Goal: Contribute content: Contribute content

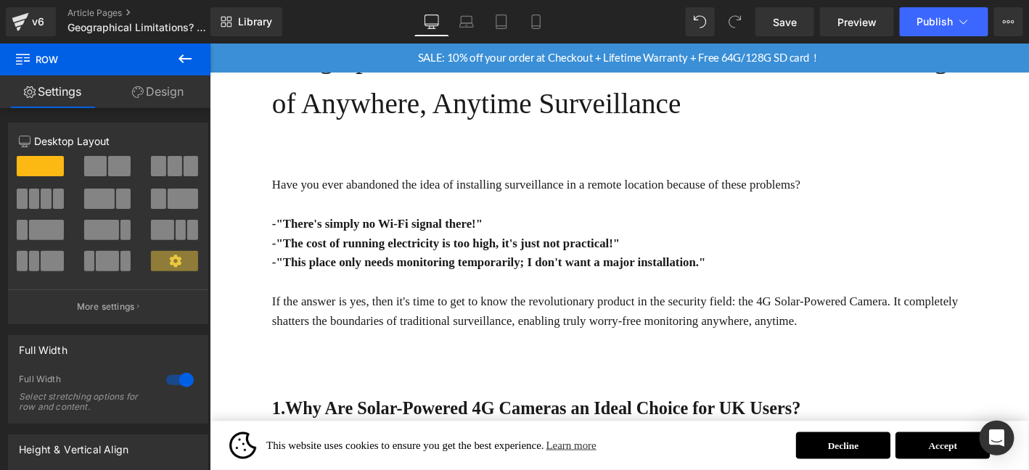
scroll to position [290, 0]
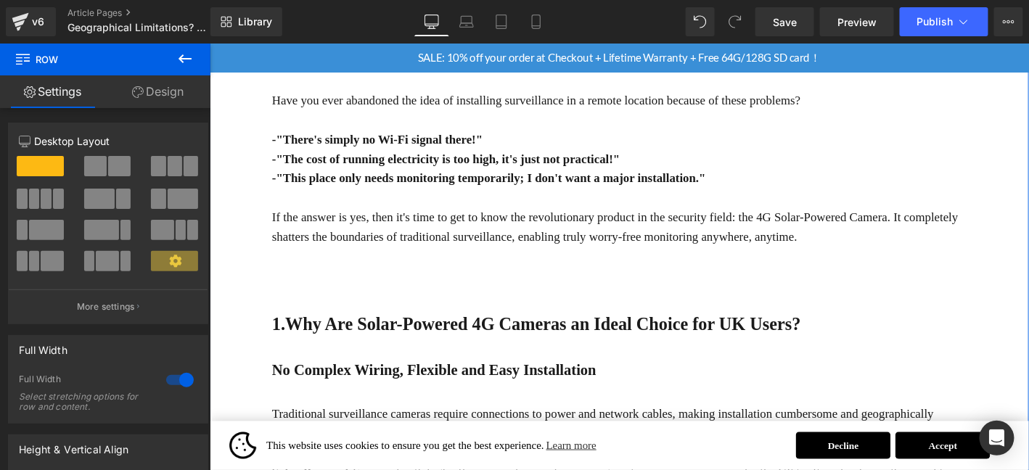
click at [355, 345] on strong "1.Why Are Solar-Powered 4G Cameras an Ideal Choice for UK Users?" at bounding box center [559, 343] width 567 height 21
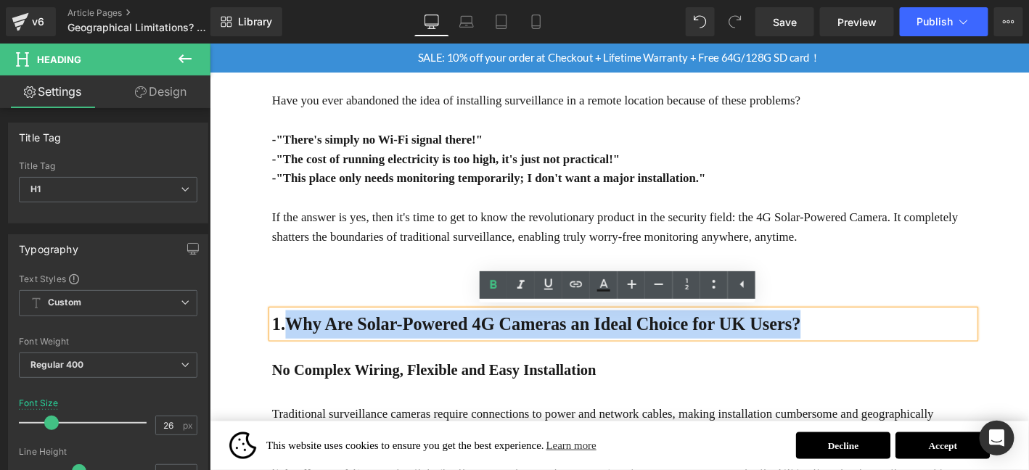
drag, startPoint x: 287, startPoint y: 347, endPoint x: 877, endPoint y: 373, distance: 590.4
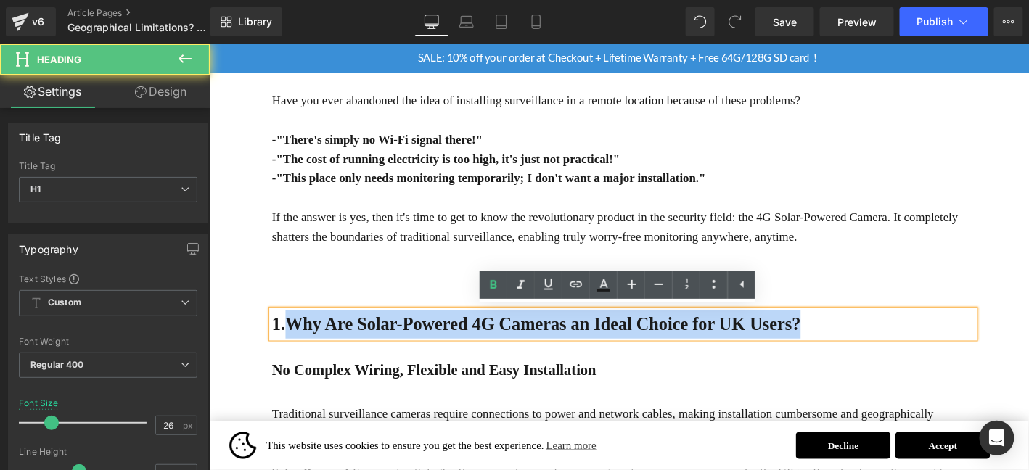
click at [659, 345] on strong "1.Why Are Solar-Powered 4G Cameras an Ideal Choice for UK Users?" at bounding box center [559, 343] width 567 height 21
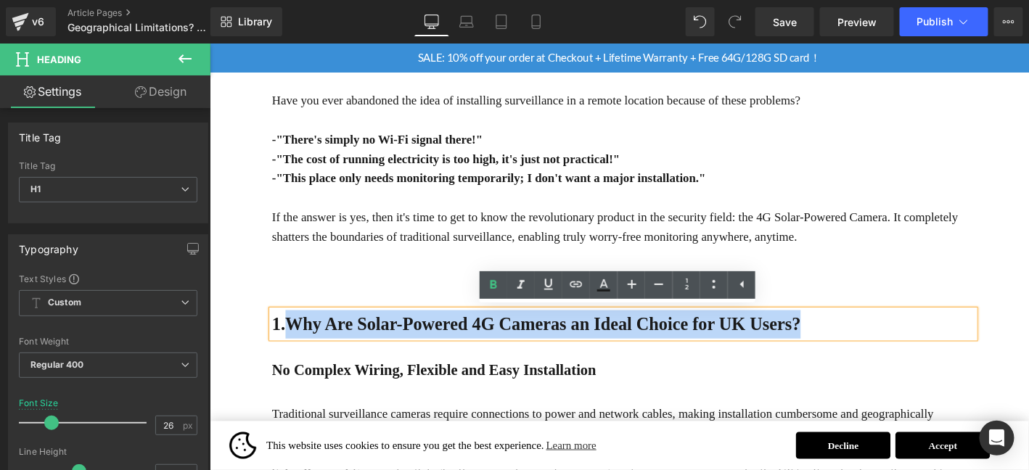
paste div
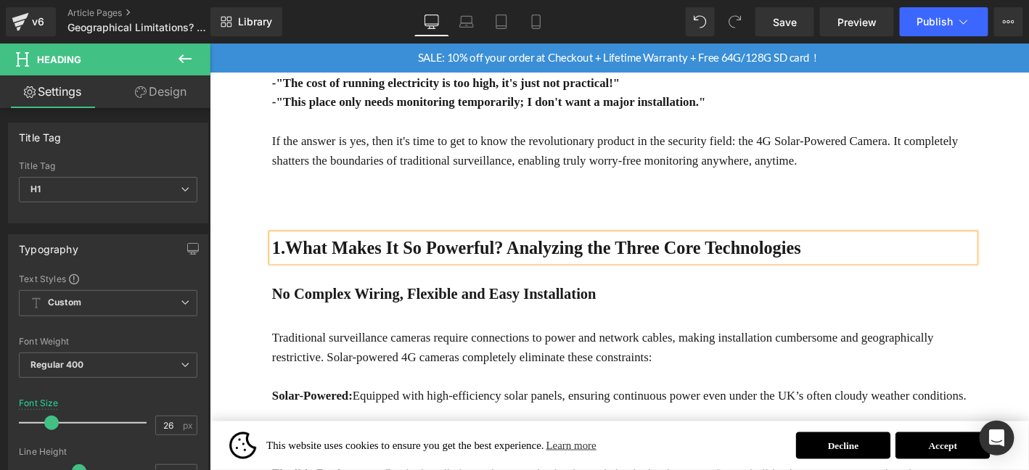
scroll to position [411, 0]
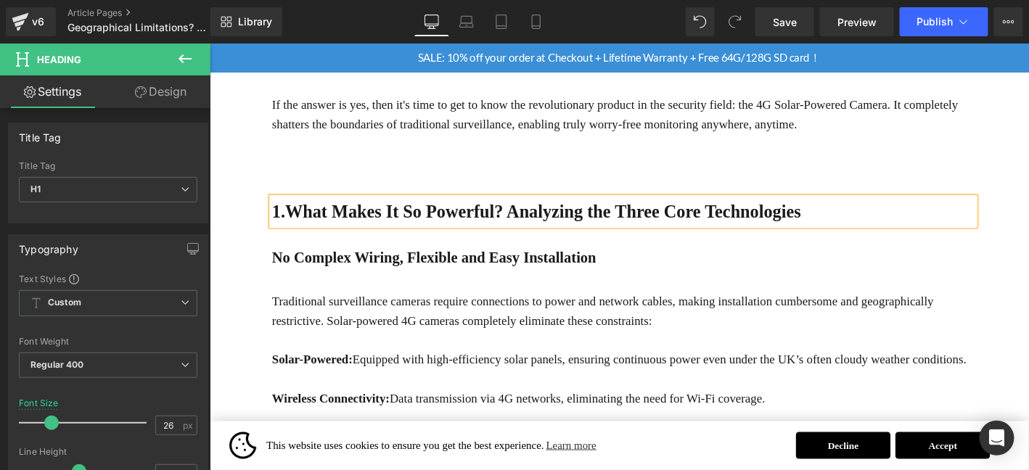
click at [419, 265] on b "No Complex Wiring, Flexible and Easy Installation" at bounding box center [450, 272] width 348 height 18
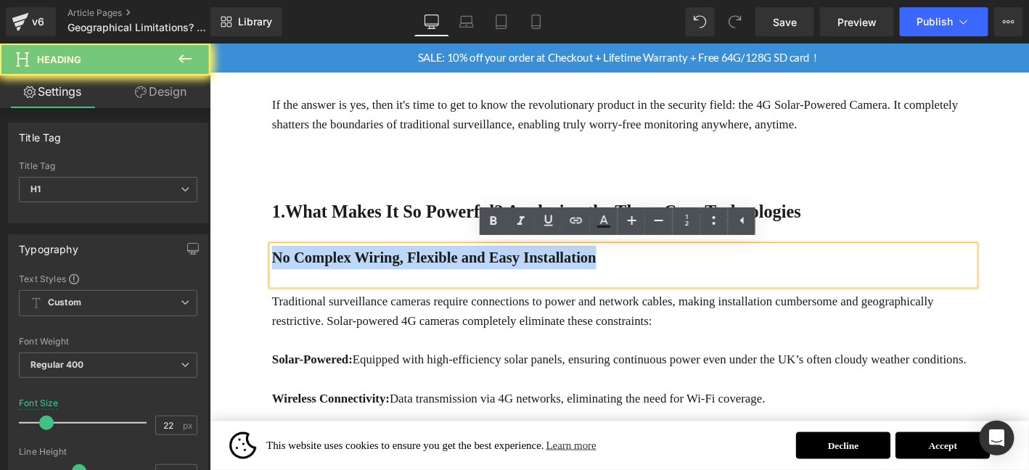
paste div
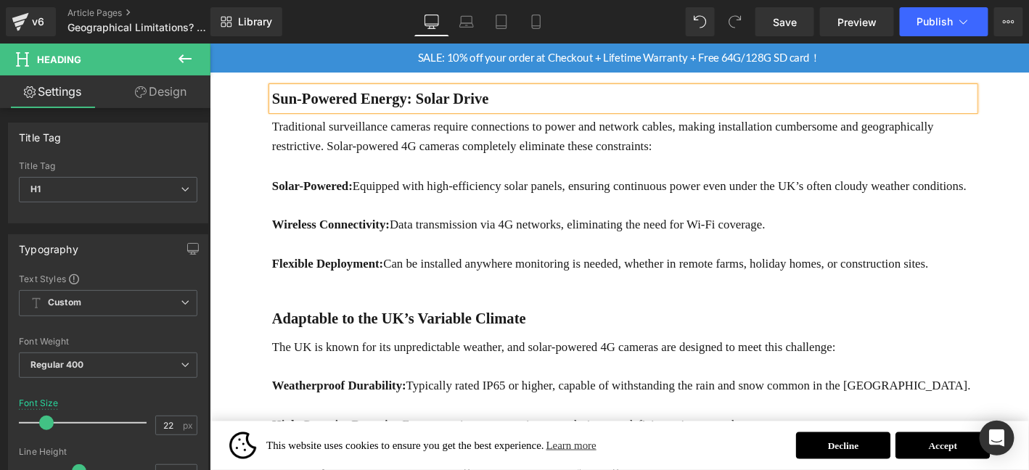
scroll to position [508, 0]
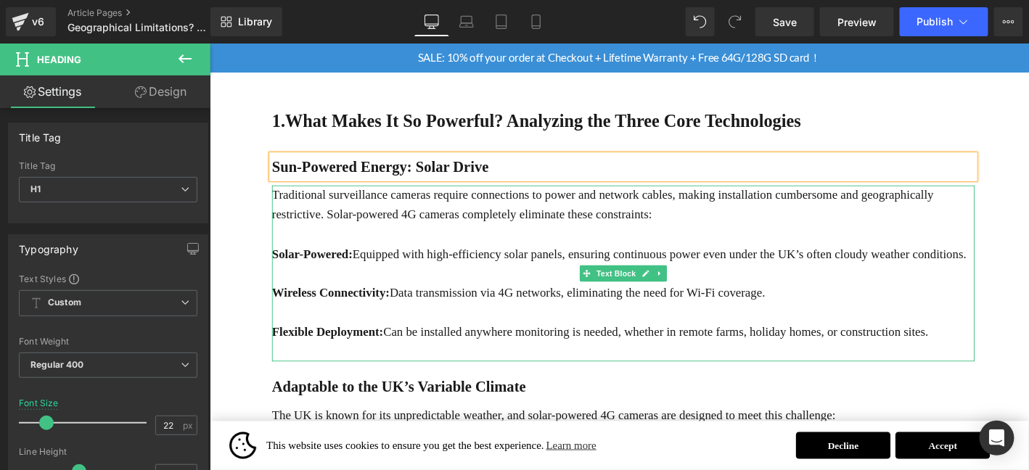
click at [392, 214] on p "Traditional surveillance cameras require connections to power and network cable…" at bounding box center [652, 216] width 753 height 42
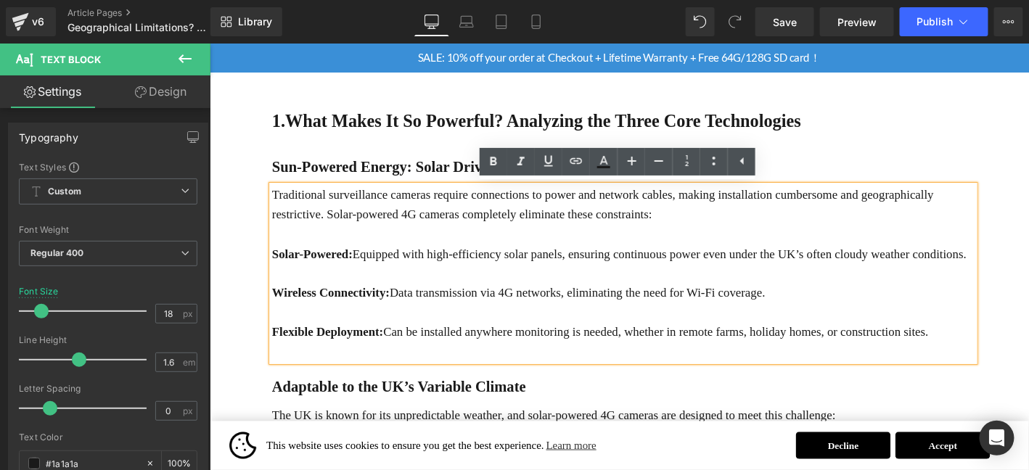
click at [411, 256] on p at bounding box center [652, 247] width 753 height 21
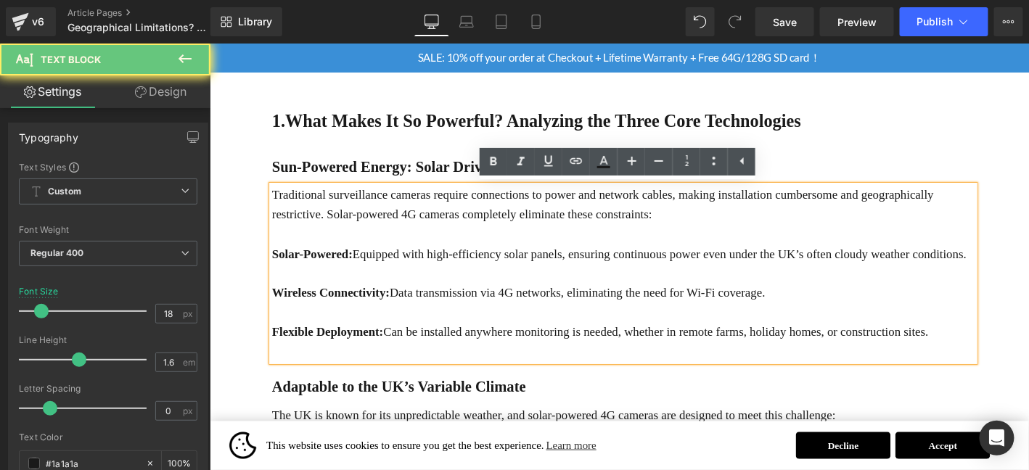
click at [411, 256] on p at bounding box center [652, 247] width 753 height 21
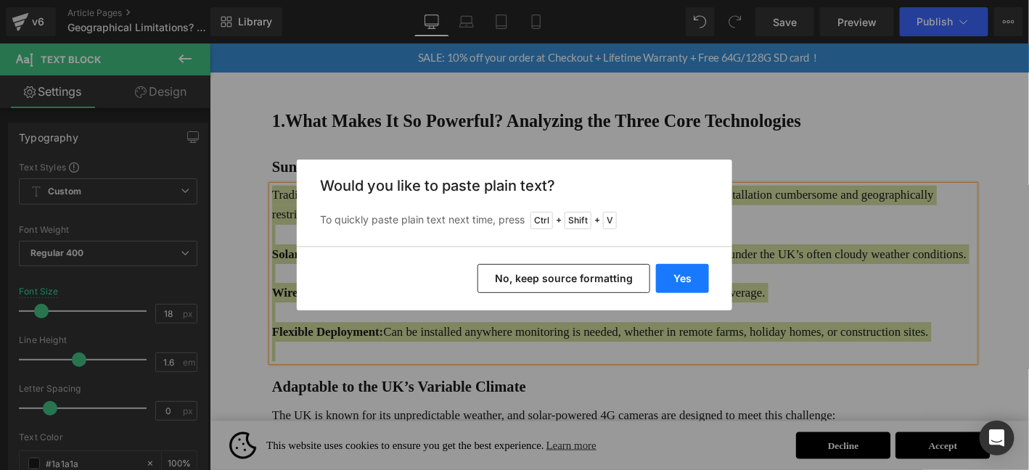
click at [679, 281] on button "Yes" at bounding box center [682, 278] width 53 height 29
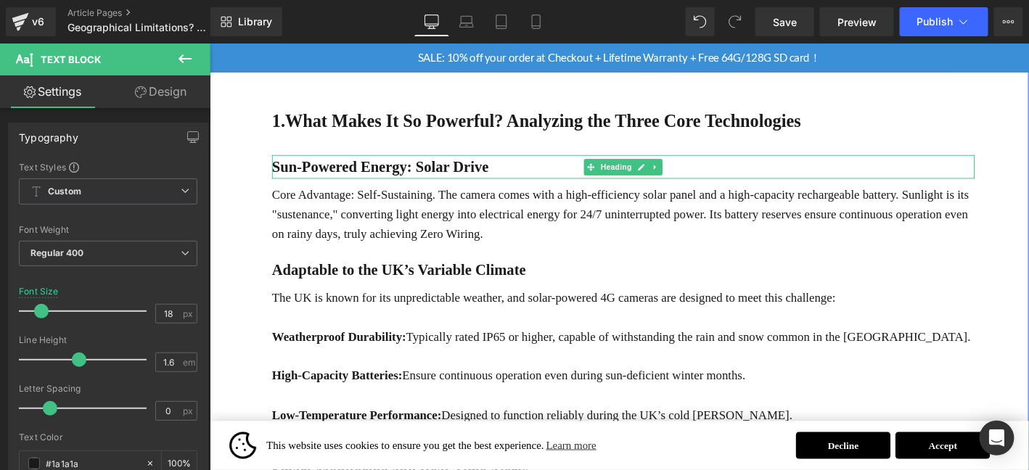
click at [277, 176] on b "Sun-Powered Energy: Solar Drive" at bounding box center [392, 175] width 232 height 18
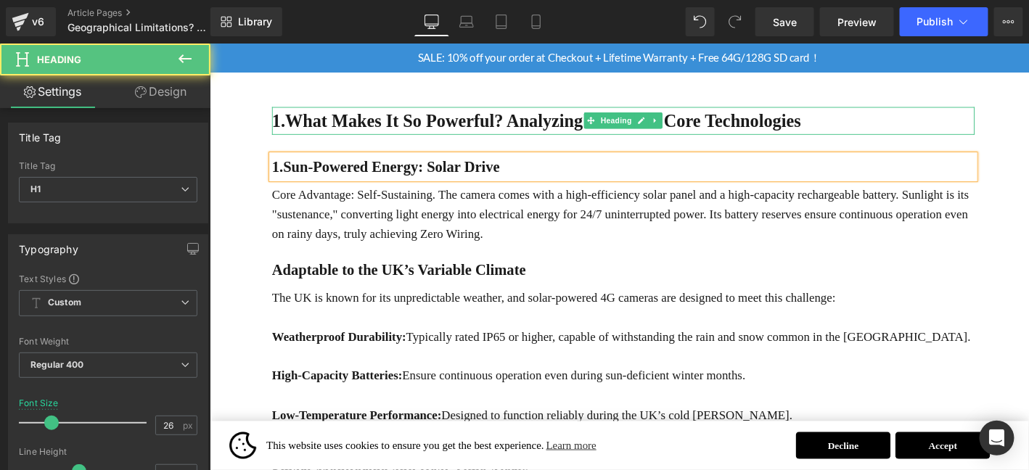
scroll to position [406, 0]
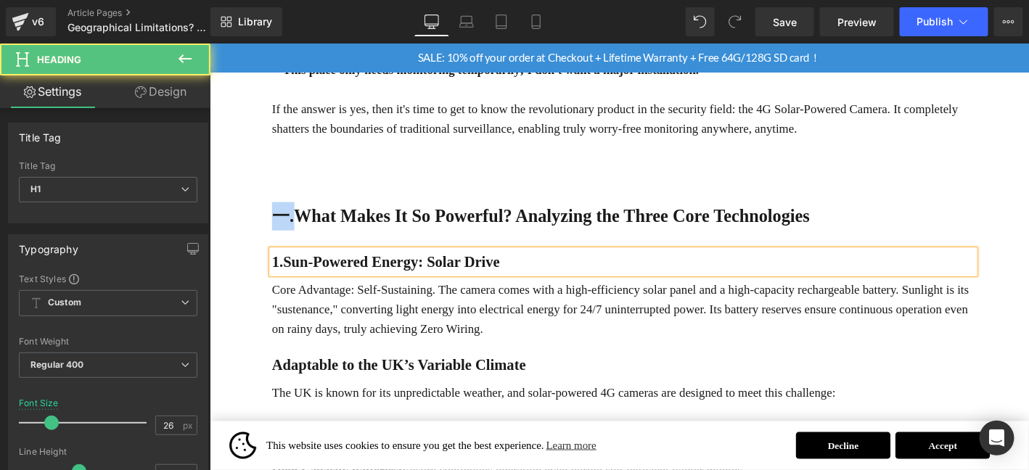
drag, startPoint x: 298, startPoint y: 230, endPoint x: 261, endPoint y: 229, distance: 37.0
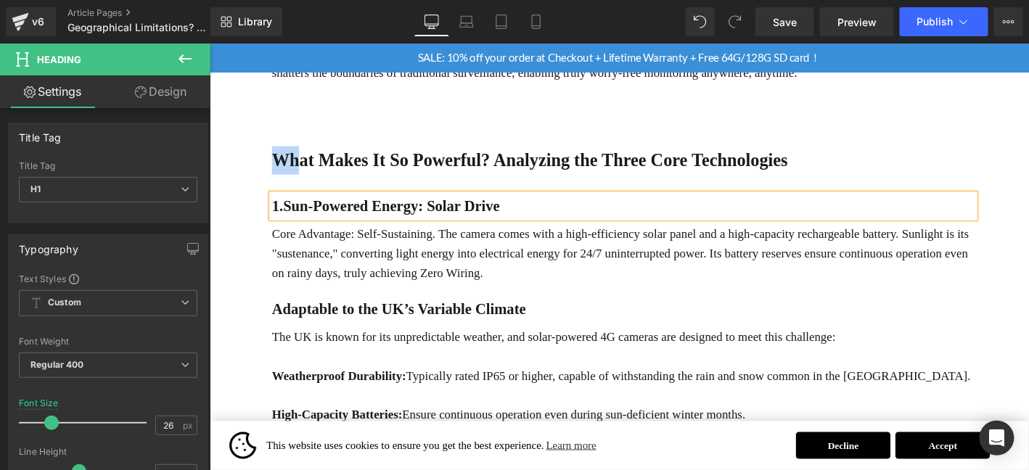
scroll to position [503, 0]
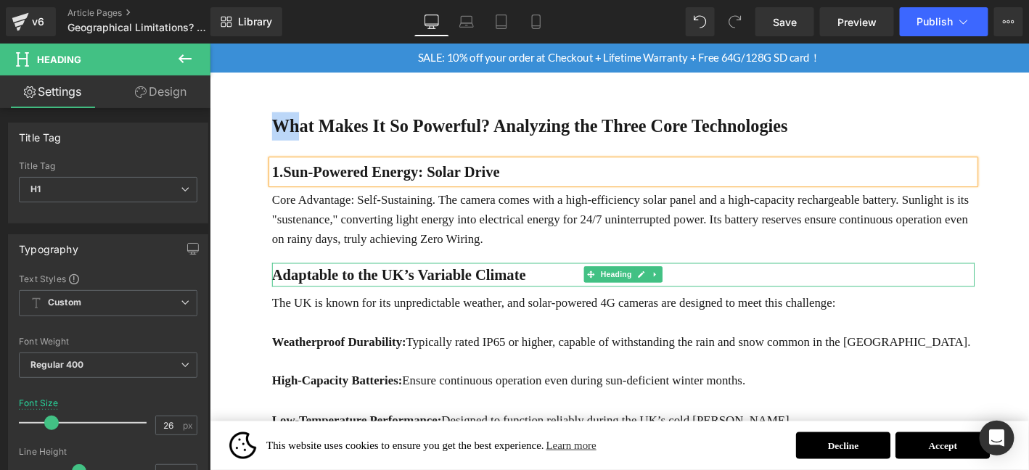
click at [353, 293] on b "Adaptable to the UK’s Variable Climate" at bounding box center [412, 291] width 272 height 18
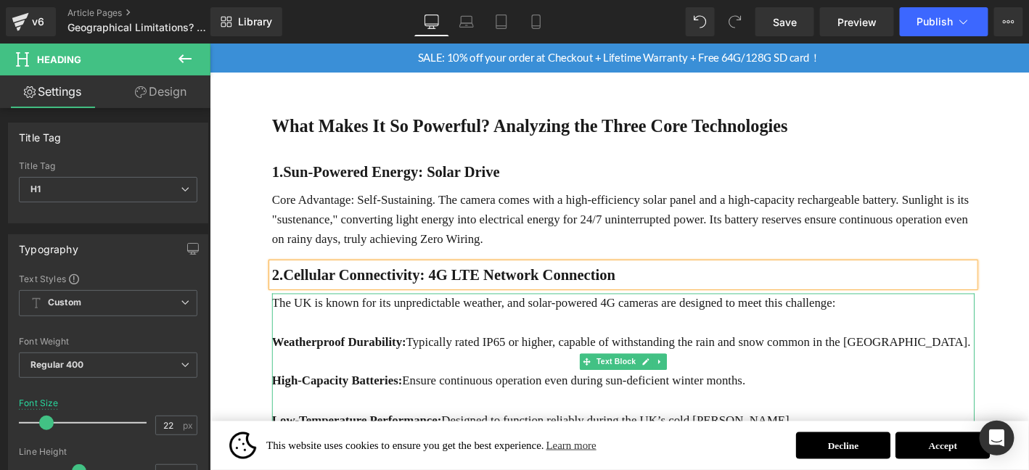
click at [435, 342] on p at bounding box center [652, 342] width 753 height 21
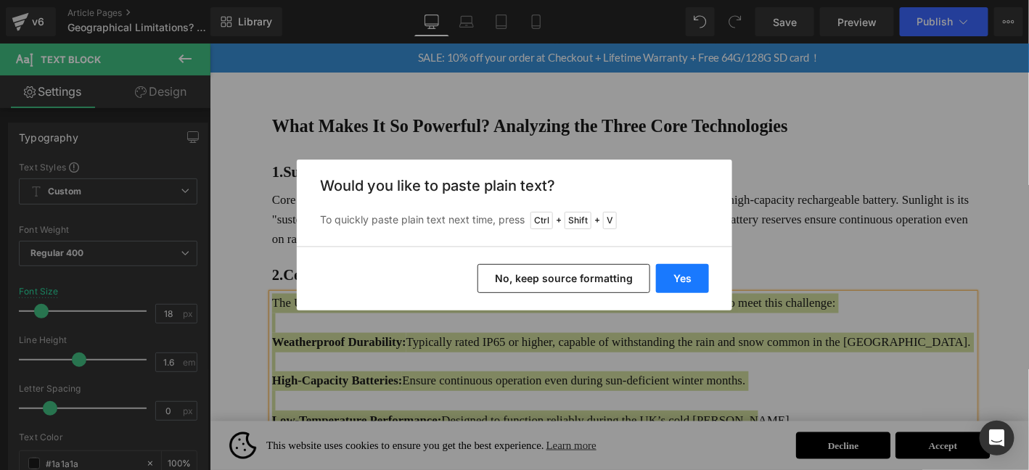
click at [690, 286] on button "Yes" at bounding box center [682, 278] width 53 height 29
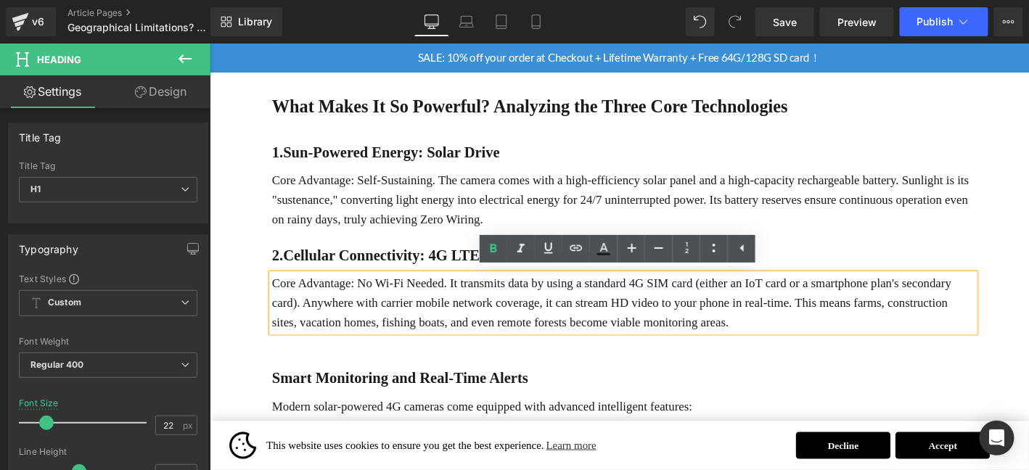
scroll to position [527, 0]
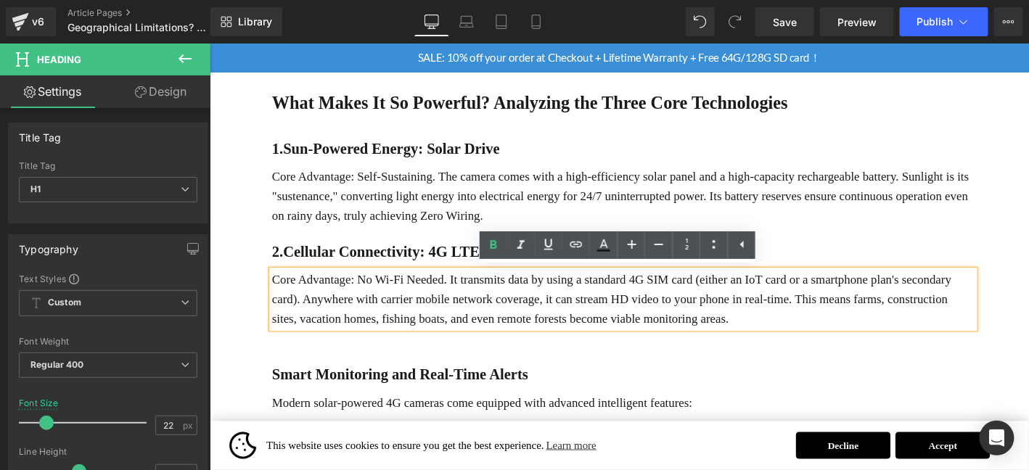
click at [390, 392] on b "Smart Monitoring and Real-Time Alerts" at bounding box center [413, 397] width 274 height 18
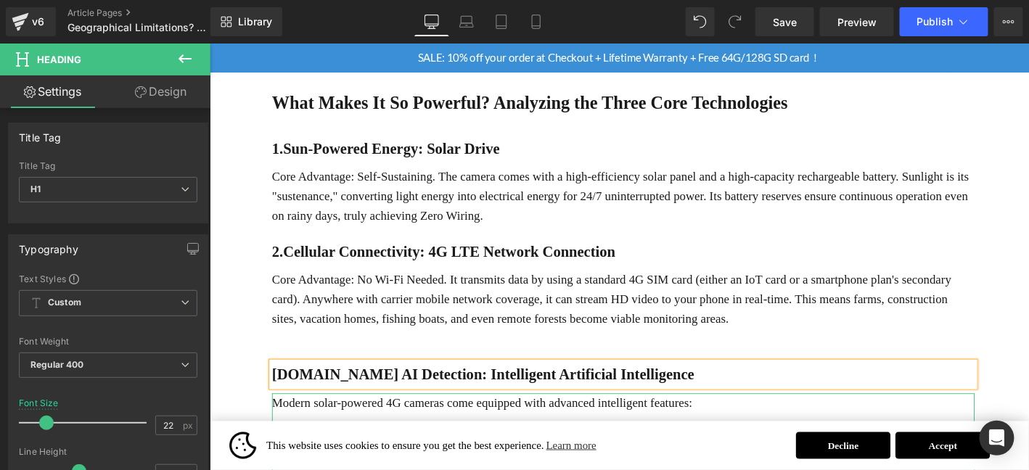
click at [434, 426] on p "Modern solar-powered 4G cameras come equipped with advanced intelligent feature…" at bounding box center [652, 428] width 753 height 21
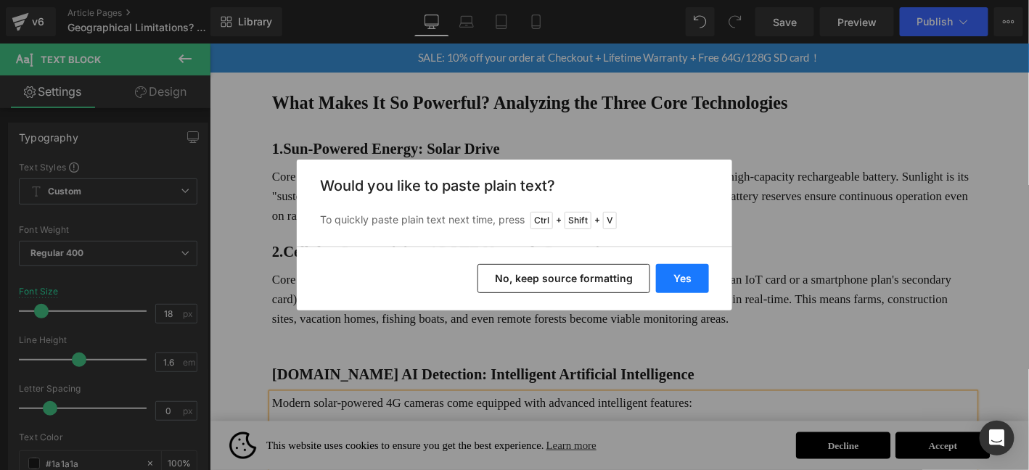
click at [685, 282] on button "Yes" at bounding box center [682, 278] width 53 height 29
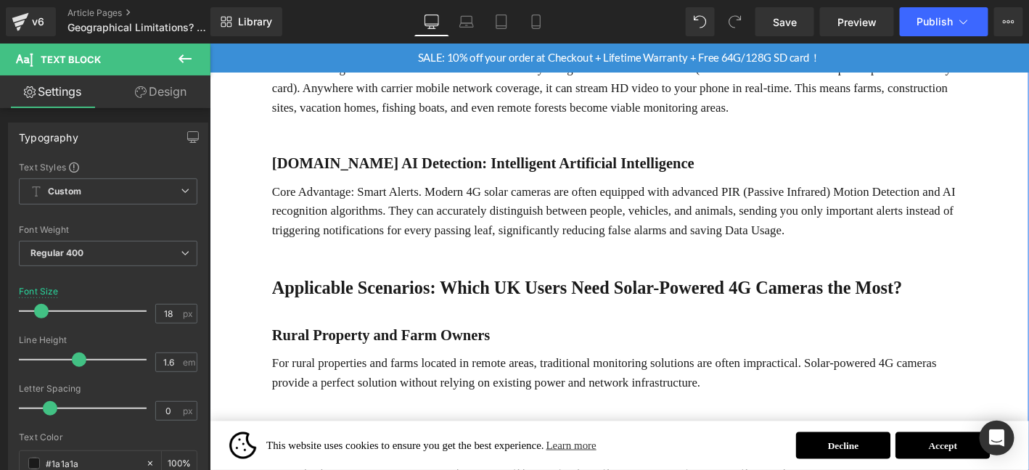
scroll to position [769, 0]
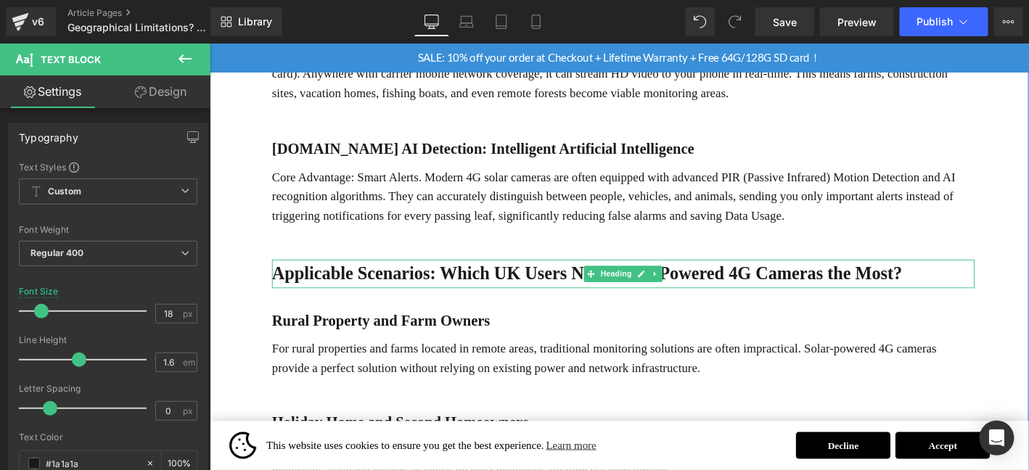
click at [464, 283] on b "Applicable Scenarios: Which UK Users Need Solar-Powered 4G Cameras the Most?" at bounding box center [613, 289] width 675 height 21
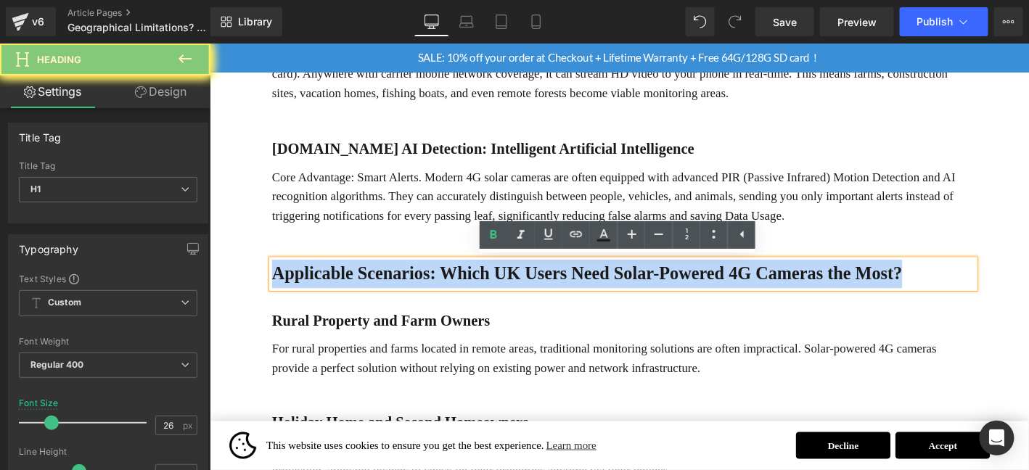
paste div
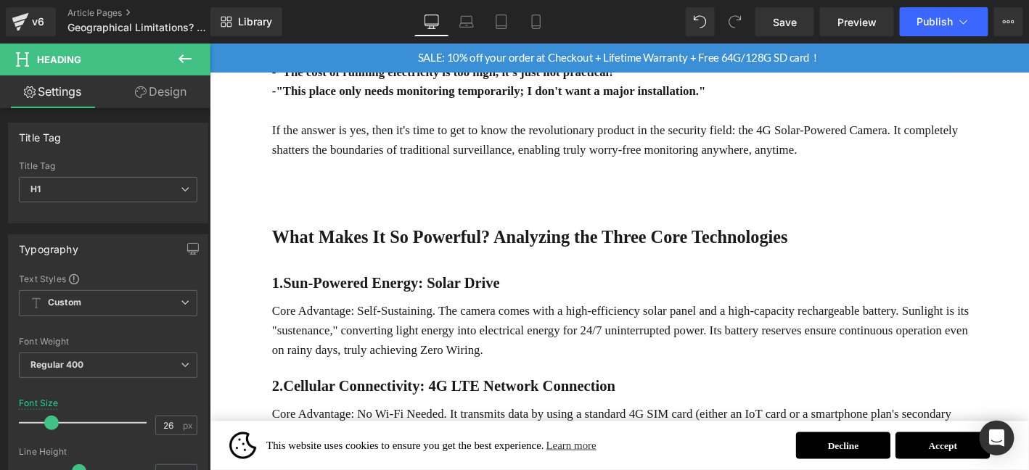
scroll to position [382, 0]
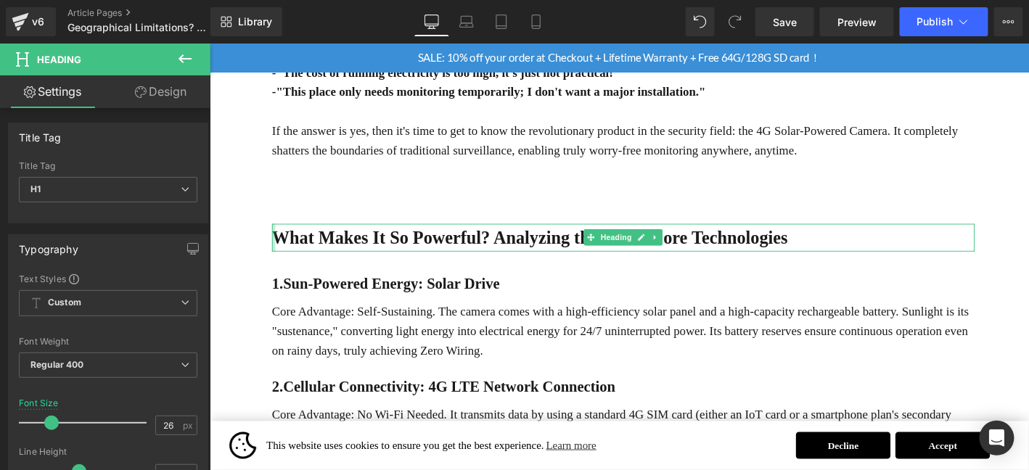
click at [276, 252] on div at bounding box center [278, 252] width 4 height 30
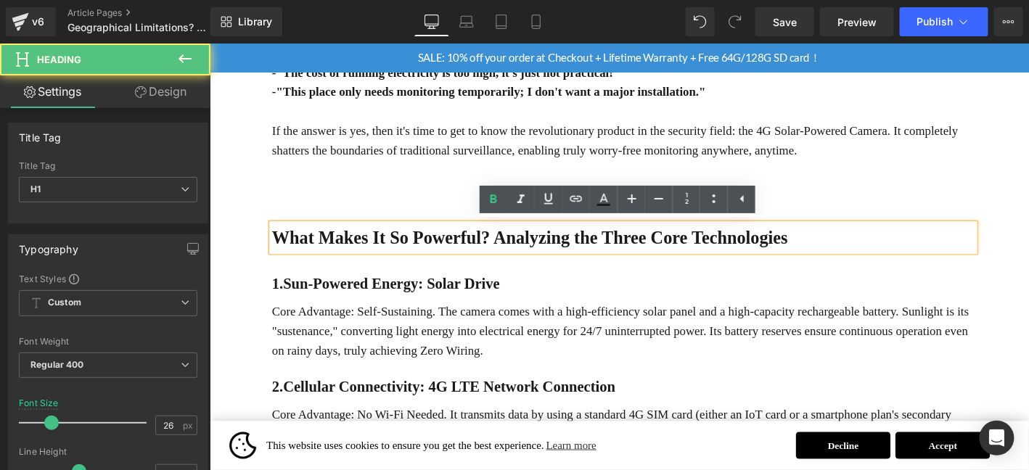
click at [276, 252] on strong "What Makes It So Powerful? Analyzing the Three Core Technologies" at bounding box center [552, 251] width 553 height 21
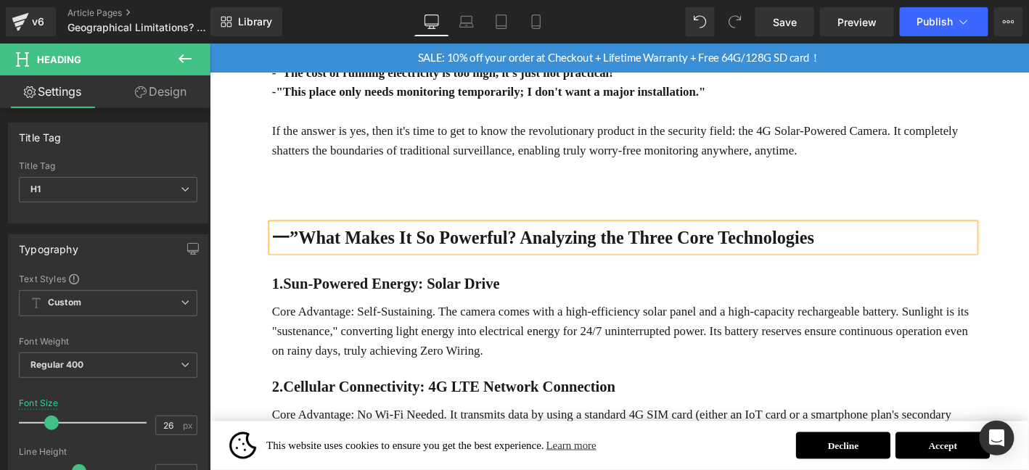
click at [303, 245] on strong "一”What Makes It So Powerful? Analyzing the Three Core Technologies" at bounding box center [566, 251] width 581 height 21
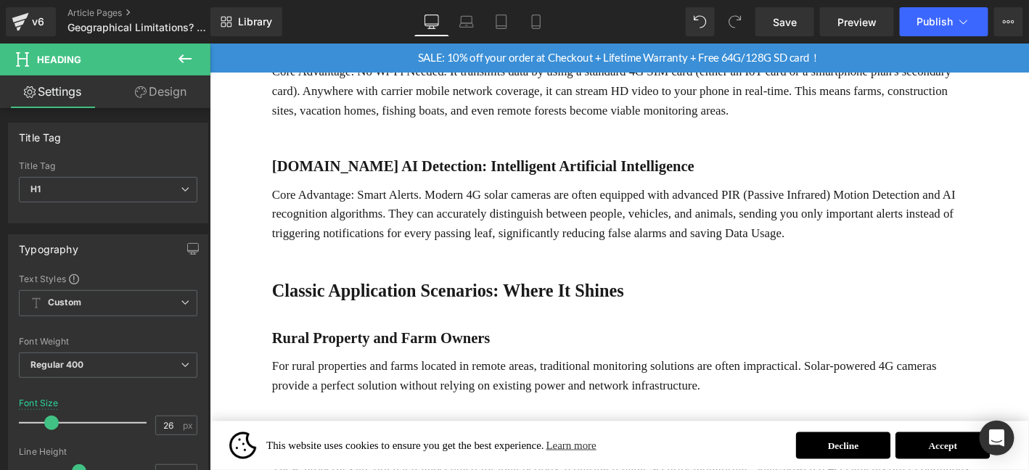
scroll to position [769, 0]
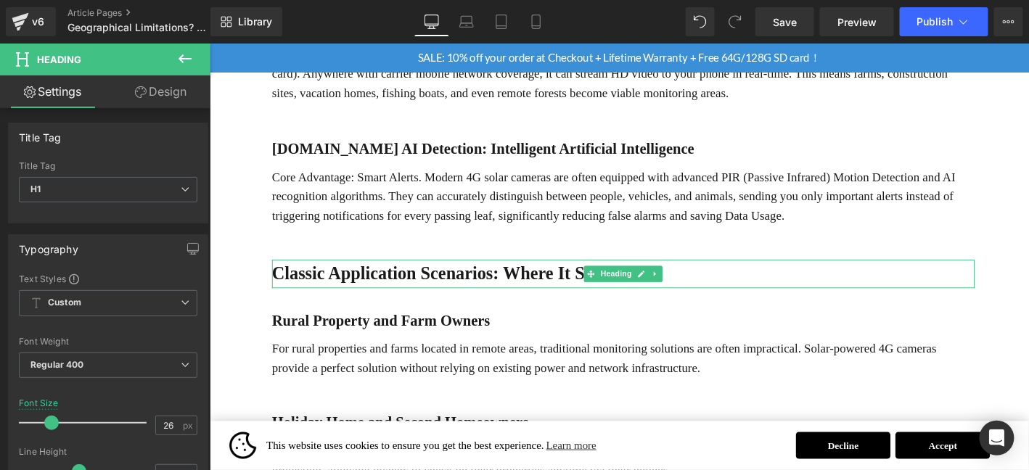
click at [277, 295] on b "Classic Application Scenarios: Where It Shines" at bounding box center [464, 289] width 377 height 21
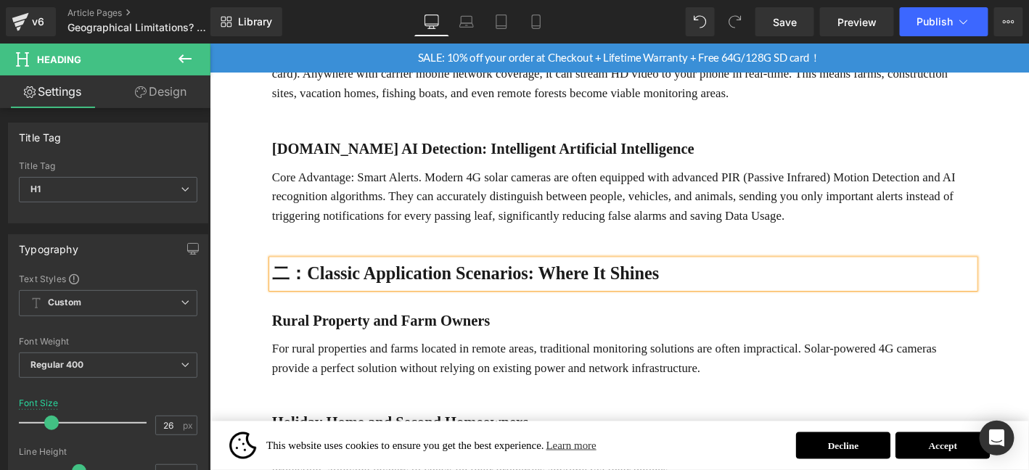
click at [386, 372] on p "For rural properties and farms located in remote areas, traditional monitoring …" at bounding box center [652, 381] width 753 height 42
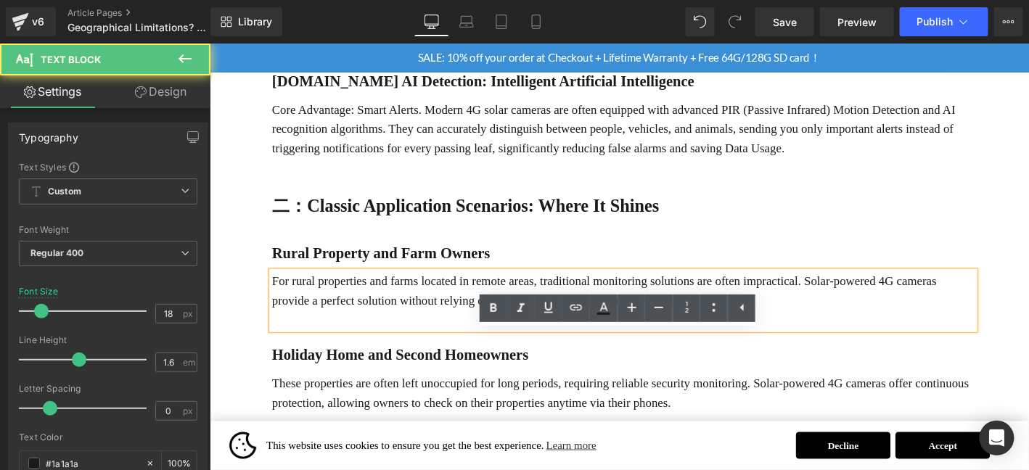
scroll to position [890, 0]
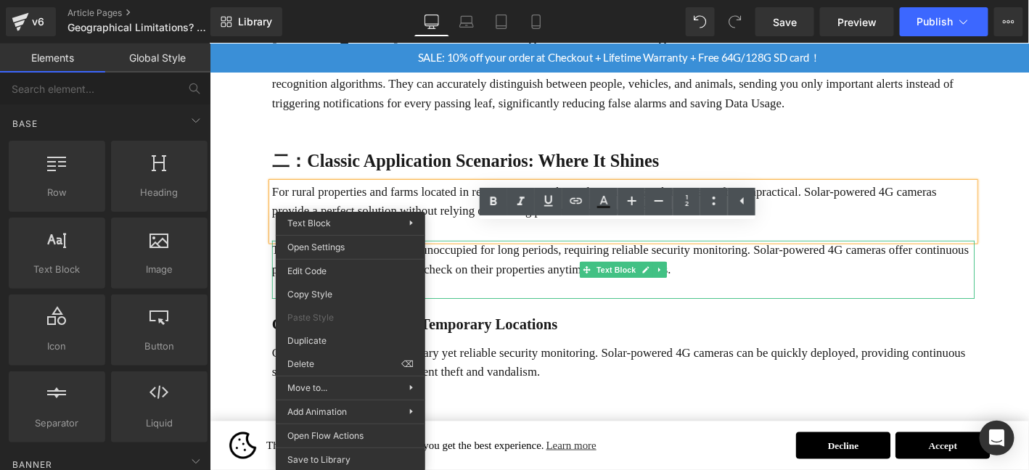
drag, startPoint x: 548, startPoint y: 410, endPoint x: 356, endPoint y: 379, distance: 194.7
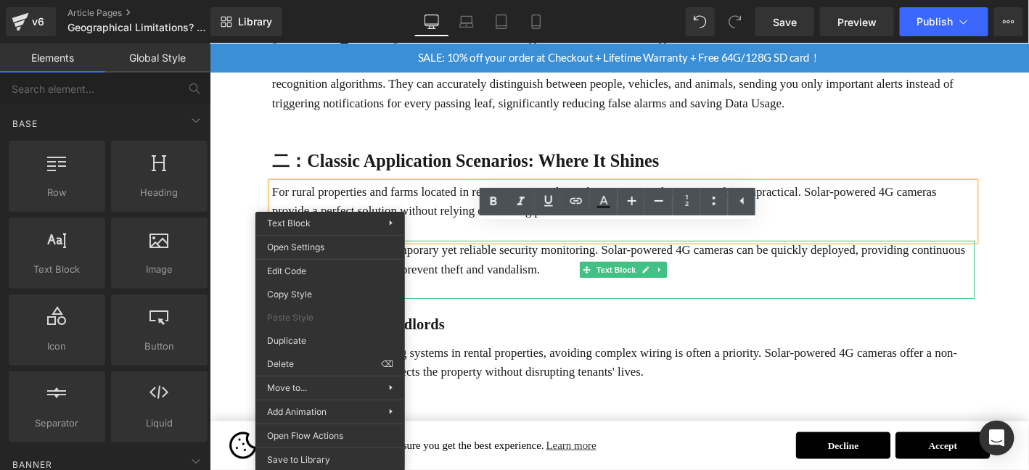
drag, startPoint x: 531, startPoint y: 409, endPoint x: 329, endPoint y: 389, distance: 202.7
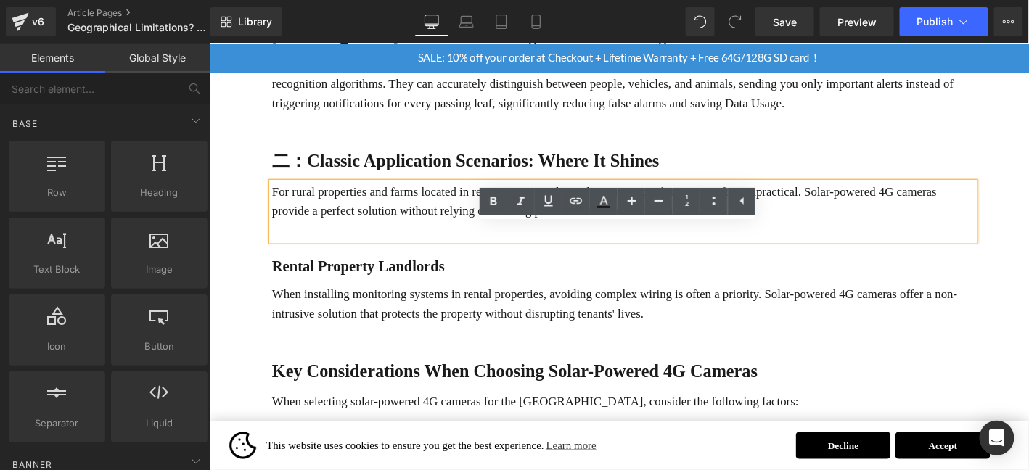
click at [393, 215] on p "For rural properties and farms located in remote areas, traditional monitoring …" at bounding box center [652, 213] width 753 height 42
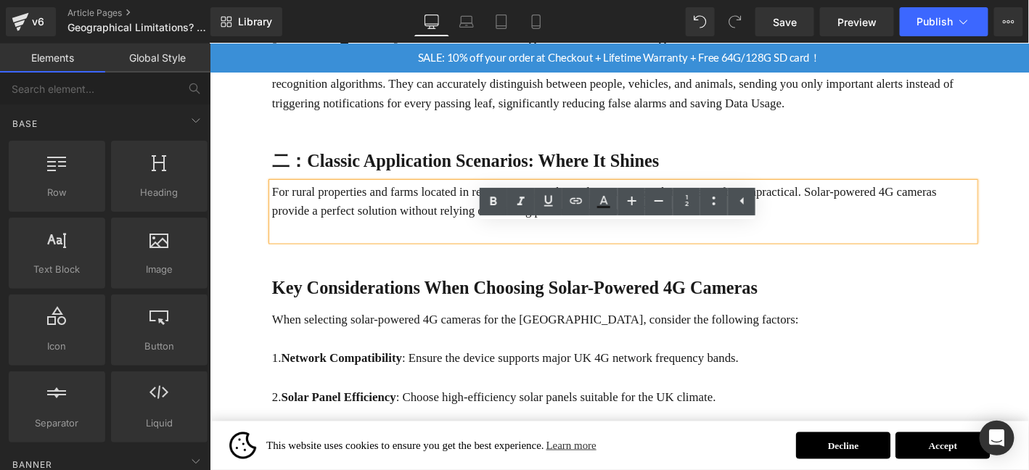
click at [366, 202] on p "For rural properties and farms located in remote areas, traditional monitoring …" at bounding box center [652, 213] width 753 height 42
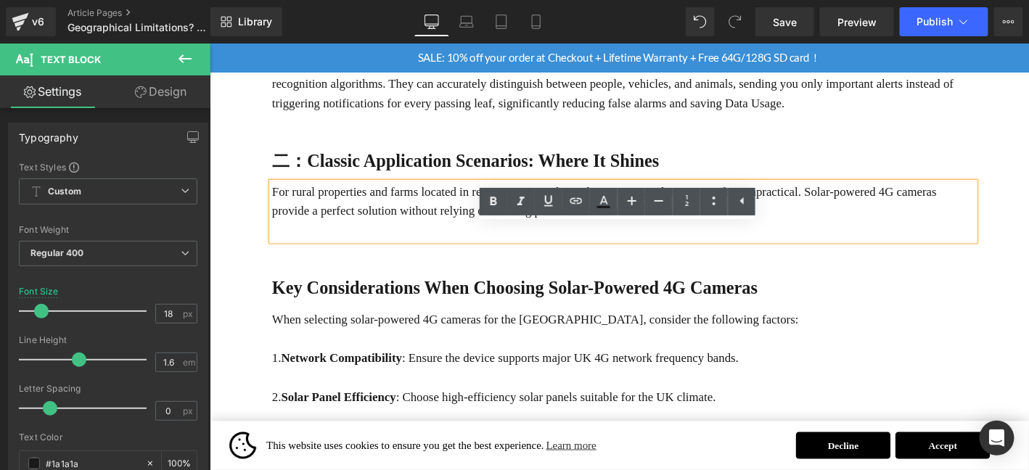
click at [349, 208] on p "For rural properties and farms located in remote areas, traditional monitoring …" at bounding box center [652, 213] width 753 height 42
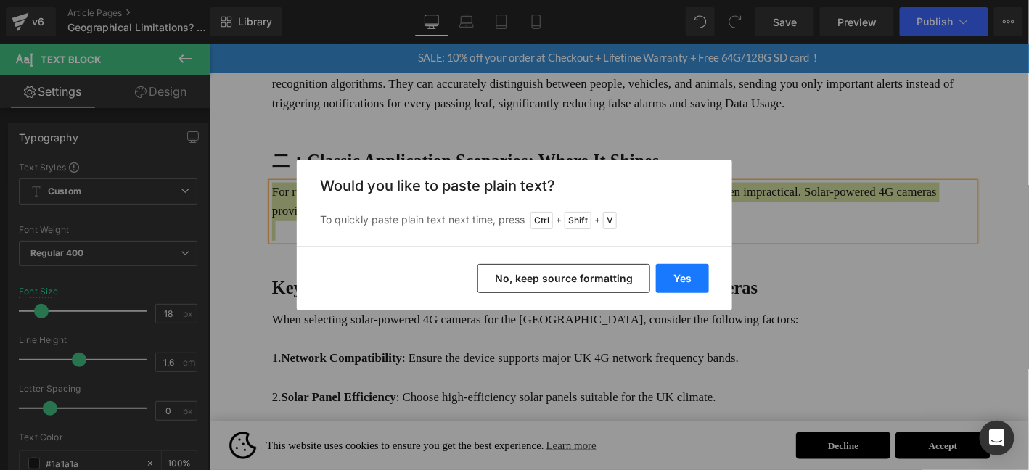
click at [683, 282] on button "Yes" at bounding box center [682, 278] width 53 height 29
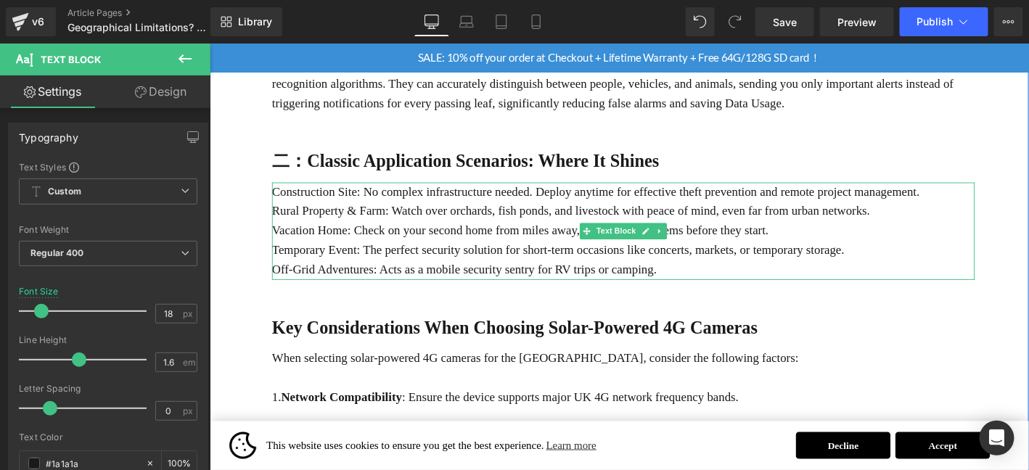
click at [408, 234] on p "Vacation Home: Check on your second home from miles away, preventing problems b…" at bounding box center [652, 243] width 753 height 21
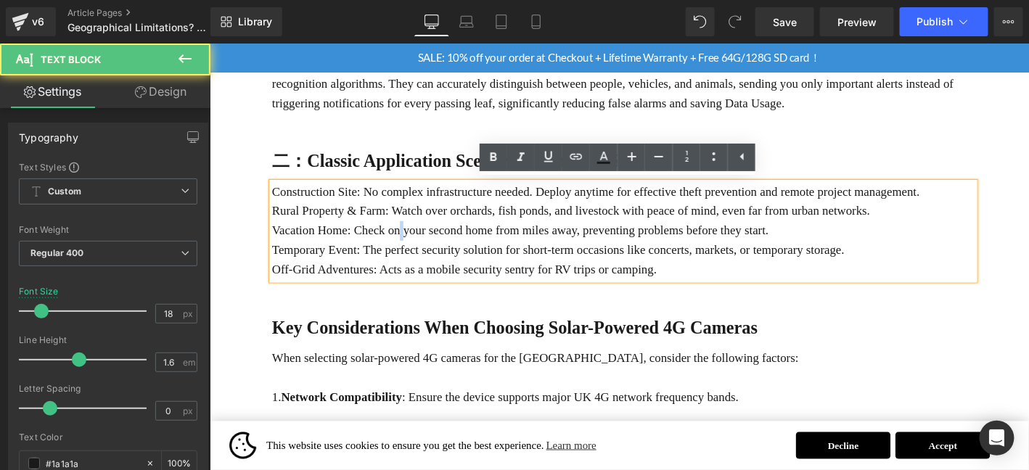
click at [408, 234] on p "Vacation Home: Check on your second home from miles away, preventing problems b…" at bounding box center [652, 243] width 753 height 21
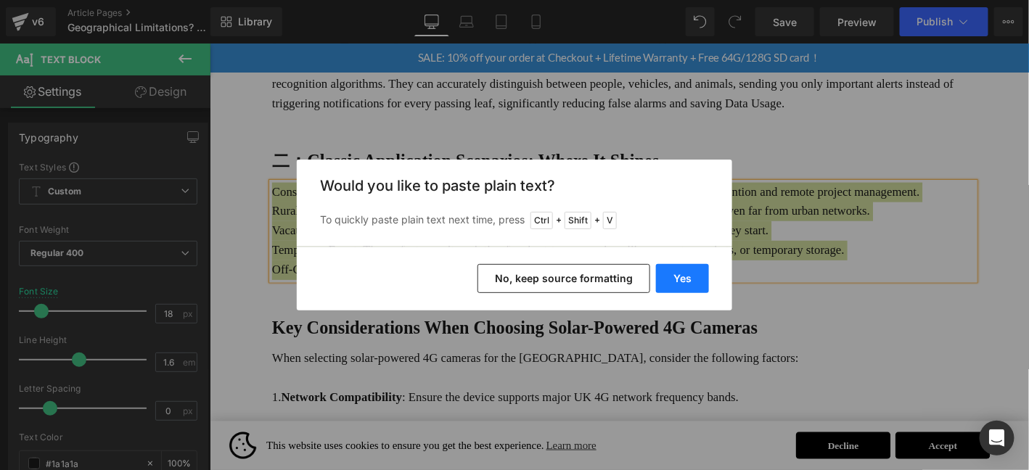
click at [657, 274] on button "Yes" at bounding box center [682, 278] width 53 height 29
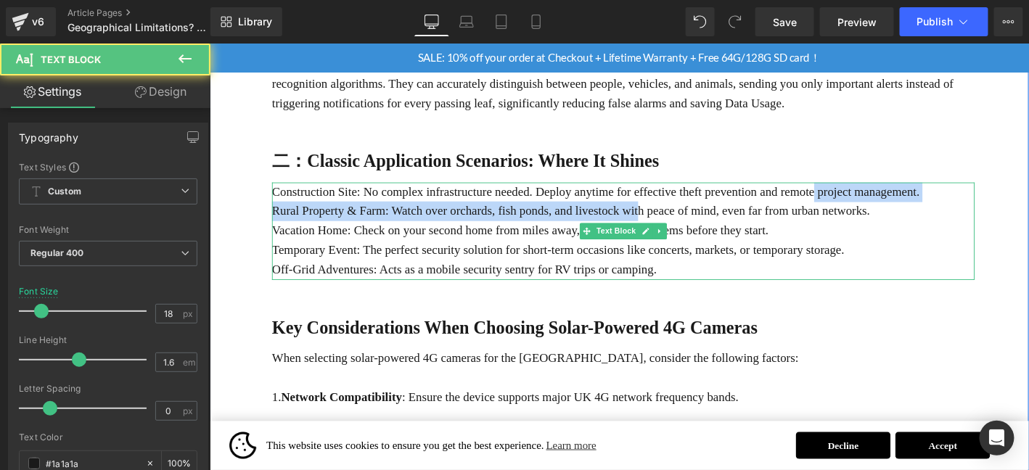
drag, startPoint x: 771, startPoint y: 209, endPoint x: 877, endPoint y: 200, distance: 107.0
click at [872, 200] on div "Construction Site: No complex infrastructure needed. Deploy anytime for effecti…" at bounding box center [652, 244] width 753 height 104
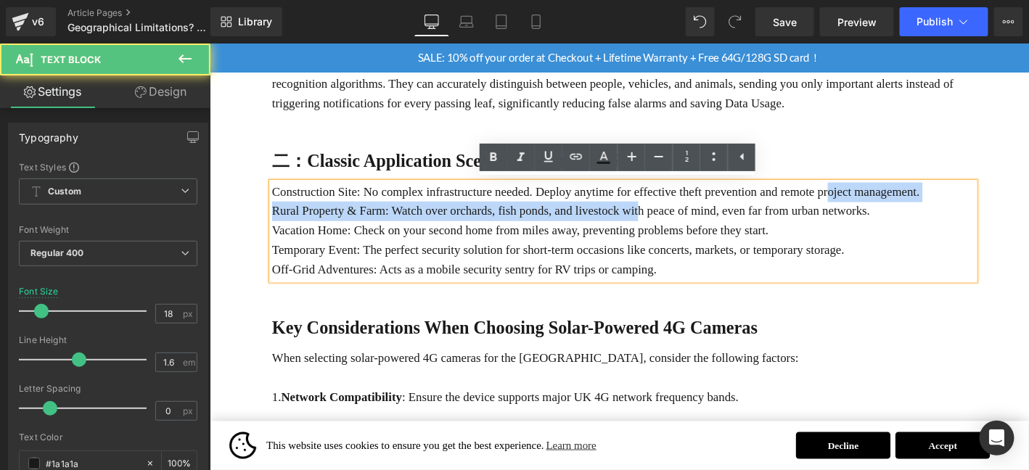
click at [886, 223] on p "Rural Property & Farm: Watch over orchards, fish ponds, and livestock with peac…" at bounding box center [652, 222] width 753 height 21
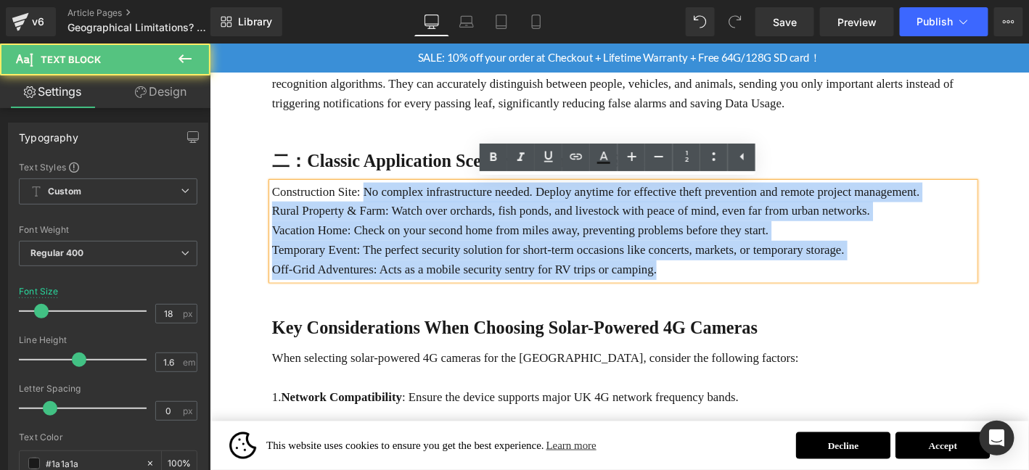
drag, startPoint x: 371, startPoint y: 205, endPoint x: 271, endPoint y: 205, distance: 100.1
click at [276, 205] on div "Construction Site: No complex infrastructure needed. Deploy anytime for effecti…" at bounding box center [652, 244] width 753 height 104
click at [293, 202] on p "Construction Site: No complex infrastructure needed. Deploy anytime for effecti…" at bounding box center [652, 202] width 753 height 21
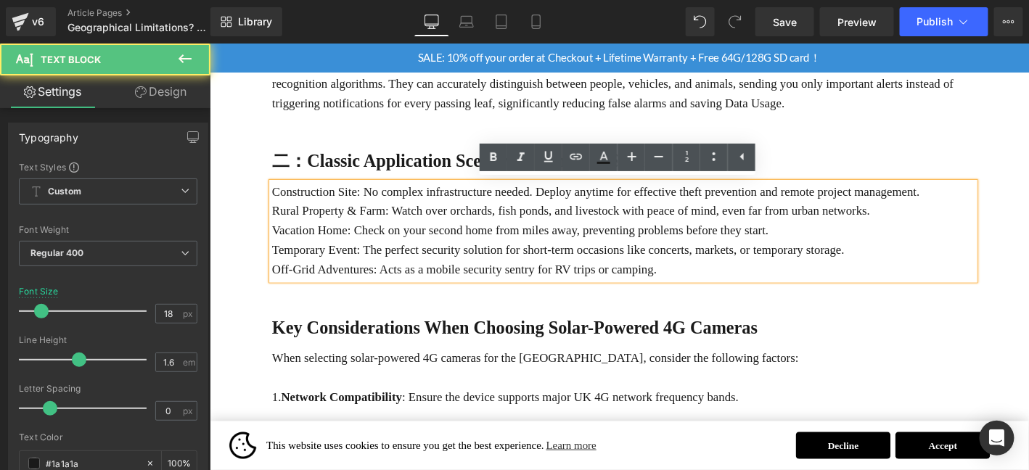
click at [293, 202] on p "Construction Site: No complex infrastructure needed. Deploy anytime for effecti…" at bounding box center [652, 202] width 753 height 21
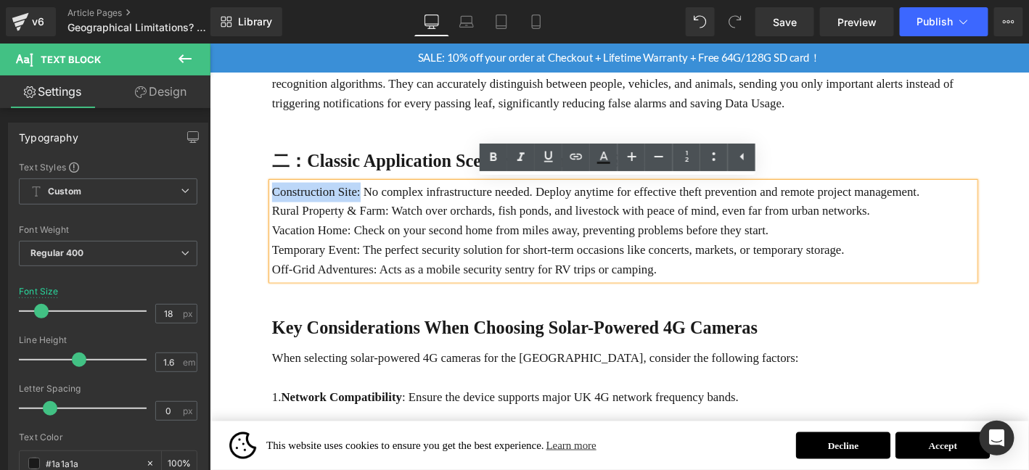
drag, startPoint x: 368, startPoint y: 202, endPoint x: 275, endPoint y: 197, distance: 93.0
click at [276, 197] on p "Construction Site: No complex infrastructure needed. Deploy anytime for effecti…" at bounding box center [652, 202] width 753 height 21
click at [498, 152] on icon at bounding box center [493, 157] width 17 height 17
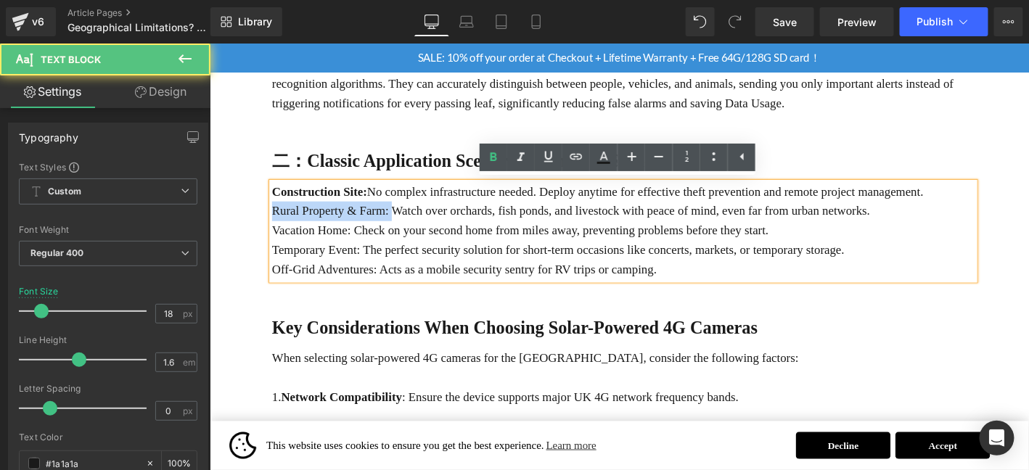
drag, startPoint x: 401, startPoint y: 217, endPoint x: 274, endPoint y: 218, distance: 127.0
click at [276, 218] on p "Rural Property & Farm: Watch over orchards, fish ponds, and livestock with peac…" at bounding box center [652, 222] width 753 height 21
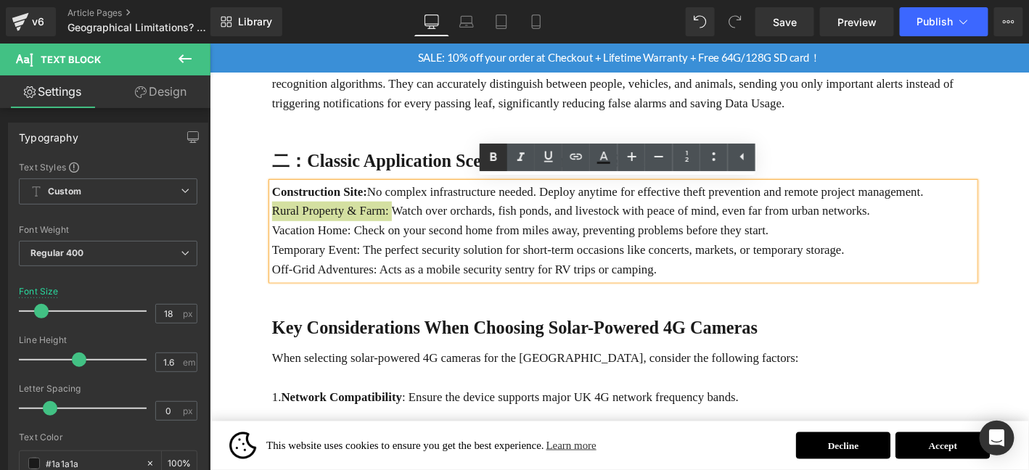
click at [498, 154] on icon at bounding box center [493, 157] width 17 height 17
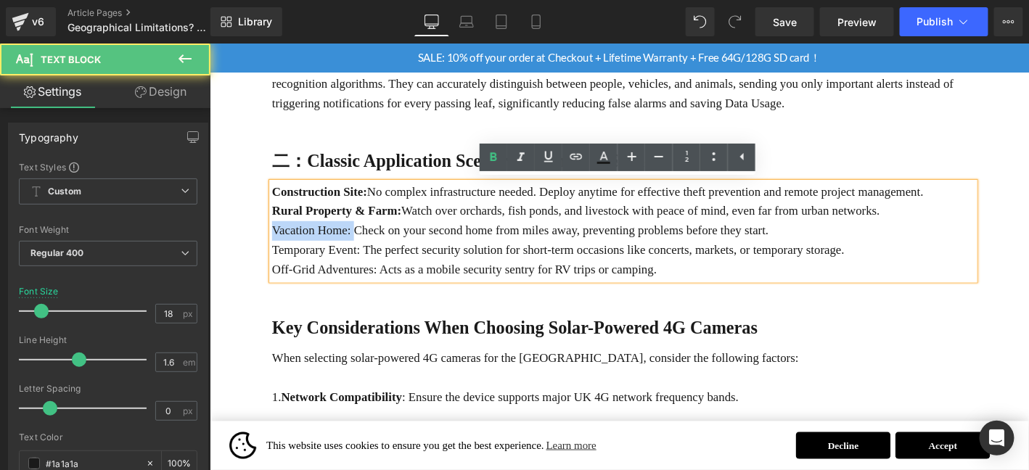
drag, startPoint x: 360, startPoint y: 242, endPoint x: 274, endPoint y: 243, distance: 86.3
click at [276, 243] on p "Vacation Home: Check on your second home from miles away, preventing problems b…" at bounding box center [652, 243] width 753 height 21
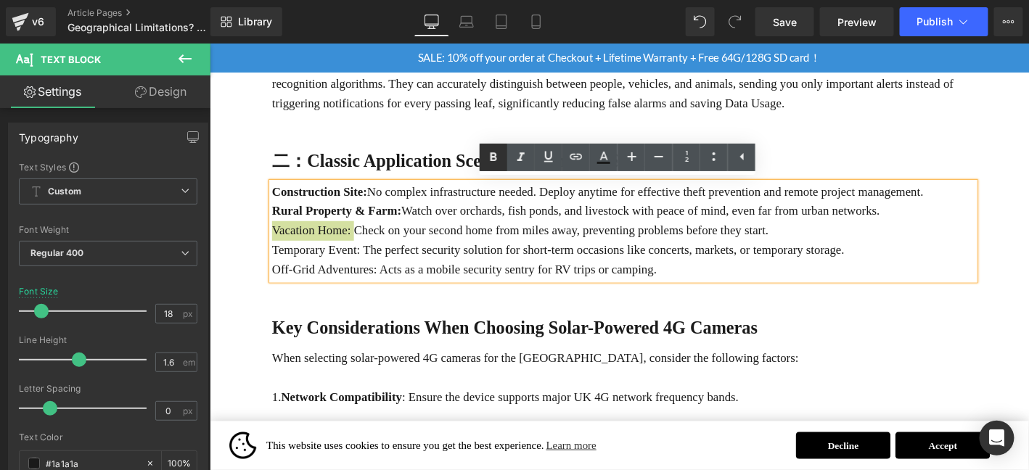
click at [488, 155] on icon at bounding box center [493, 157] width 17 height 17
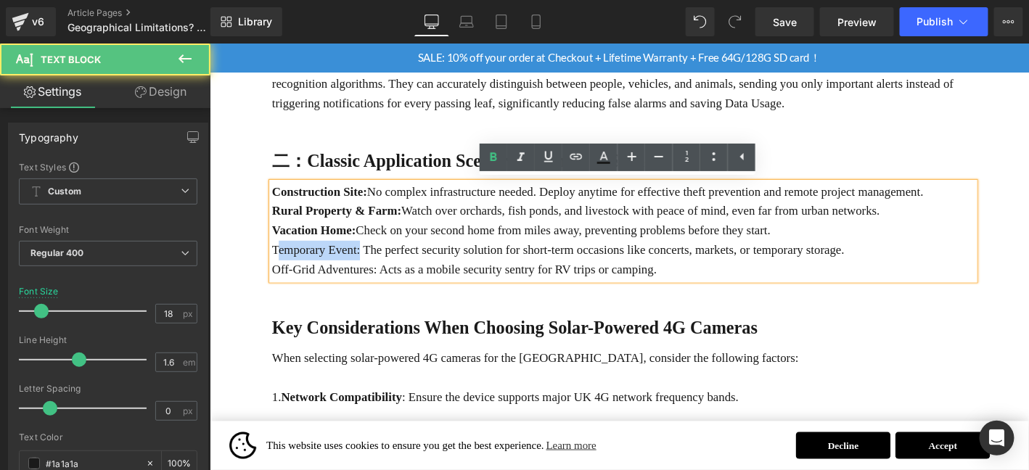
drag, startPoint x: 369, startPoint y: 266, endPoint x: 282, endPoint y: 266, distance: 86.3
click at [282, 266] on p "Temporary Event: The perfect security solution for short-term occasions like co…" at bounding box center [652, 264] width 753 height 21
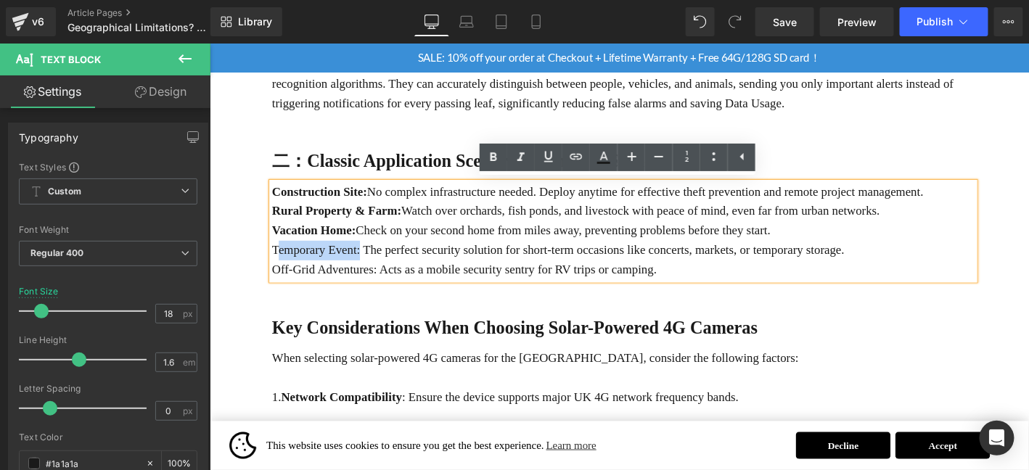
click at [306, 265] on p "Temporary Event: The perfect security solution for short-term occasions like co…" at bounding box center [652, 264] width 753 height 21
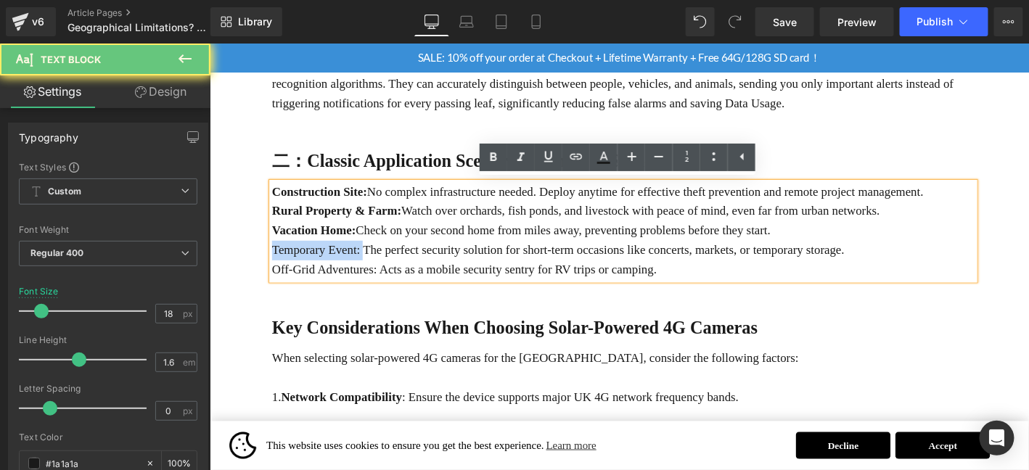
drag, startPoint x: 371, startPoint y: 268, endPoint x: 244, endPoint y: 263, distance: 127.8
click at [244, 263] on div "Geographical Limitations? Nonexistent! The True Meaning of Anywhere, Anytime Su…" at bounding box center [648, 228] width 878 height 1934
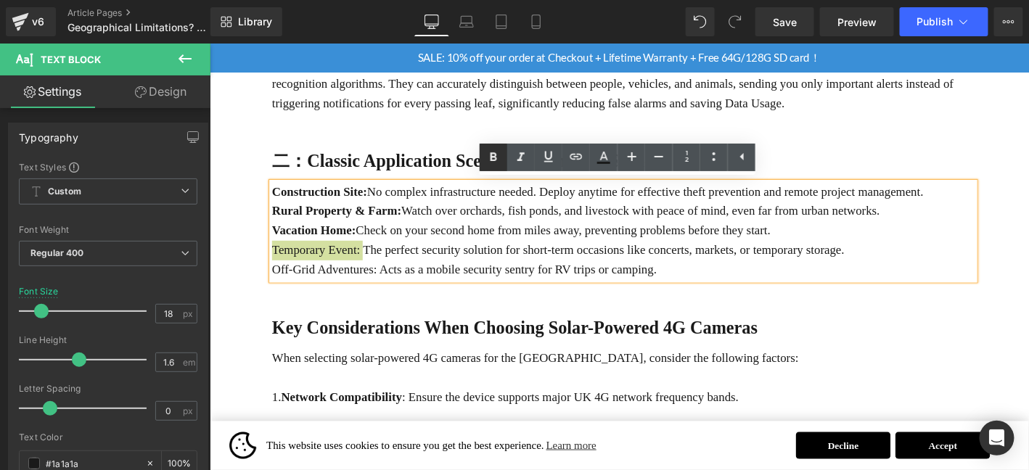
click at [496, 157] on icon at bounding box center [493, 156] width 7 height 9
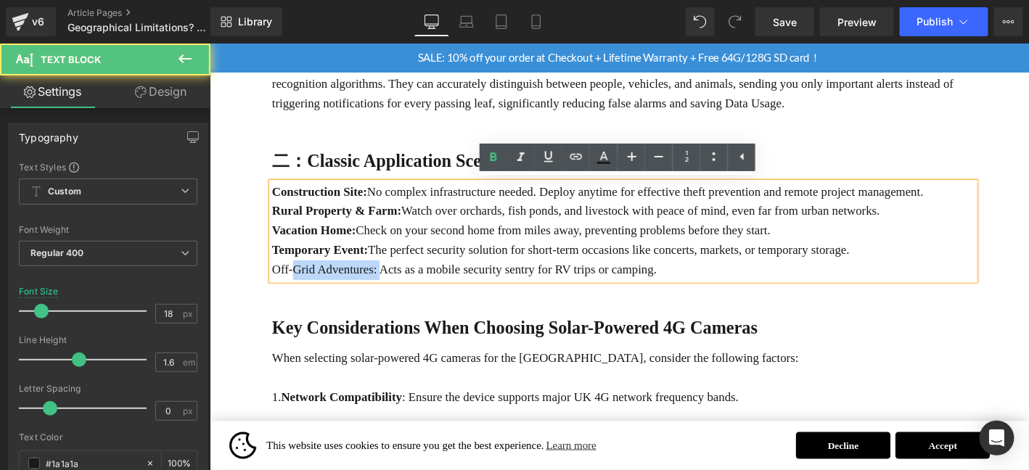
drag, startPoint x: 389, startPoint y: 289, endPoint x: 299, endPoint y: 290, distance: 90.0
click at [299, 290] on p "Off-Grid Adventures: Acts as a mobile security sentry for RV trips or camping." at bounding box center [652, 285] width 753 height 21
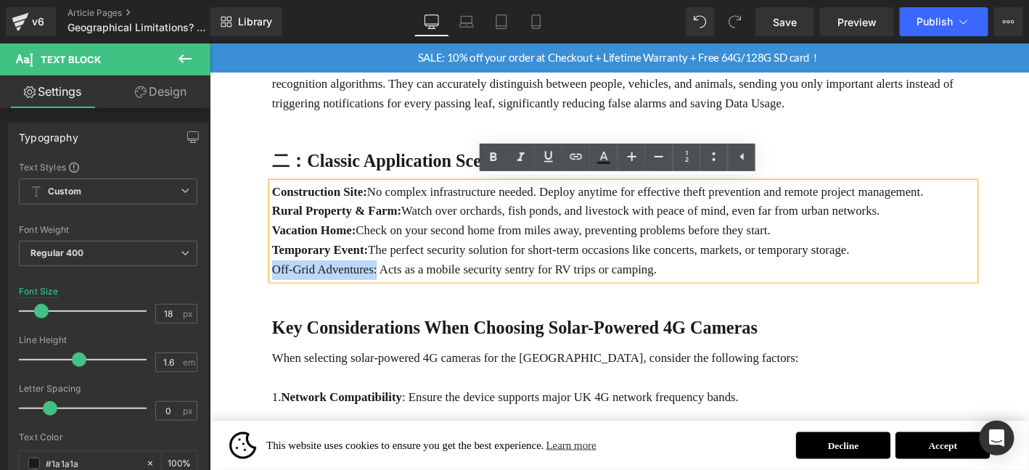
drag, startPoint x: 274, startPoint y: 287, endPoint x: 386, endPoint y: 284, distance: 112.5
click at [386, 284] on p "Off-Grid Adventures: Acts as a mobile security sentry for RV trips or camping." at bounding box center [652, 285] width 753 height 21
click at [493, 158] on icon at bounding box center [493, 157] width 17 height 17
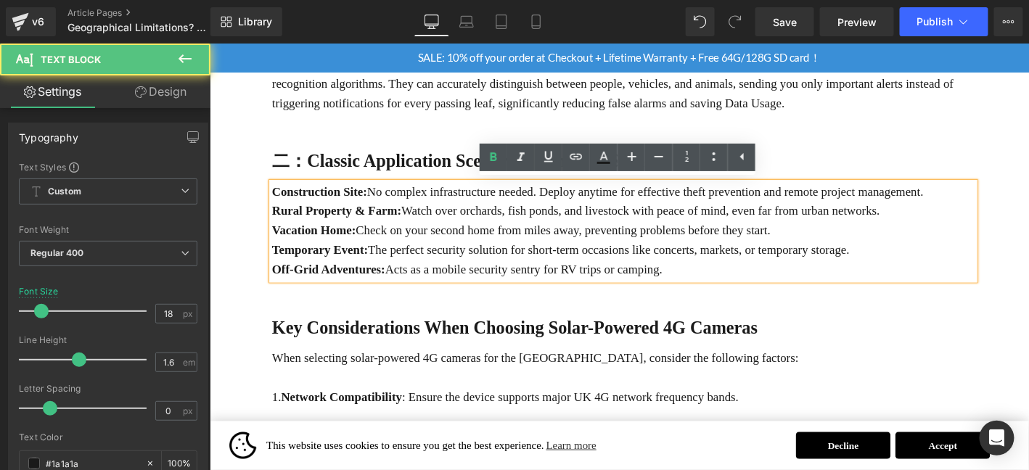
click at [1019, 197] on p "Construction Site: No complex infrastructure needed. Deploy anytime for effecti…" at bounding box center [652, 202] width 753 height 21
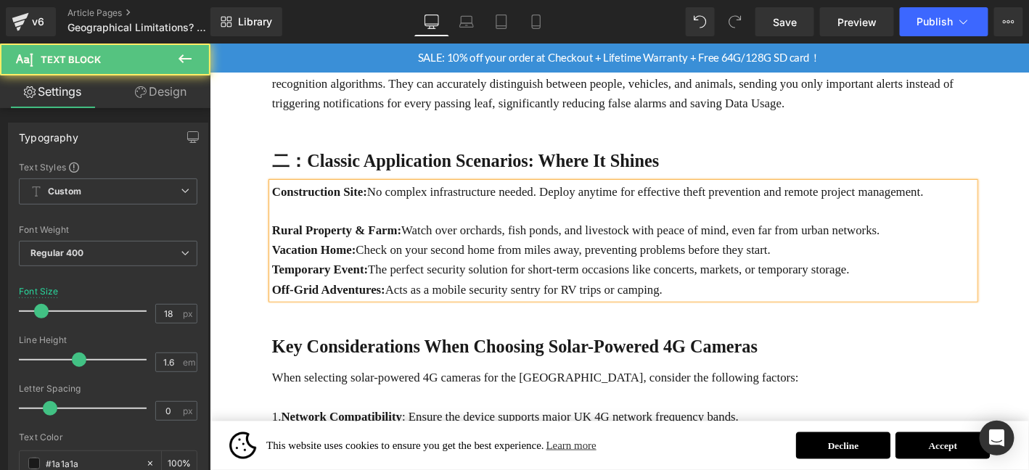
click at [962, 239] on p "Rural Property & Farm: Watch over orchards, fish ponds, and livestock with peac…" at bounding box center [652, 243] width 753 height 21
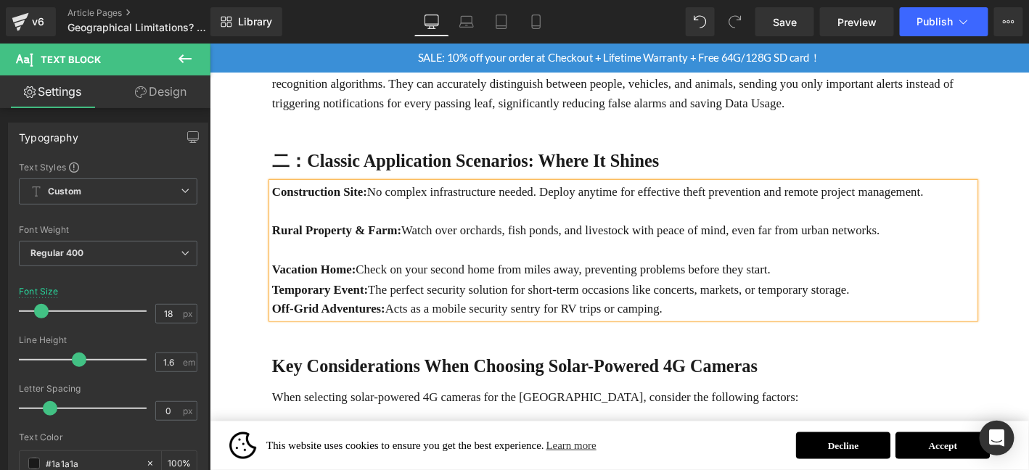
click at [897, 275] on p "Vacation Home: Check on your second home from miles away, preventing problems b…" at bounding box center [652, 285] width 753 height 21
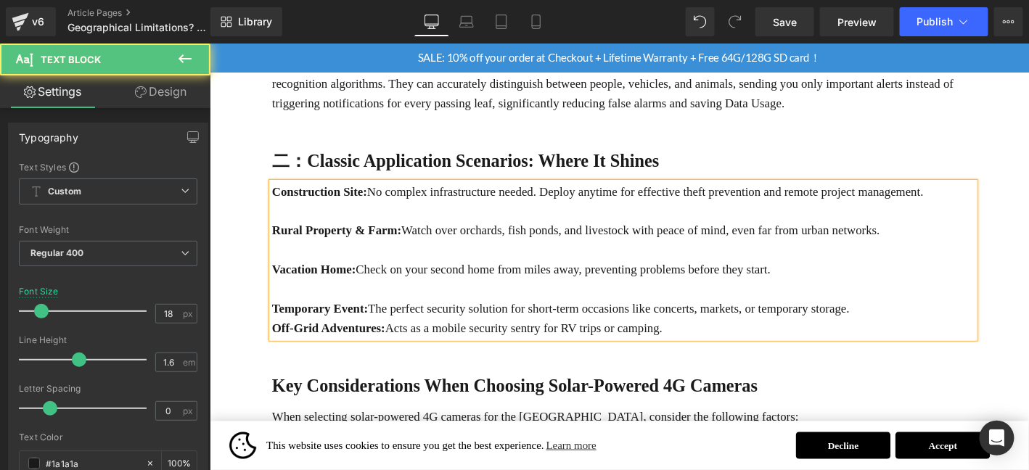
click at [929, 324] on p "Temporary Event: The perfect security solution for short-term occasions like co…" at bounding box center [652, 326] width 753 height 21
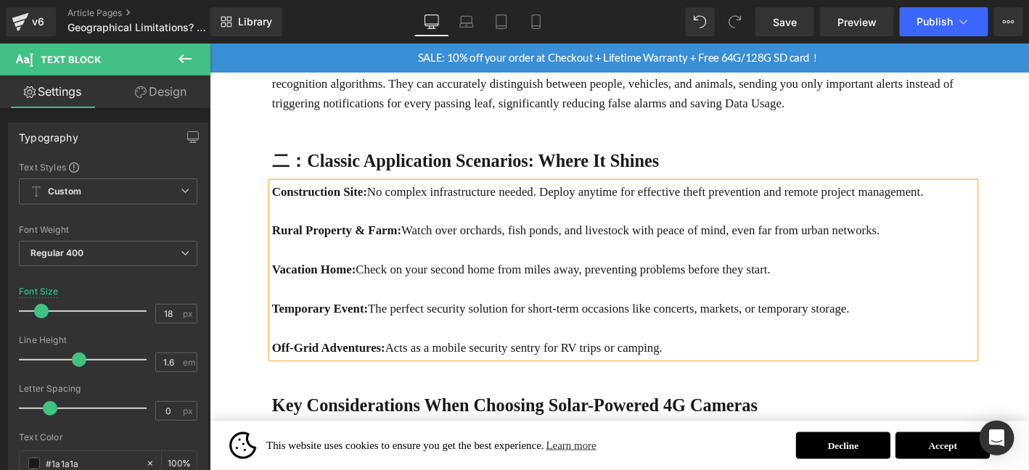
click at [549, 169] on b "二：Classic Application Scenarios: Where It Shines" at bounding box center [483, 168] width 415 height 21
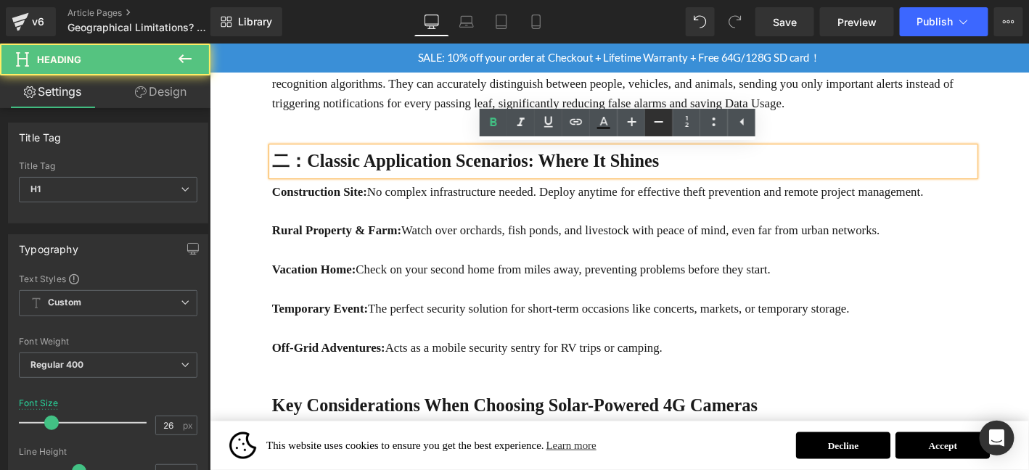
click at [659, 125] on icon at bounding box center [658, 121] width 17 height 17
type input "24"
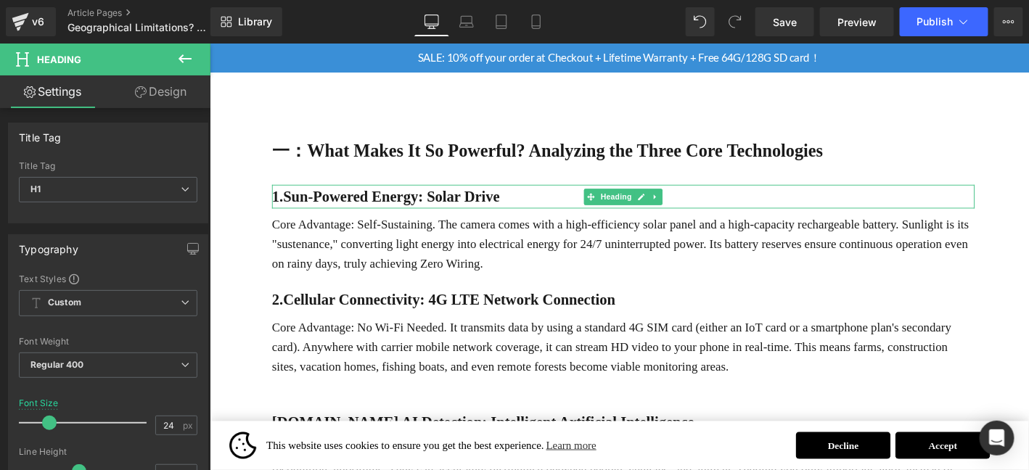
scroll to position [430, 0]
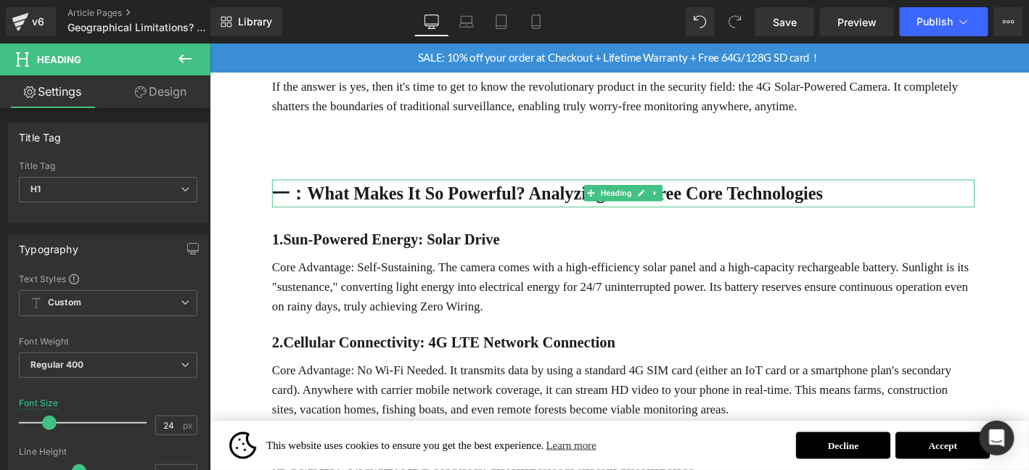
click at [572, 209] on strong "一：What Makes It So Powerful? Analyzing the Three Core Technologies" at bounding box center [571, 203] width 591 height 21
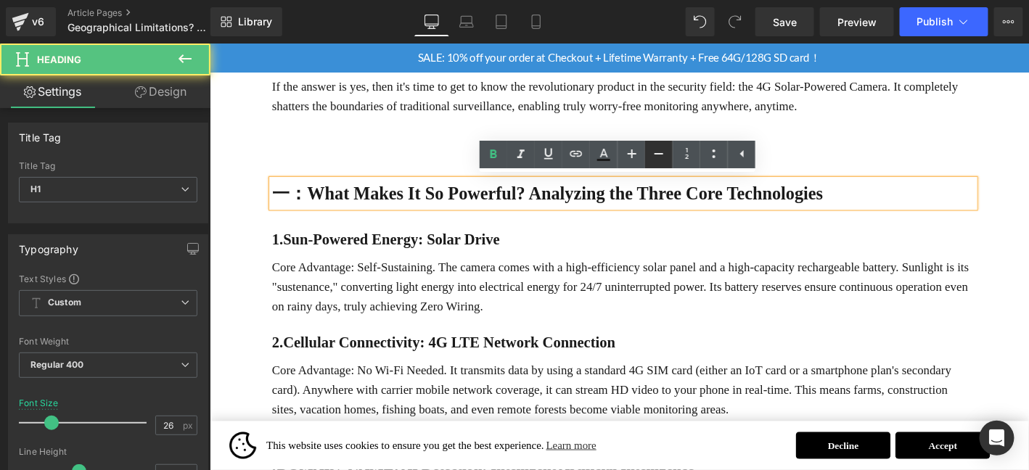
click at [661, 157] on icon at bounding box center [658, 153] width 17 height 17
type input "24"
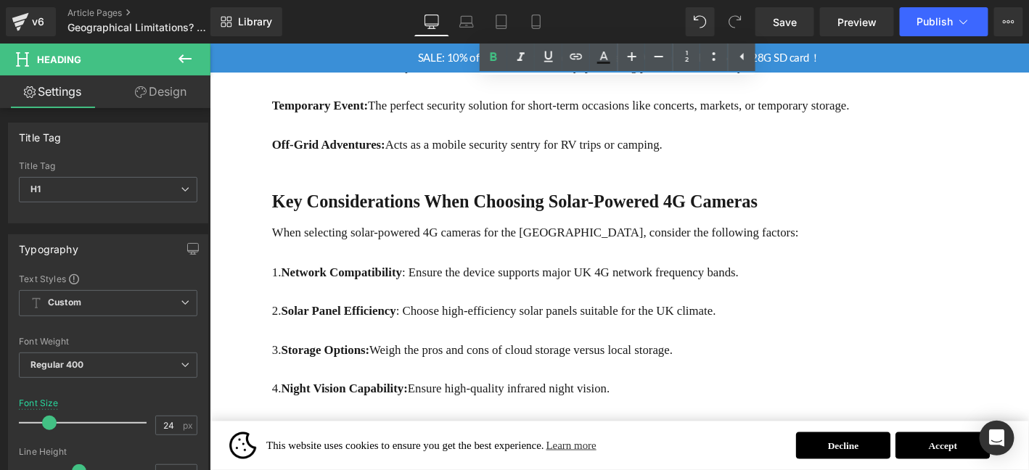
scroll to position [1132, 0]
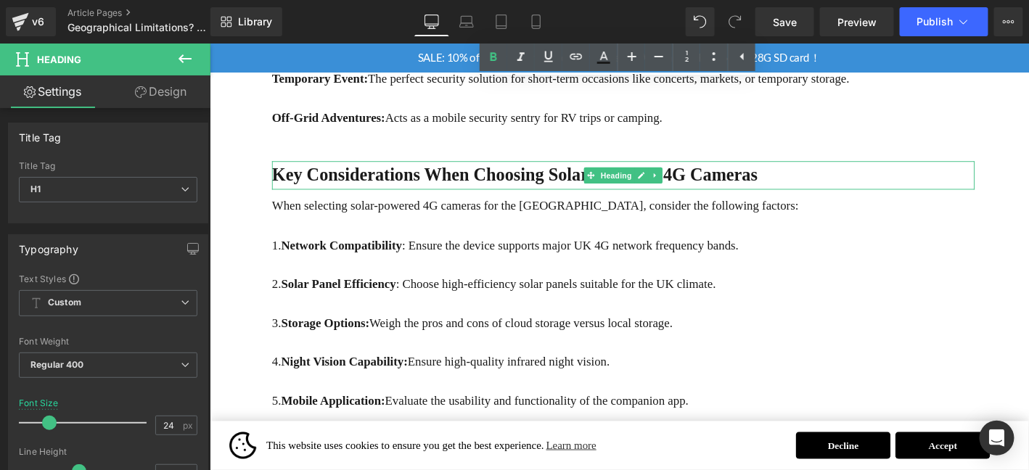
click at [398, 186] on b "Key Considerations When Choosing Solar-Powered 4G Cameras" at bounding box center [536, 183] width 520 height 21
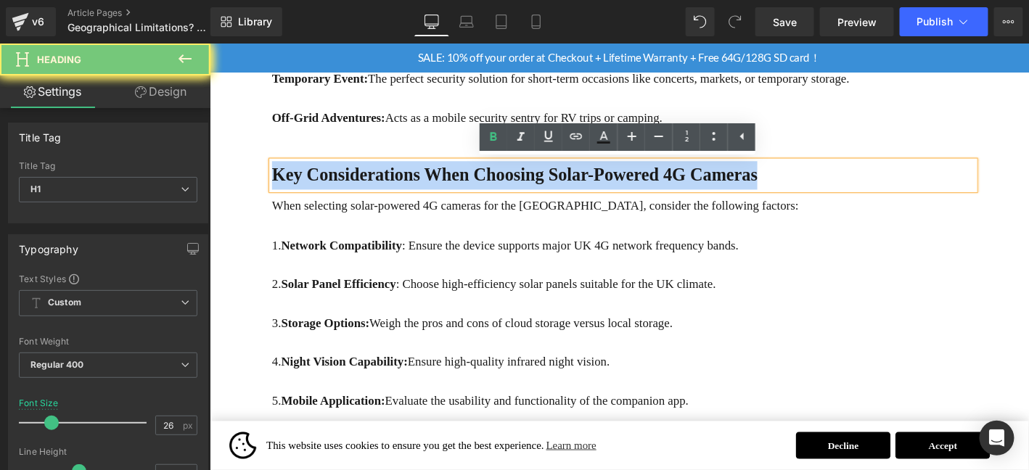
click at [399, 186] on b "Key Considerations When Choosing Solar-Powered 4G Cameras" at bounding box center [536, 183] width 520 height 21
paste div
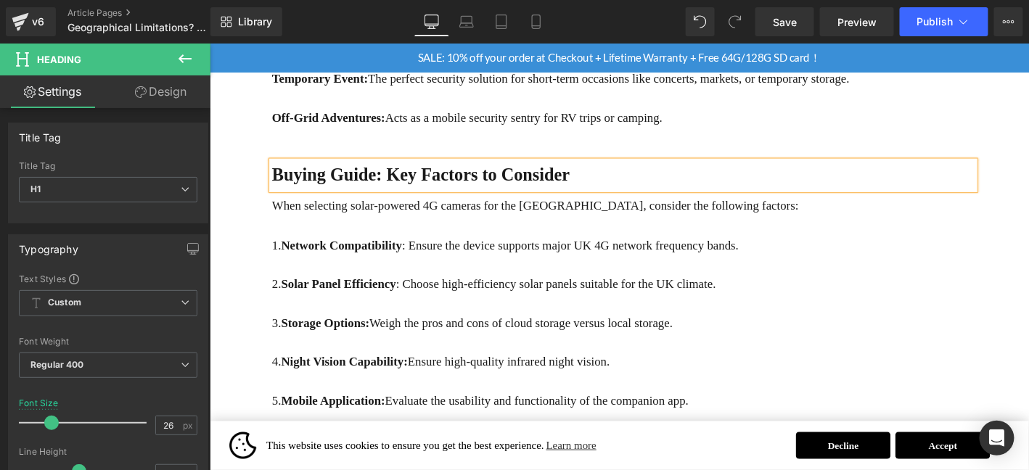
click at [554, 186] on b "Buying Guide: Key Factors to Consider" at bounding box center [435, 183] width 319 height 21
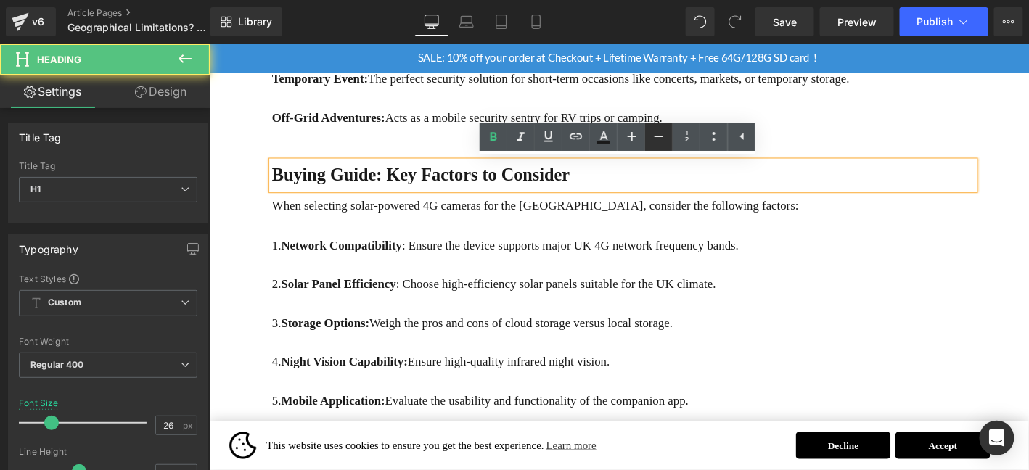
click at [666, 139] on icon at bounding box center [658, 136] width 17 height 17
type input "24"
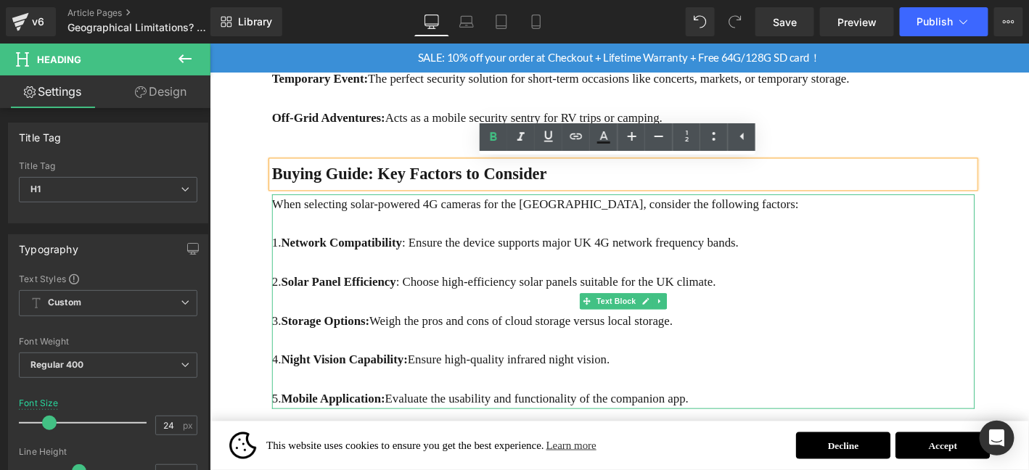
click at [399, 208] on div at bounding box center [652, 207] width 753 height 4
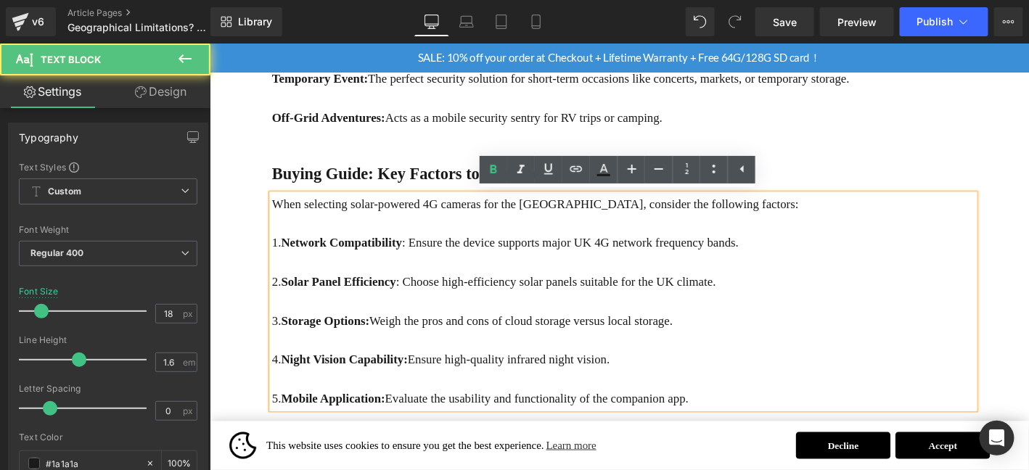
click at [401, 210] on p "When selecting solar-powered 4G cameras for the [GEOGRAPHIC_DATA], consider the…" at bounding box center [652, 215] width 753 height 21
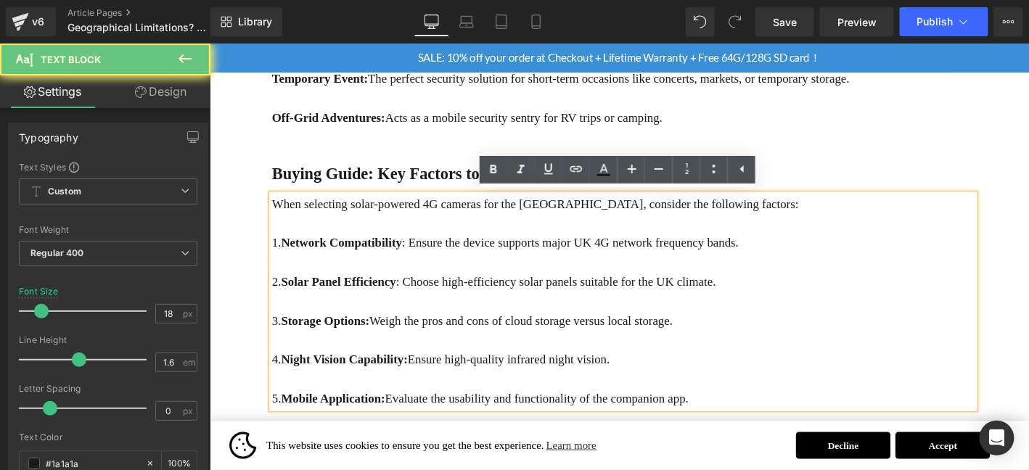
click at [402, 208] on p "When selecting solar-powered 4G cameras for the [GEOGRAPHIC_DATA], consider the…" at bounding box center [652, 215] width 753 height 21
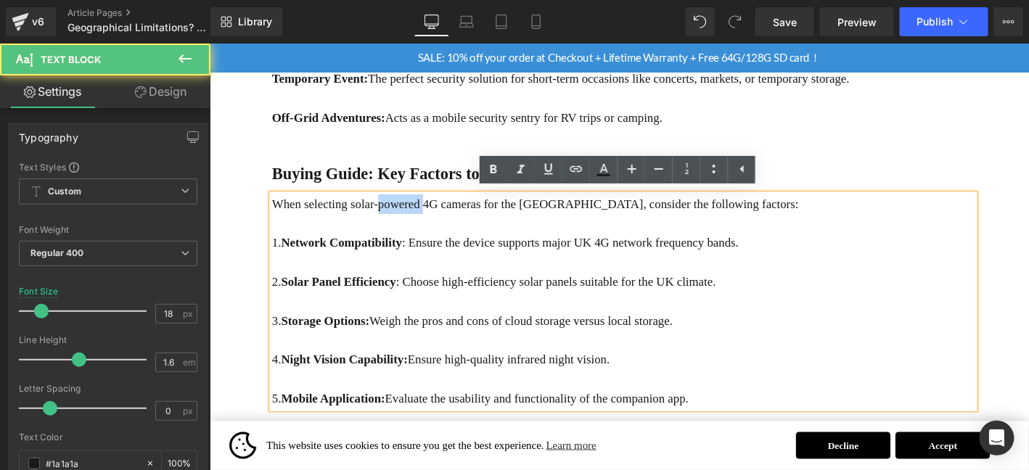
click at [402, 208] on p "When selecting solar-powered 4G cameras for the [GEOGRAPHIC_DATA], consider the…" at bounding box center [652, 215] width 753 height 21
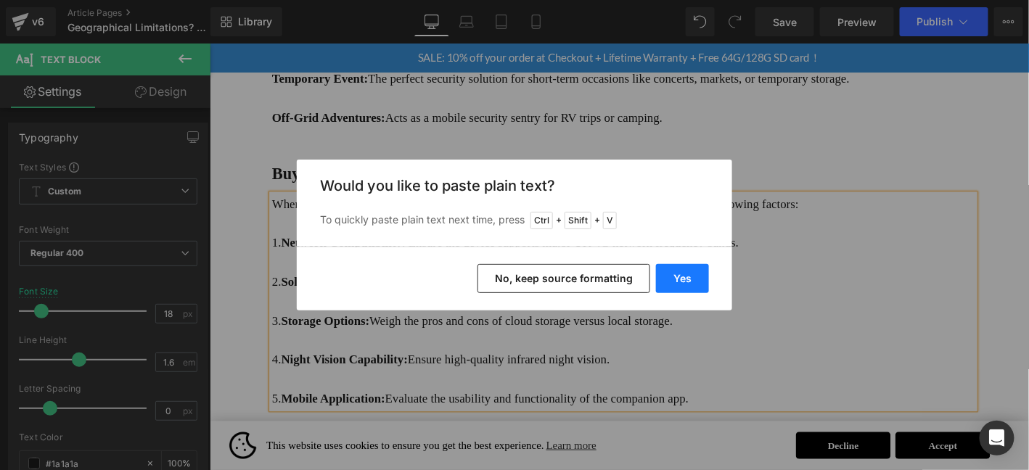
click at [699, 284] on button "Yes" at bounding box center [682, 278] width 53 height 29
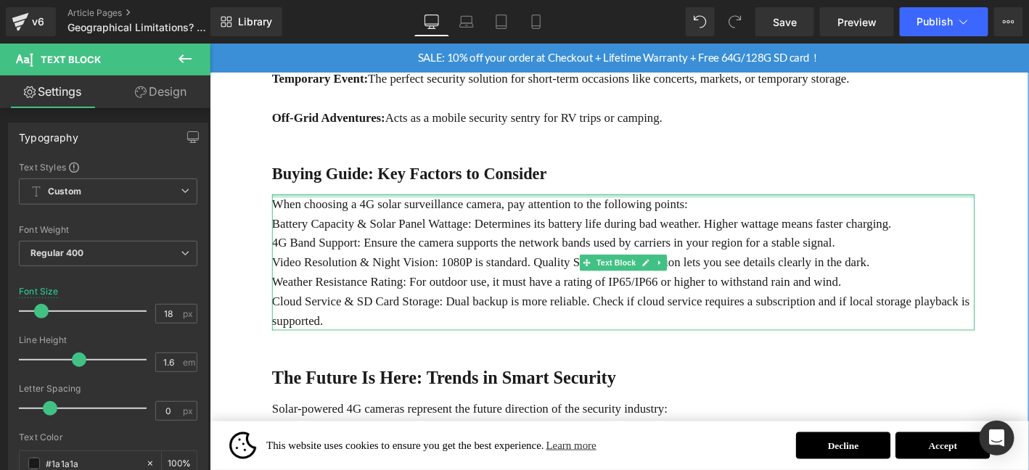
click at [753, 217] on p "When choosing a 4G solar surveillance camera, pay attention to the following po…" at bounding box center [652, 215] width 753 height 21
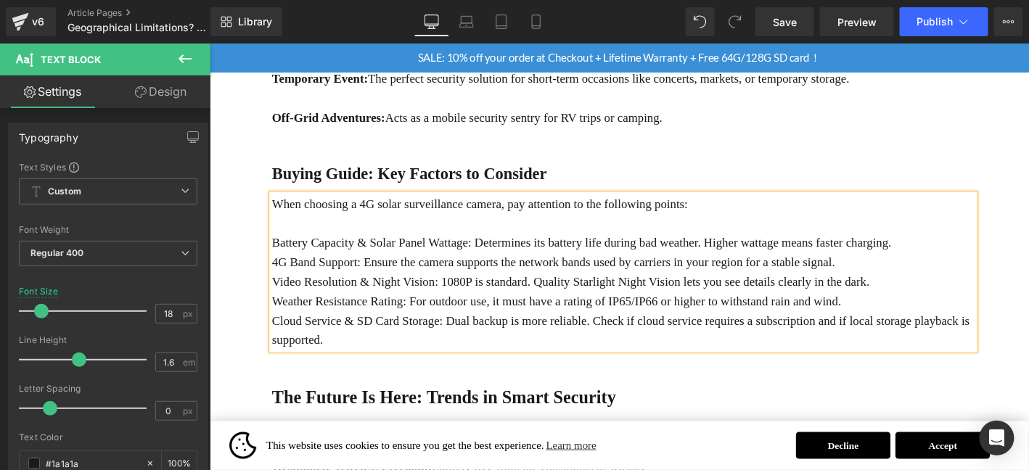
click at [538, 255] on p "Battery Capacity & Solar Panel Wattage: Determines its battery life during bad …" at bounding box center [652, 256] width 753 height 21
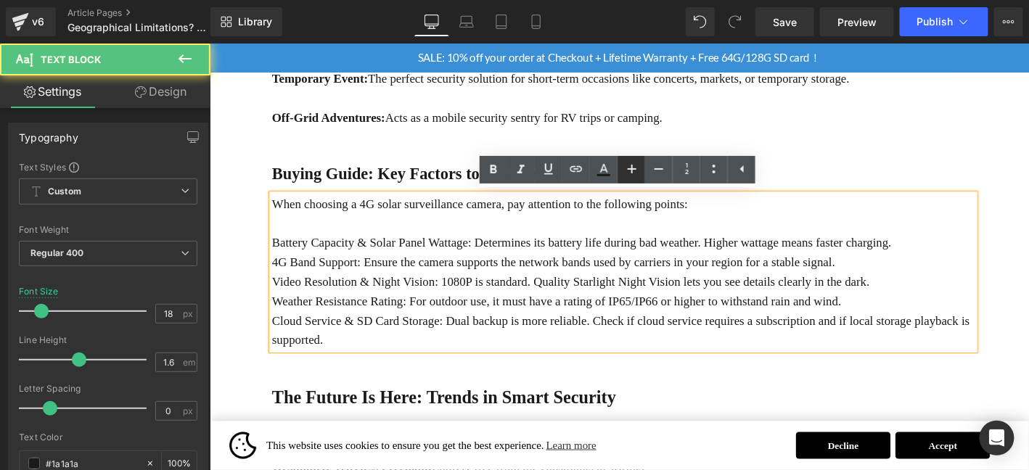
click at [637, 170] on icon at bounding box center [631, 168] width 17 height 17
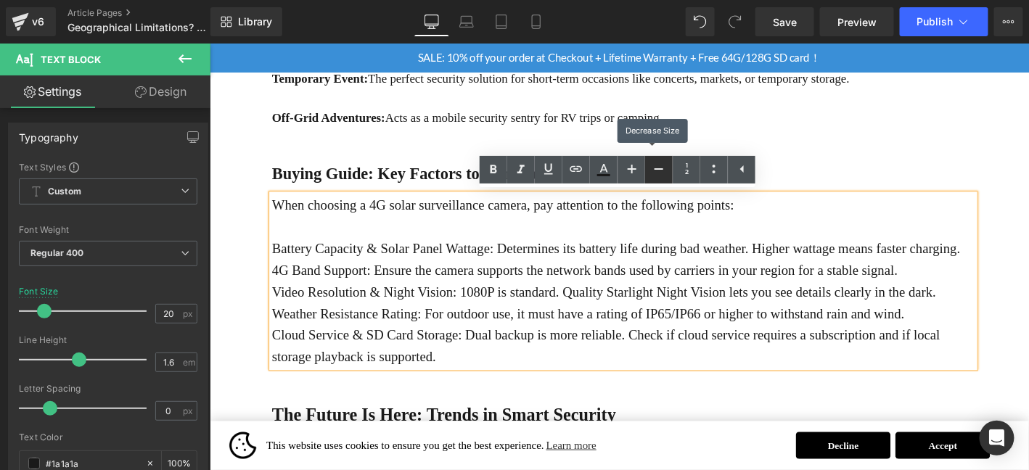
click at [660, 169] on icon at bounding box center [658, 168] width 9 height 1
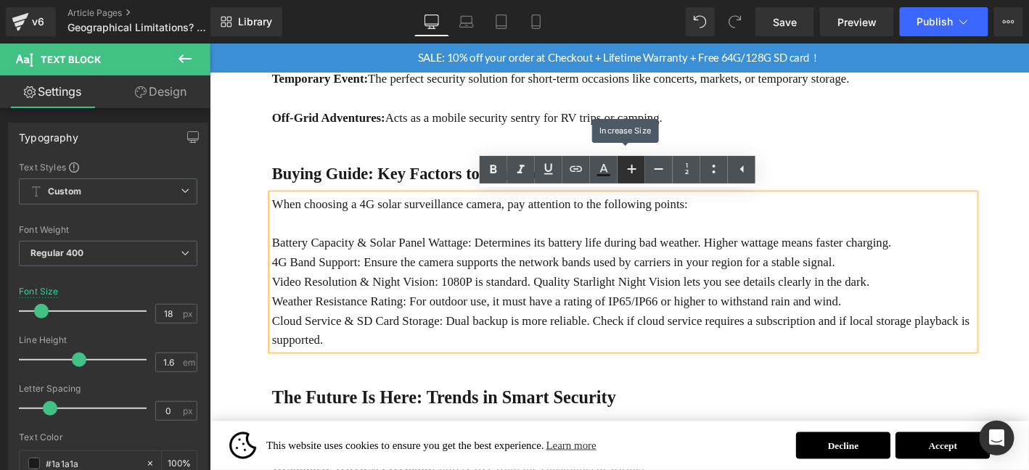
click at [626, 169] on icon at bounding box center [631, 168] width 17 height 17
type input "20"
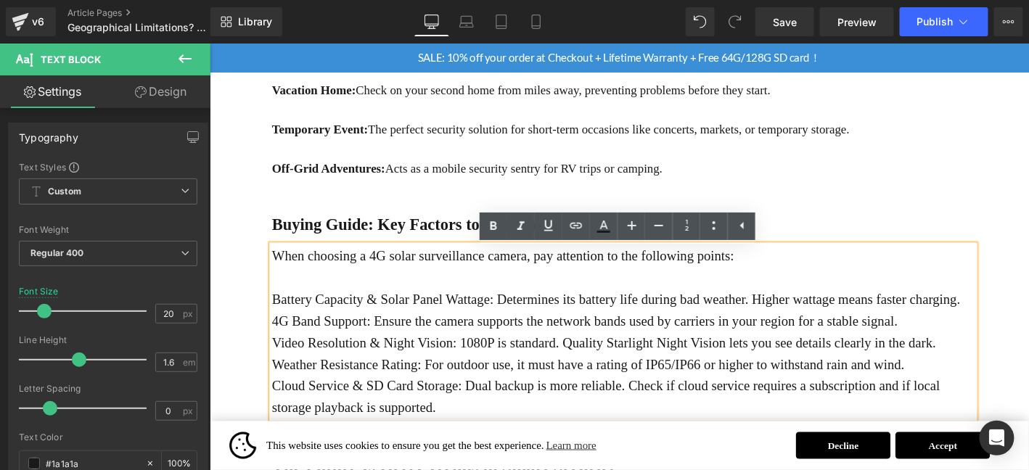
scroll to position [1059, 0]
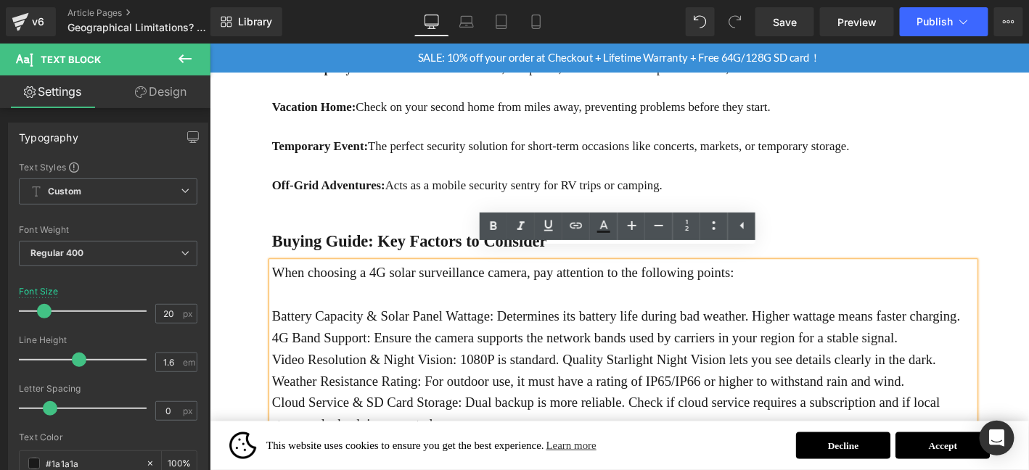
click at [453, 131] on p at bounding box center [652, 132] width 753 height 21
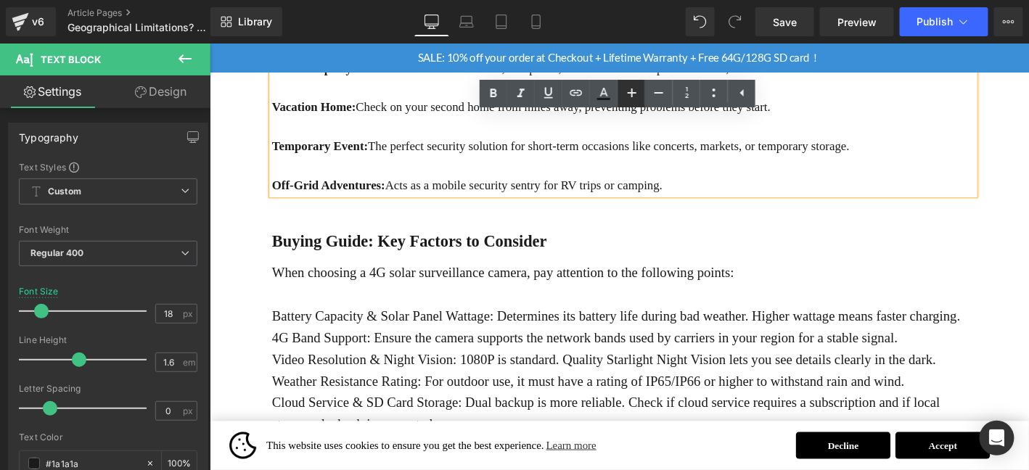
click at [626, 94] on icon at bounding box center [631, 92] width 17 height 17
type input "20"
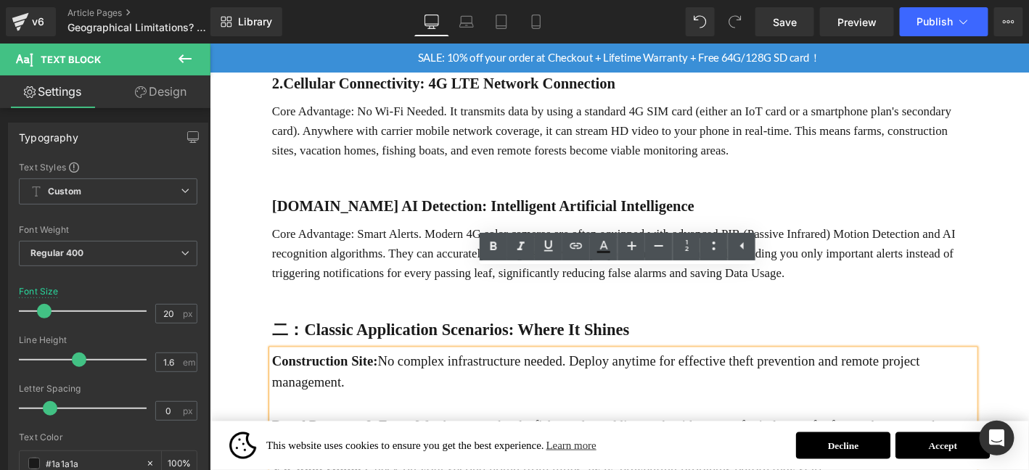
scroll to position [659, 0]
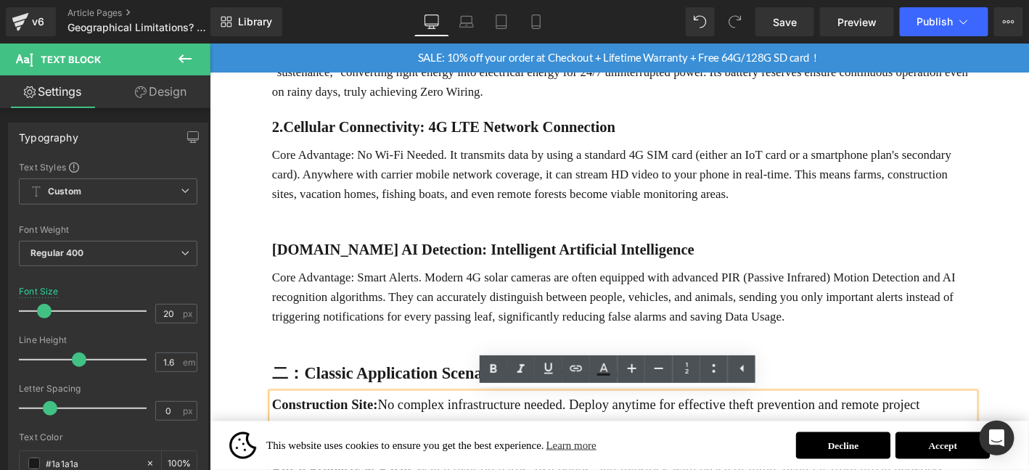
click at [484, 312] on p "Core Advantage: Smart Alerts. Modern 4G solar cameras are often equipped with a…" at bounding box center [652, 315] width 753 height 62
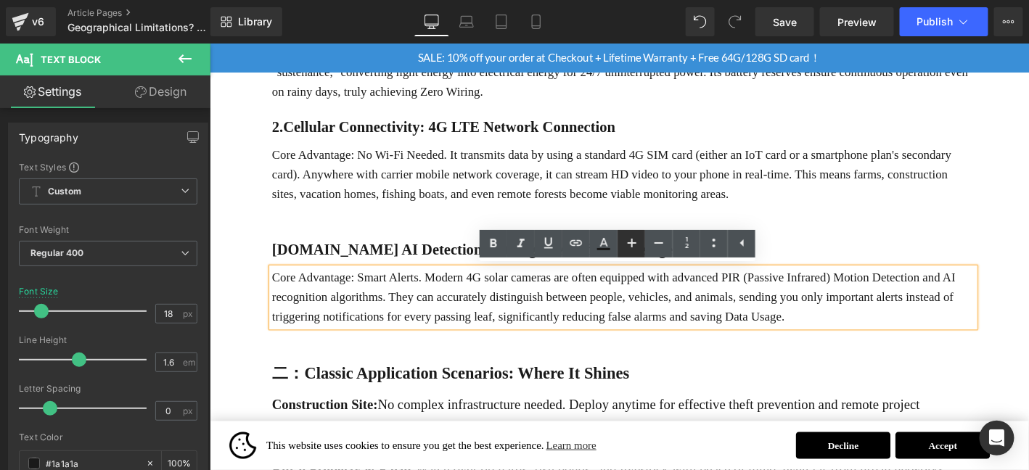
click at [626, 244] on icon at bounding box center [631, 242] width 17 height 17
type input "20"
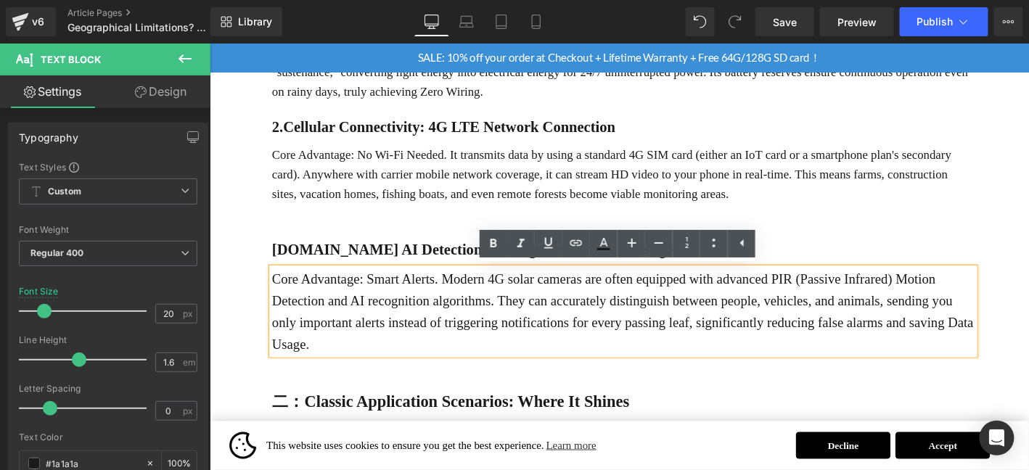
click at [209, 43] on div at bounding box center [209, 43] width 0 height 0
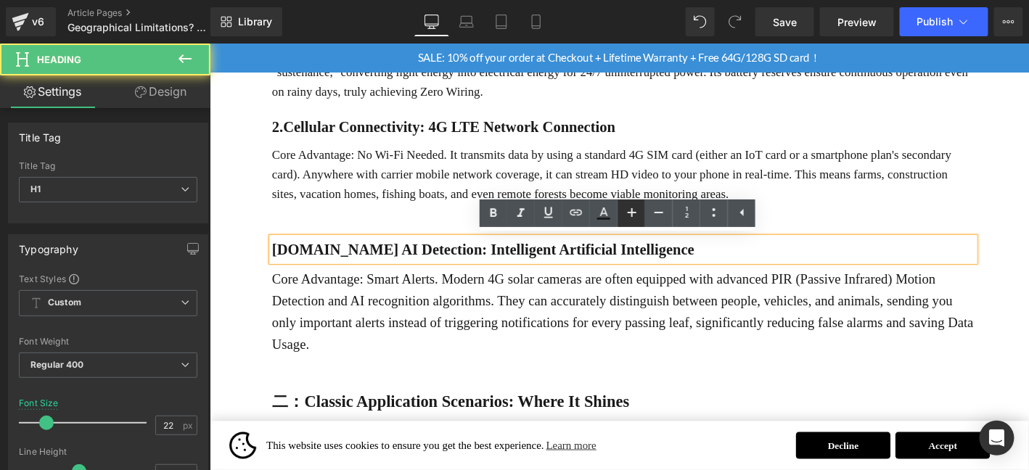
click at [635, 212] on icon at bounding box center [632, 212] width 9 height 9
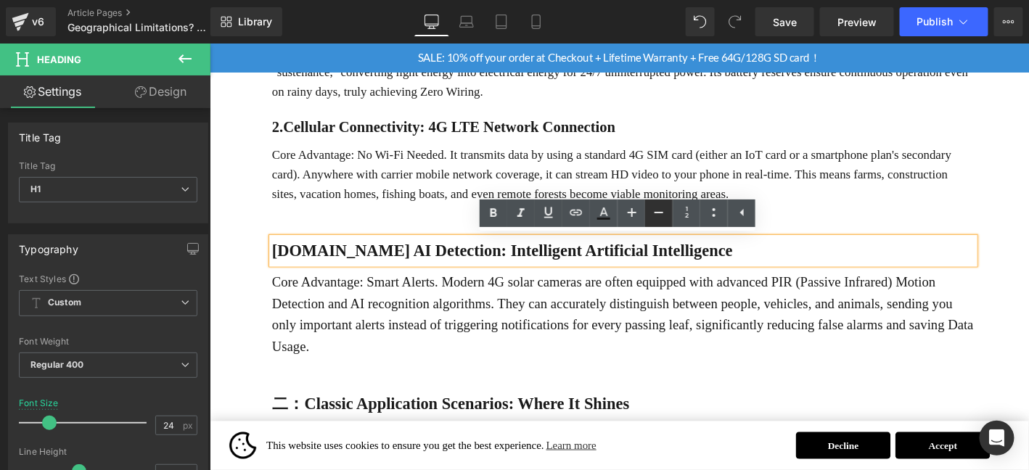
click at [665, 213] on icon at bounding box center [658, 212] width 17 height 17
type input "22"
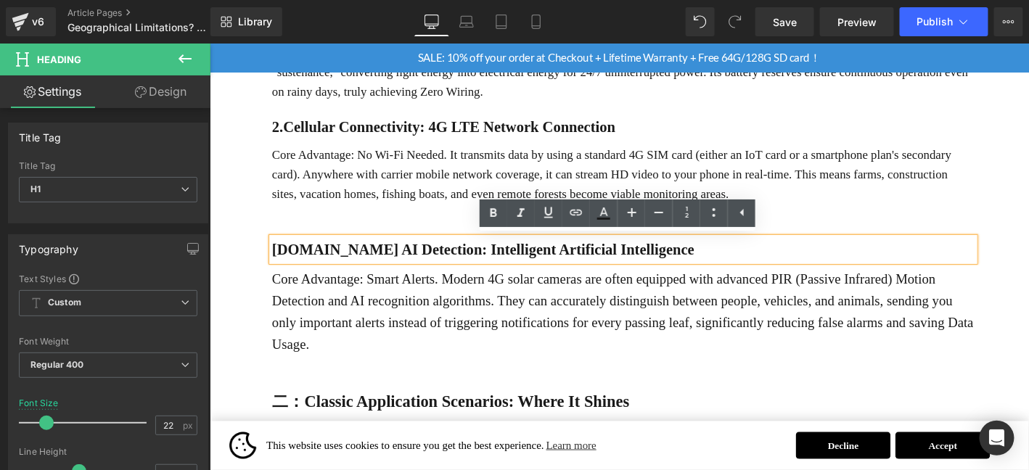
drag, startPoint x: 371, startPoint y: 160, endPoint x: 430, endPoint y: 177, distance: 61.8
click at [371, 160] on p "Core Advantage: No Wi-Fi Needed. It transmits data by using a standard 4G SIM c…" at bounding box center [652, 183] width 753 height 62
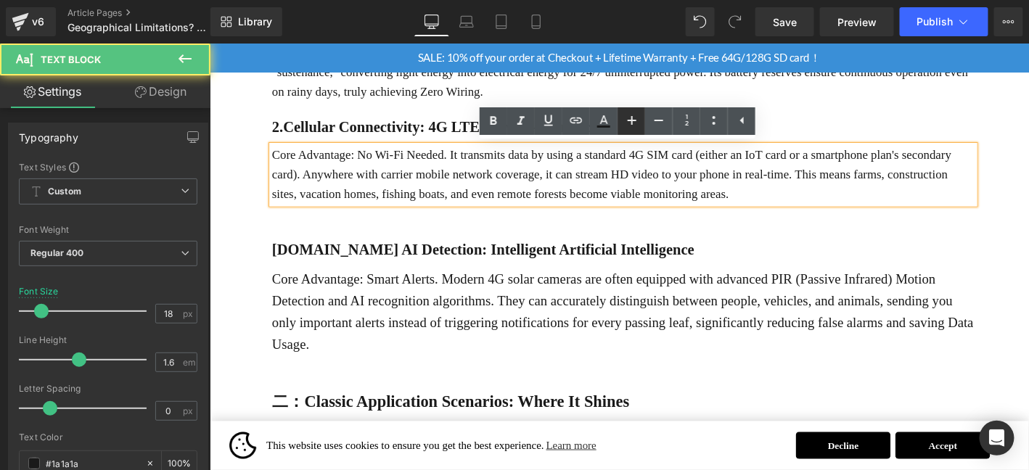
click at [628, 115] on icon at bounding box center [631, 120] width 17 height 17
type input "20"
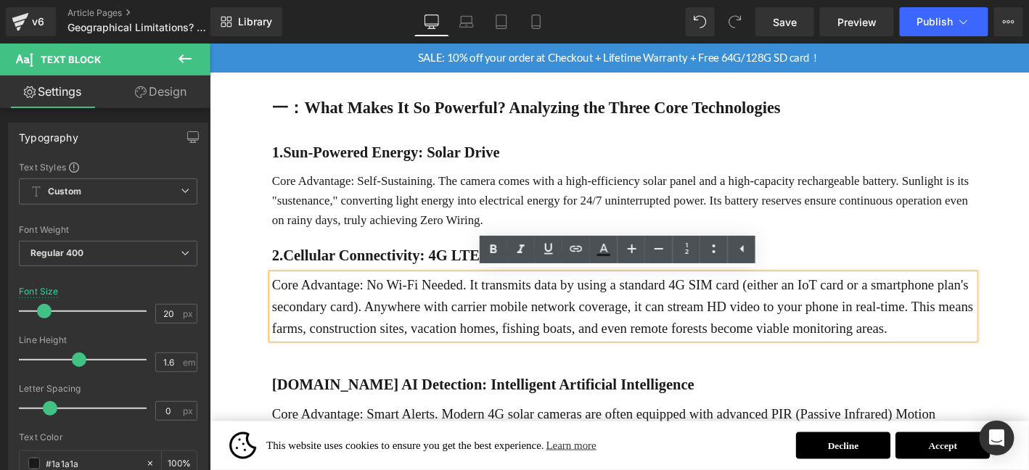
scroll to position [514, 0]
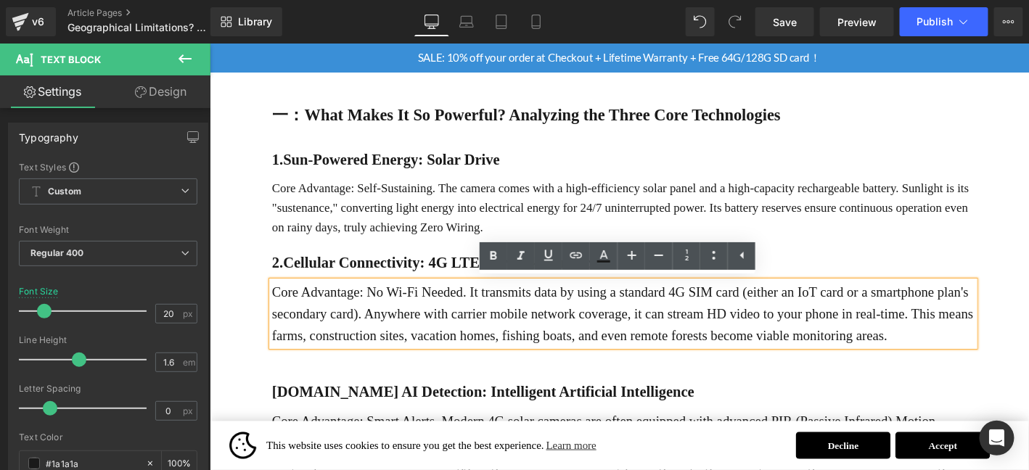
click at [395, 192] on p "Core Advantage: Self-Sustaining. The camera comes with a high-efficiency solar …" at bounding box center [652, 218] width 753 height 62
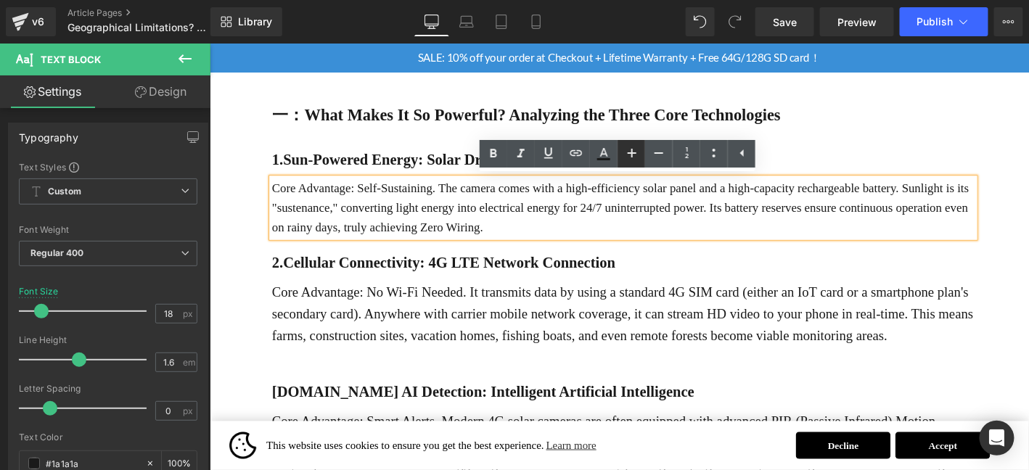
click at [639, 154] on icon at bounding box center [631, 152] width 17 height 17
type input "20"
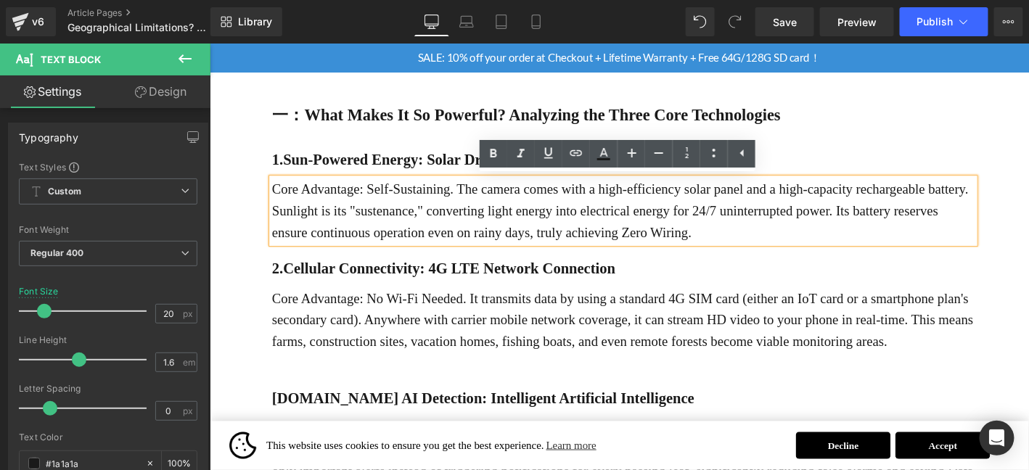
click at [409, 164] on b "1.Sun-Powered Energy: Solar Drive" at bounding box center [398, 167] width 245 height 18
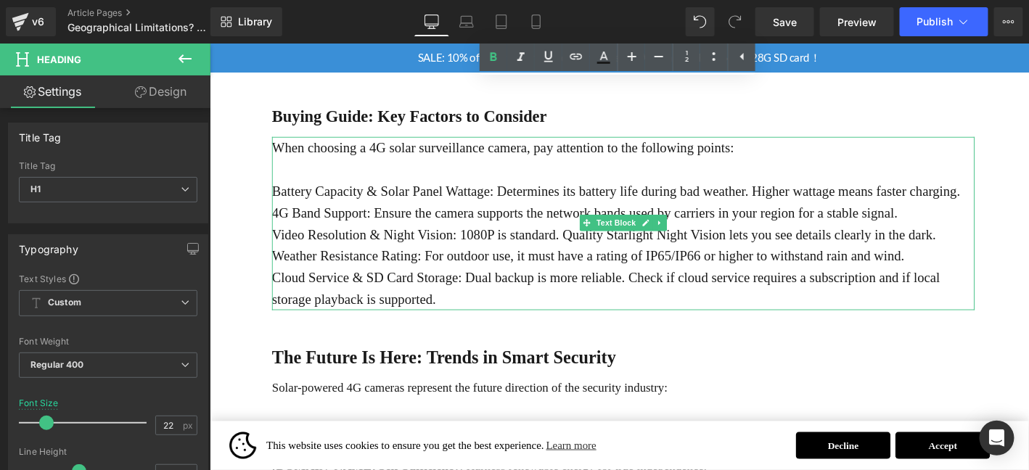
scroll to position [1264, 0]
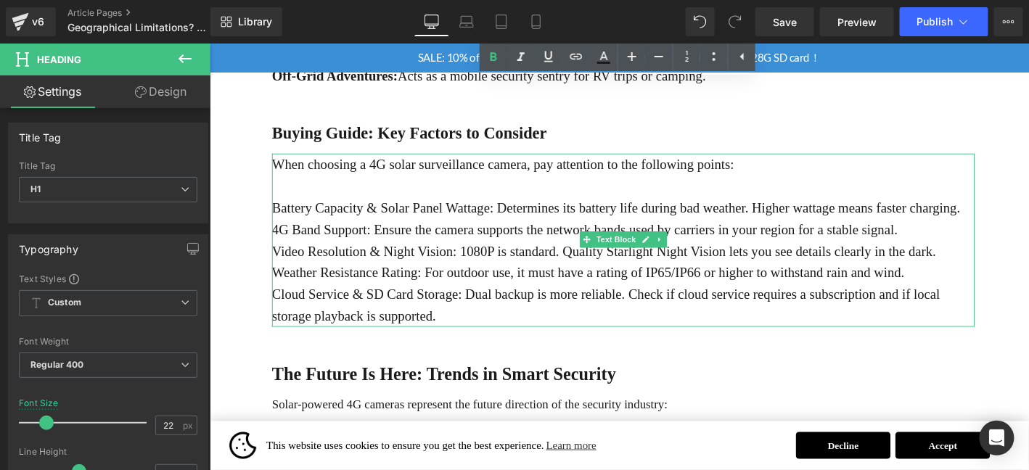
click at [1009, 213] on p "Battery Capacity & Solar Panel Wattage: Determines its battery life during bad …" at bounding box center [652, 219] width 753 height 23
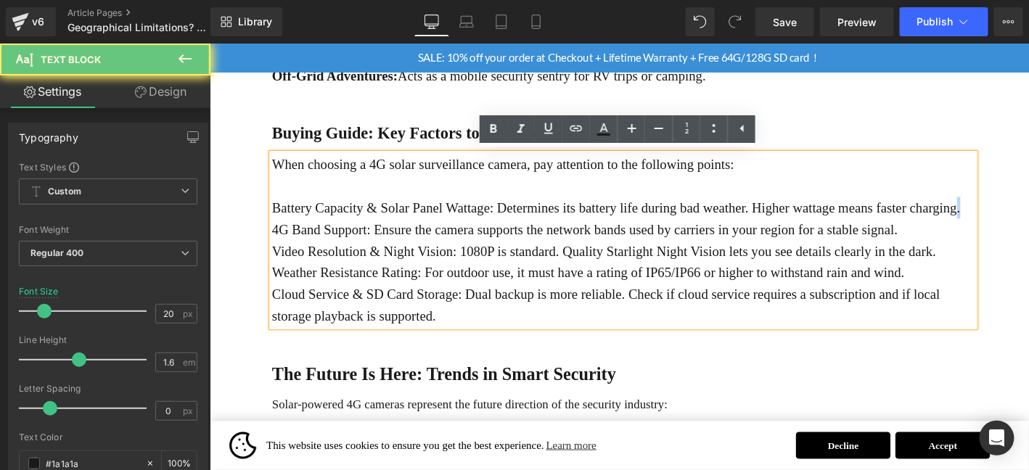
click at [1014, 213] on p "Battery Capacity & Solar Panel Wattage: Determines its battery life during bad …" at bounding box center [652, 219] width 753 height 23
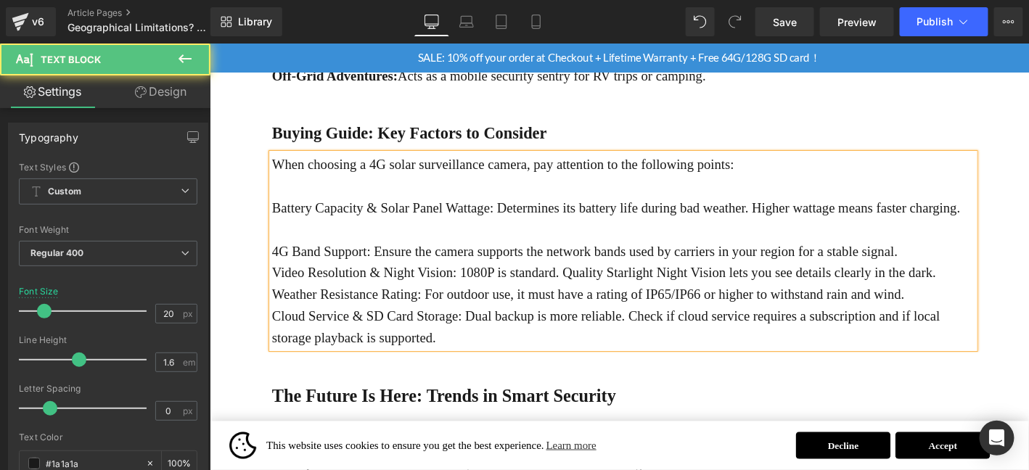
click at [975, 260] on p "4G Band Support: Ensure the camera supports the network bands used by carriers …" at bounding box center [652, 265] width 753 height 23
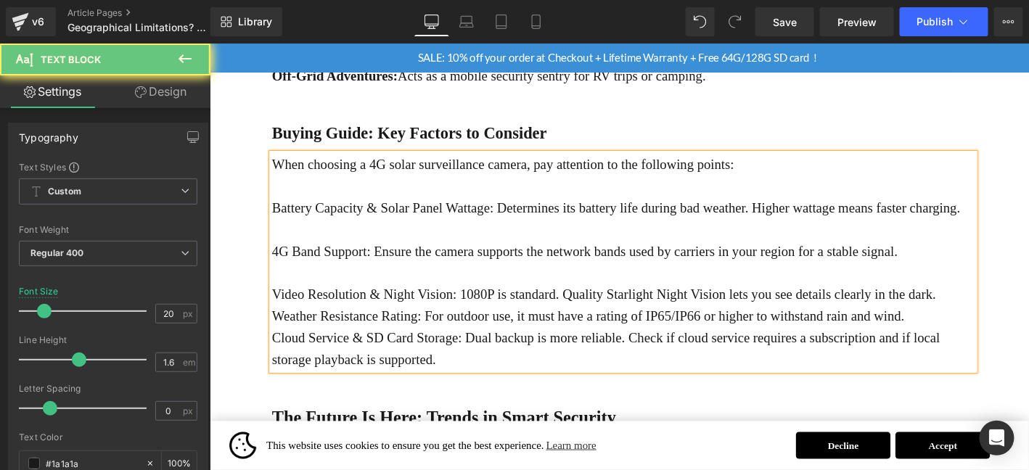
click at [1013, 306] on p "Video Resolution & Night Vision: 1080P is standard. Quality Starlight Night Vis…" at bounding box center [652, 311] width 753 height 23
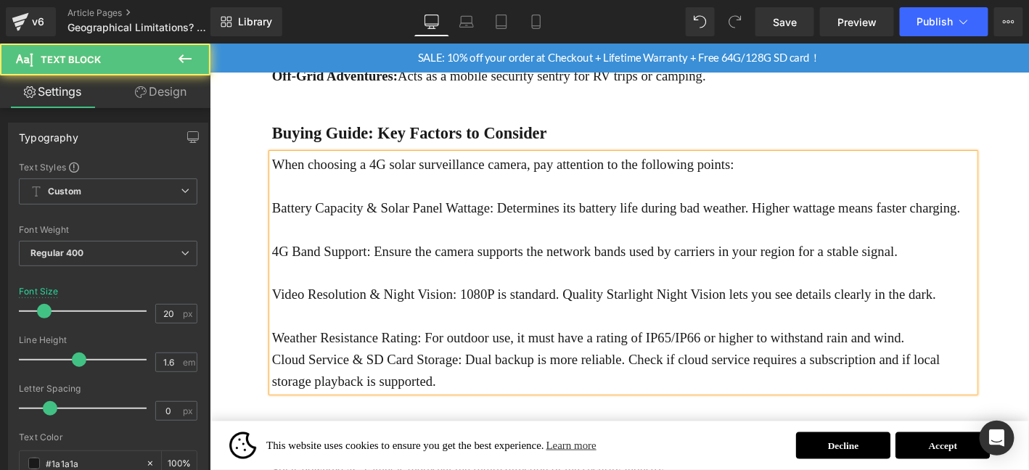
click at [1004, 350] on p "Weather Resistance Rating: For outdoor use, it must have a rating of IP65/IP66 …" at bounding box center [652, 358] width 753 height 23
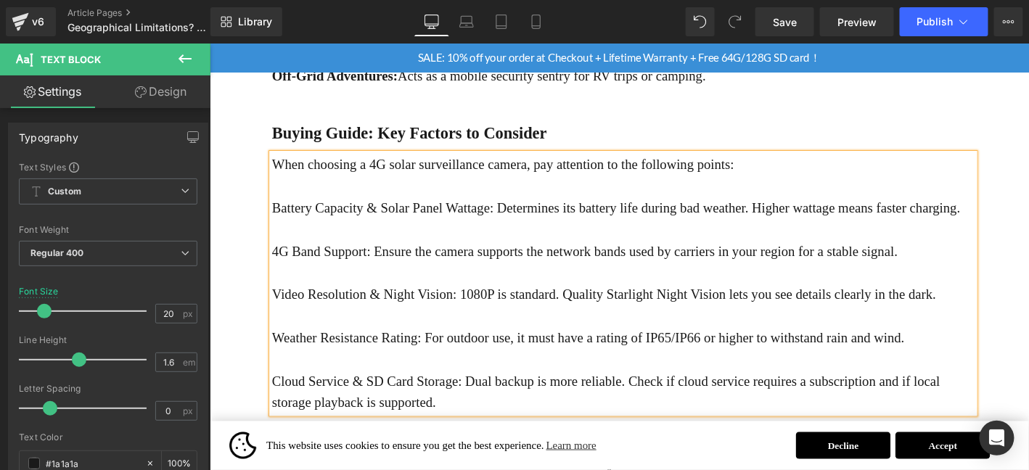
click at [1010, 403] on p "Cloud Service & SD Card Storage: Dual backup is more reliable. Check if cloud s…" at bounding box center [652, 416] width 753 height 46
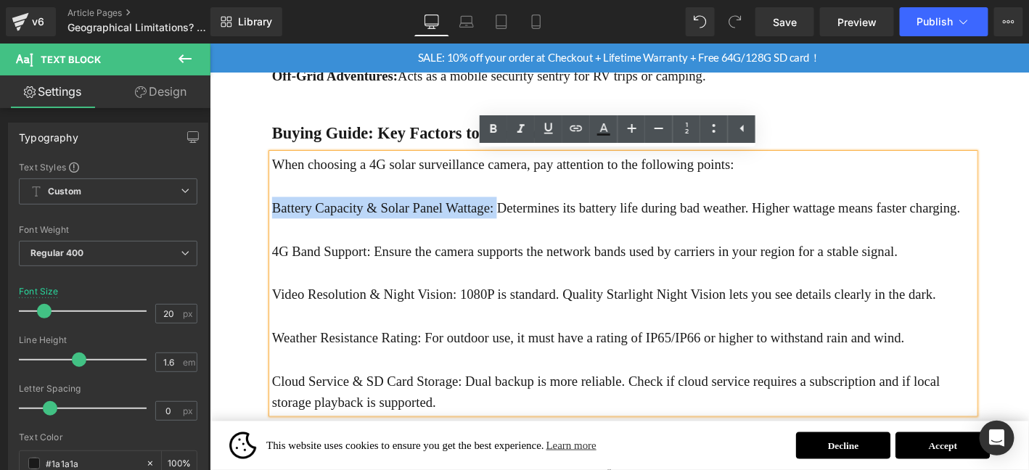
drag, startPoint x: 519, startPoint y: 218, endPoint x: 276, endPoint y: 221, distance: 243.1
click at [276, 221] on p "Battery Capacity & Solar Panel Wattage: Determines its battery life during bad …" at bounding box center [652, 219] width 753 height 23
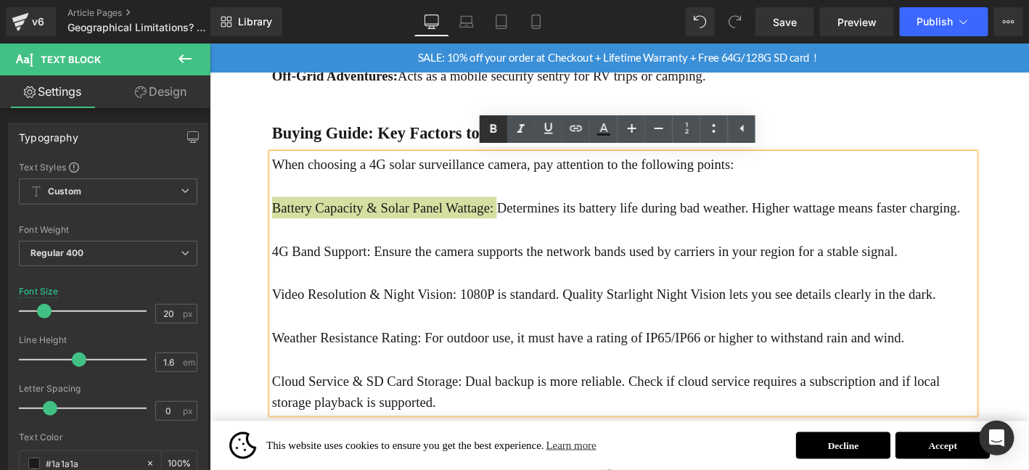
click at [489, 126] on icon at bounding box center [493, 128] width 17 height 17
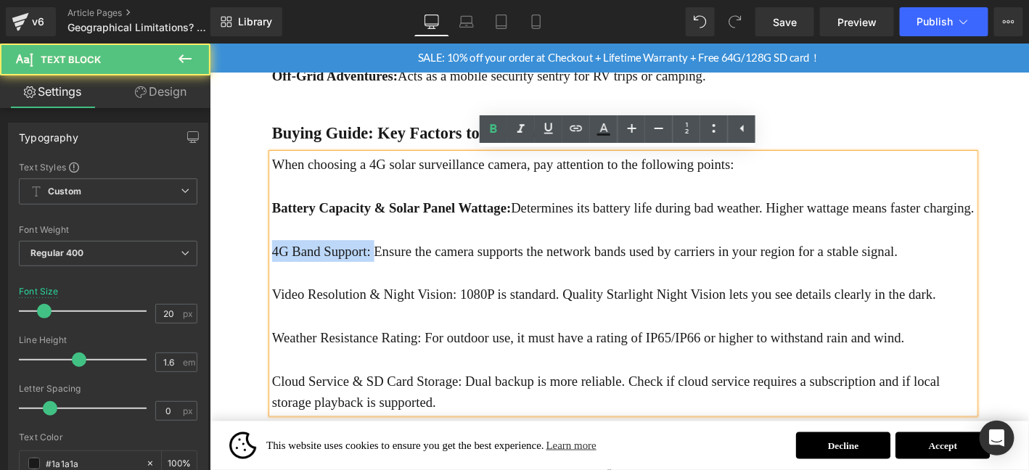
drag, startPoint x: 385, startPoint y: 287, endPoint x: 274, endPoint y: 290, distance: 110.3
click at [276, 277] on p "4G Band Support: Ensure the camera supports the network bands used by carriers …" at bounding box center [652, 265] width 753 height 23
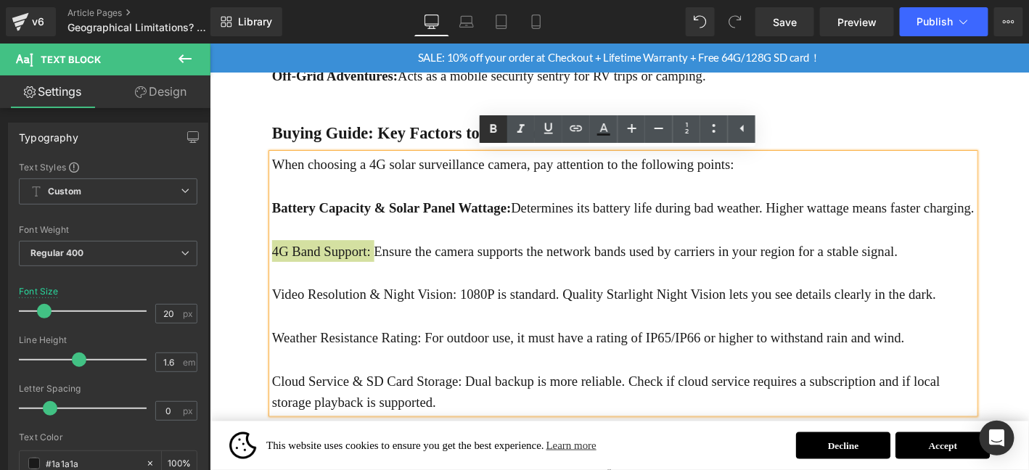
click at [496, 139] on link at bounding box center [494, 129] width 28 height 28
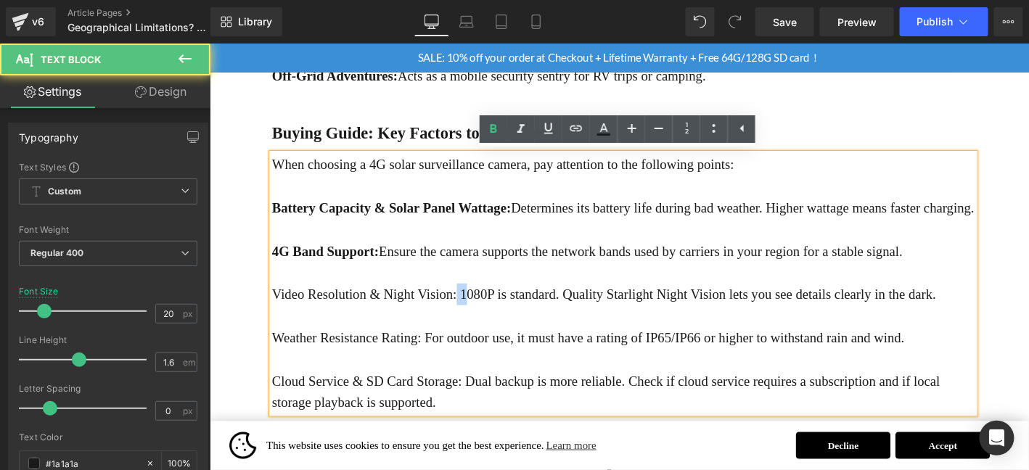
drag, startPoint x: 481, startPoint y: 335, endPoint x: 469, endPoint y: 335, distance: 11.6
click at [469, 324] on p "Video Resolution & Night Vision: 1080P is standard. Quality Starlight Night Vis…" at bounding box center [652, 311] width 753 height 23
click at [511, 324] on p "Video Resolution & Night Vision: 1080P is standard. Quality Starlight Night Vis…" at bounding box center [652, 311] width 753 height 23
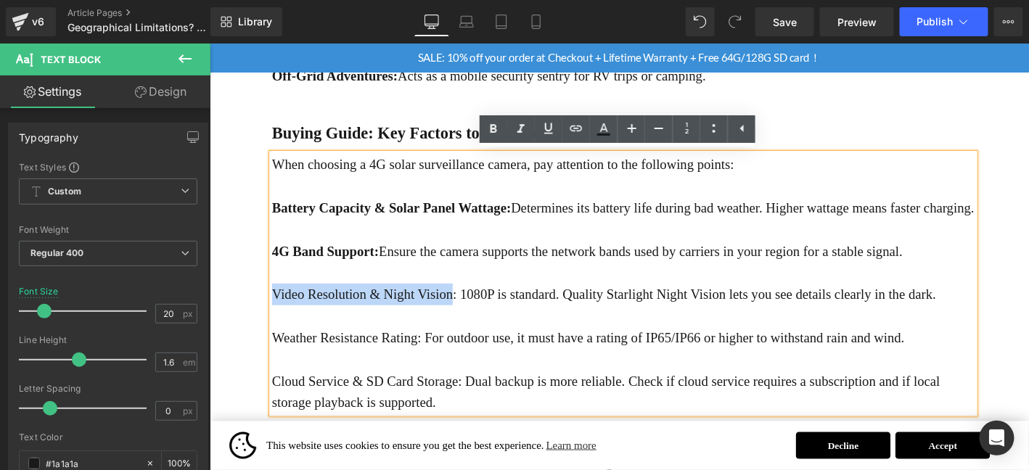
drag, startPoint x: 469, startPoint y: 334, endPoint x: 268, endPoint y: 333, distance: 201.0
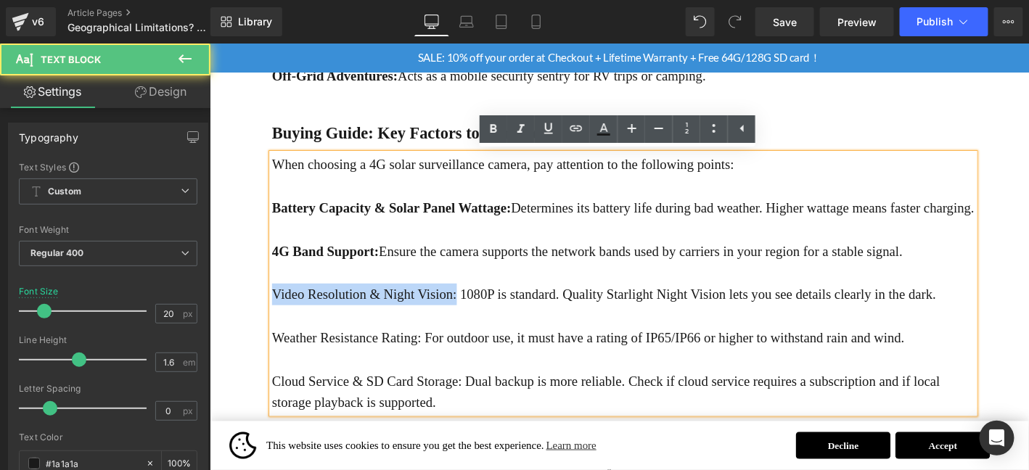
drag, startPoint x: 473, startPoint y: 335, endPoint x: 250, endPoint y: 332, distance: 223.5
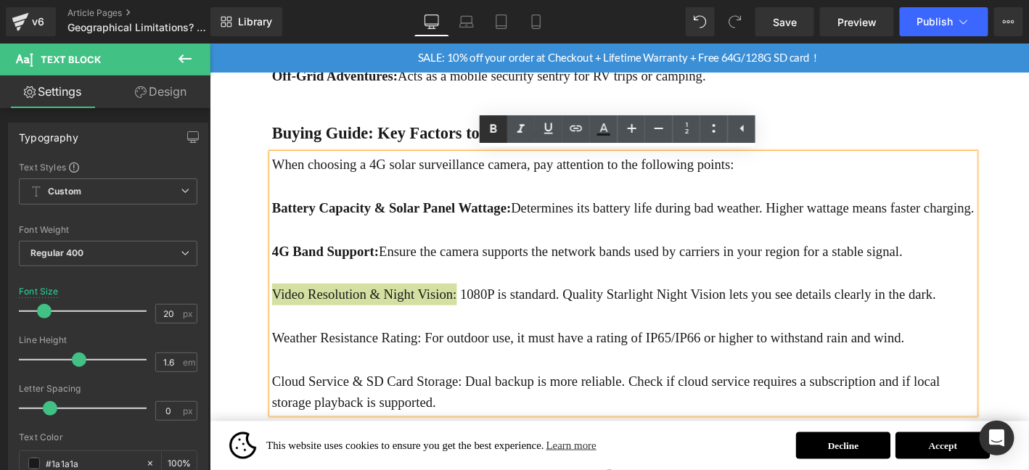
click at [496, 135] on icon at bounding box center [493, 128] width 17 height 17
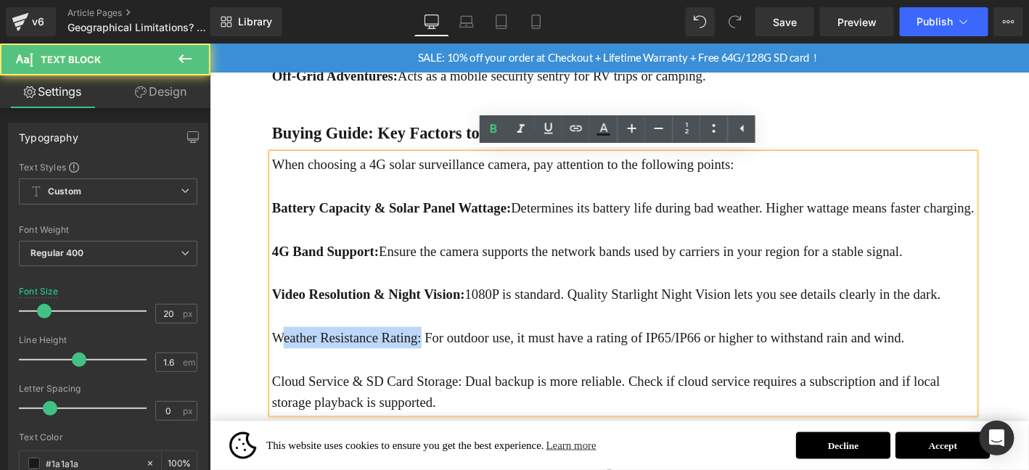
drag, startPoint x: 436, startPoint y: 383, endPoint x: 280, endPoint y: 385, distance: 156.0
click at [280, 370] on p "Weather Resistance Rating: For outdoor use, it must have a rating of IP65/IP66 …" at bounding box center [652, 358] width 753 height 23
drag, startPoint x: 277, startPoint y: 381, endPoint x: 483, endPoint y: 295, distance: 223.1
click at [433, 370] on p "Weather Resistance Rating: For outdoor use, it must have a rating of IP65/IP66 …" at bounding box center [652, 358] width 753 height 23
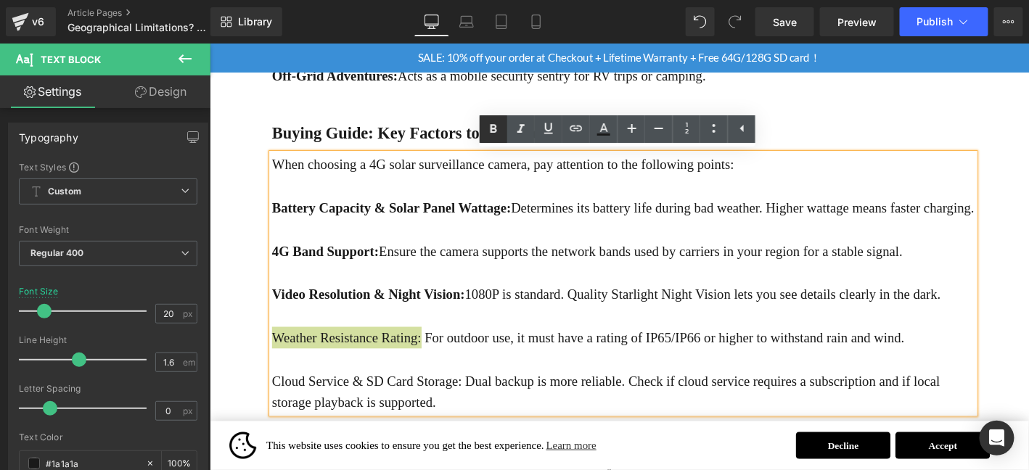
click at [497, 131] on icon at bounding box center [493, 128] width 17 height 17
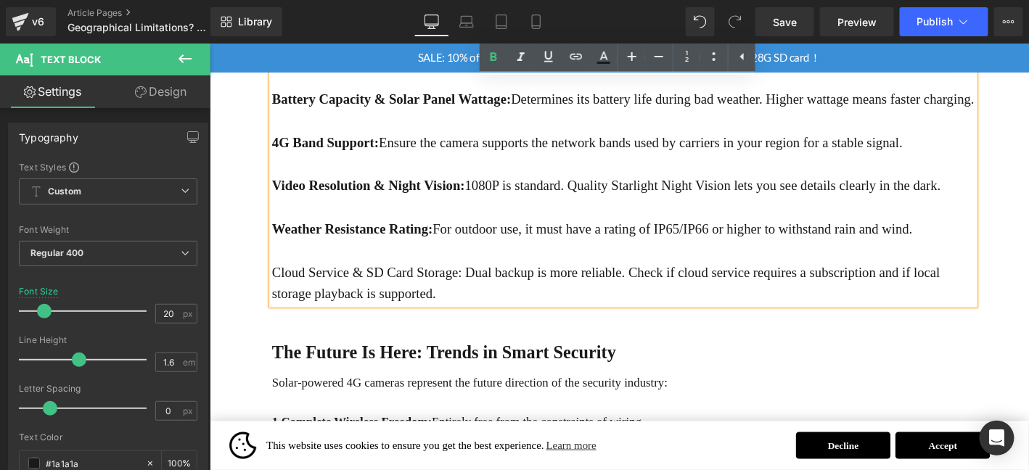
scroll to position [1384, 0]
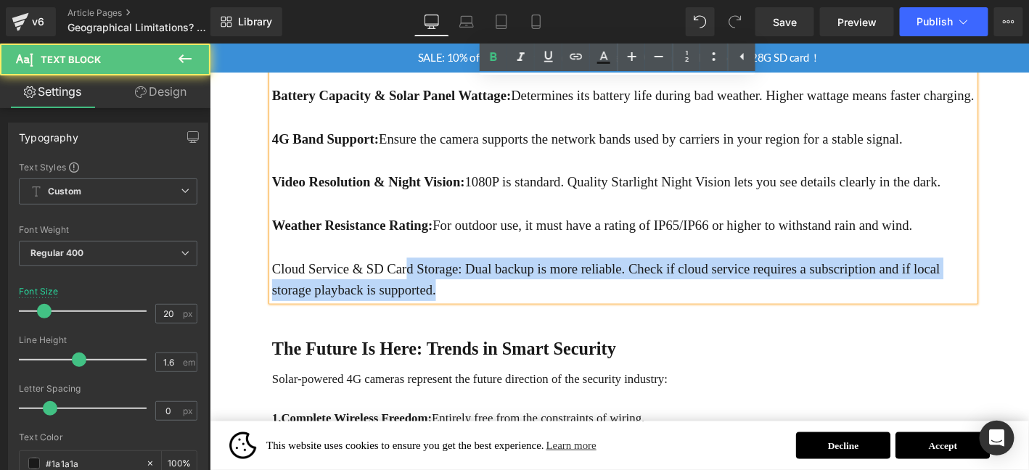
drag, startPoint x: 271, startPoint y: 306, endPoint x: 419, endPoint y: 306, distance: 148.7
click at [419, 306] on div "When choosing a 4G solar surveillance camera, pay attention to the following po…" at bounding box center [652, 180] width 753 height 279
click at [473, 306] on p "Cloud Service & SD Card Storage: Dual backup is more reliable. Check if cloud s…" at bounding box center [652, 296] width 753 height 46
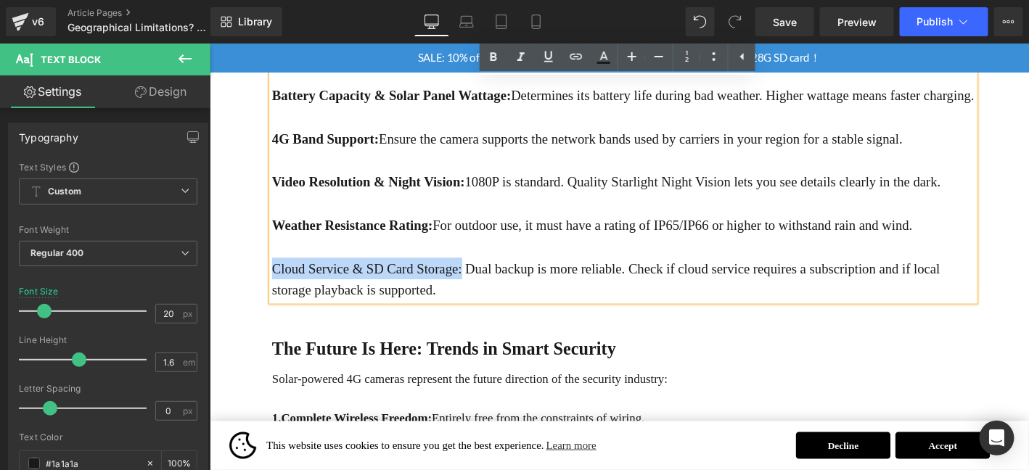
drag, startPoint x: 276, startPoint y: 301, endPoint x: 477, endPoint y: 303, distance: 201.7
click at [477, 303] on p "Cloud Service & SD Card Storage: Dual backup is more reliable. Check if cloud s…" at bounding box center [652, 296] width 753 height 46
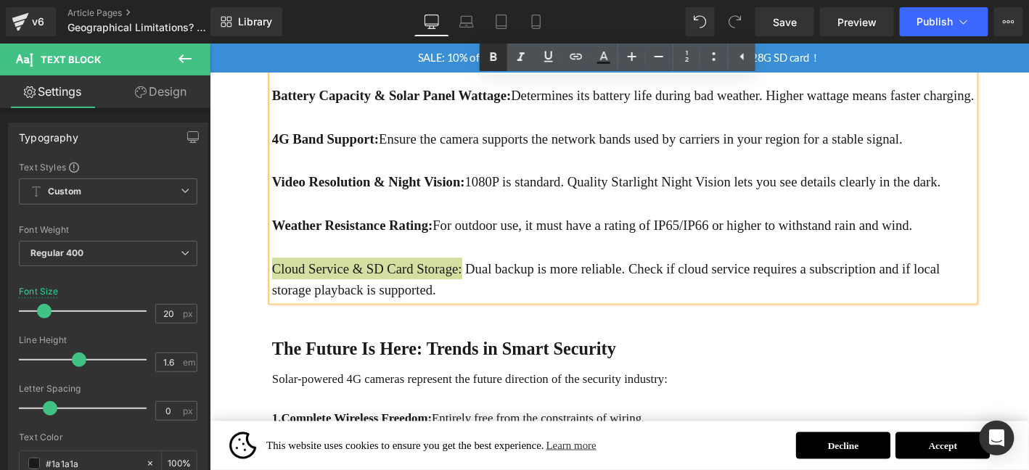
click at [498, 54] on icon at bounding box center [493, 57] width 17 height 17
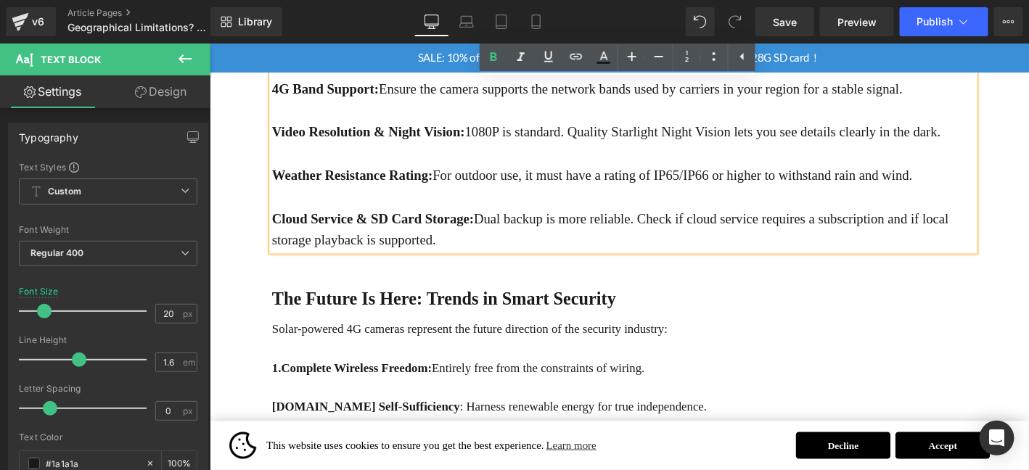
scroll to position [1481, 0]
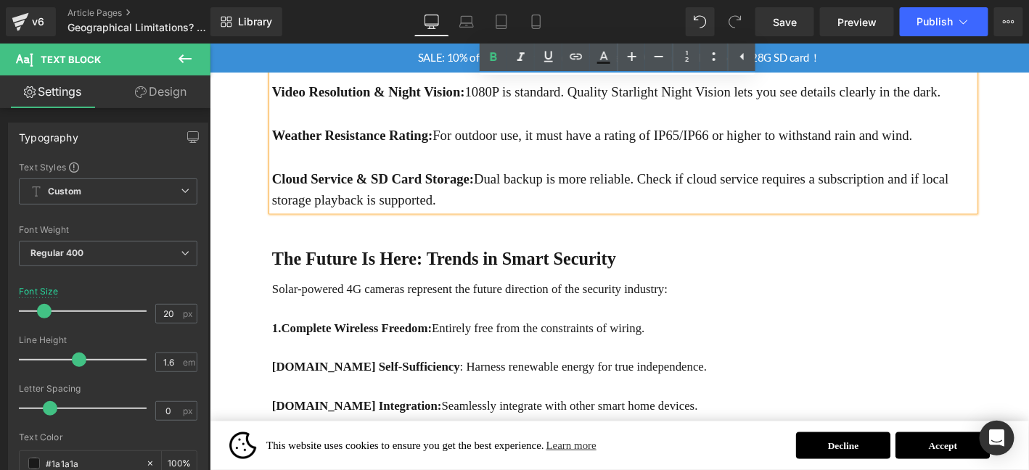
click at [423, 284] on b "The Future Is Here: Trends in Smart Security" at bounding box center [460, 273] width 369 height 21
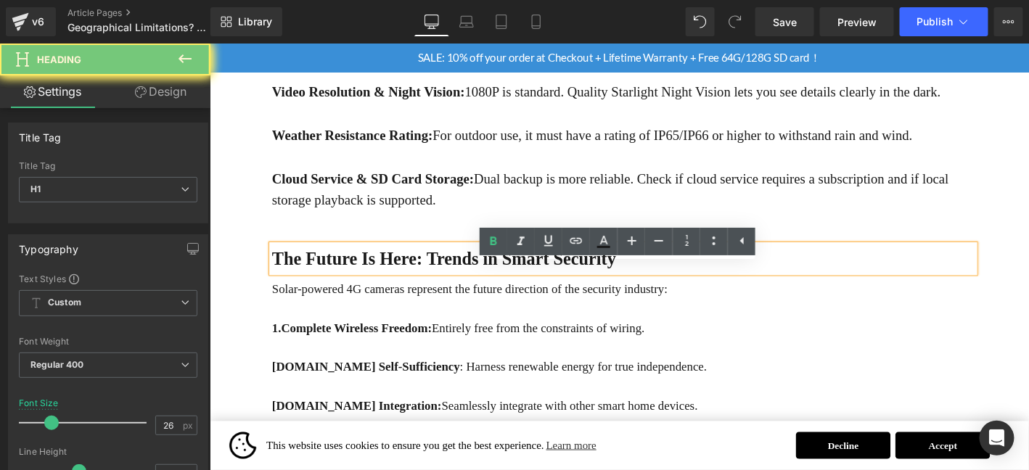
click at [423, 284] on b "The Future Is Here: Trends in Smart Security" at bounding box center [460, 273] width 369 height 21
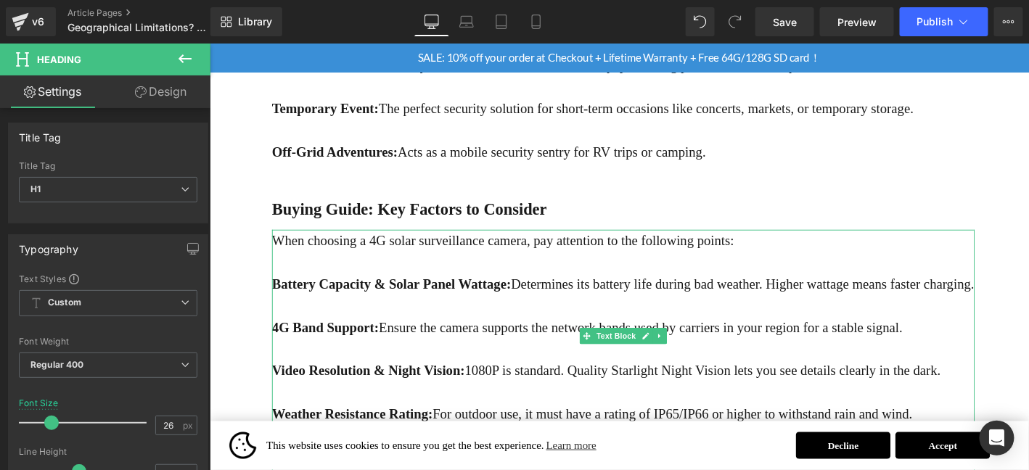
scroll to position [1143, 0]
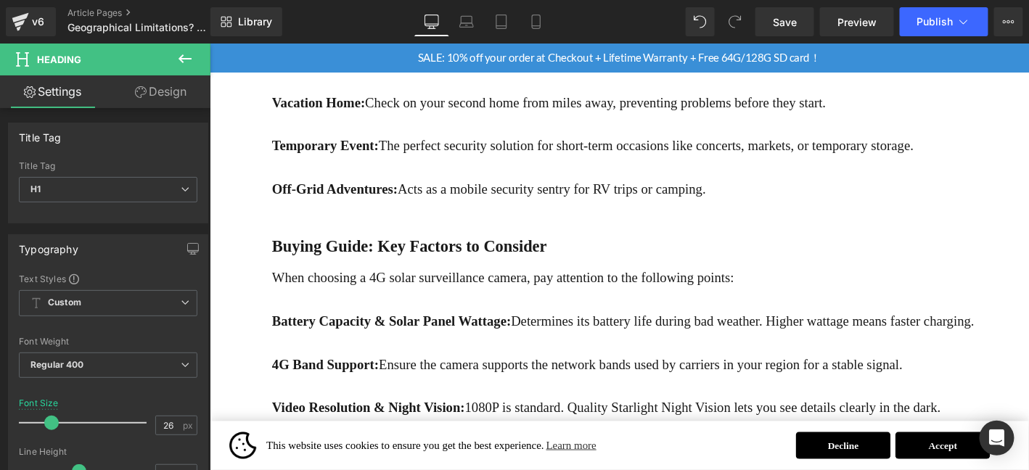
click at [545, 271] on div "Buying Guide: Key Factors to Consider Heading" at bounding box center [652, 261] width 753 height 28
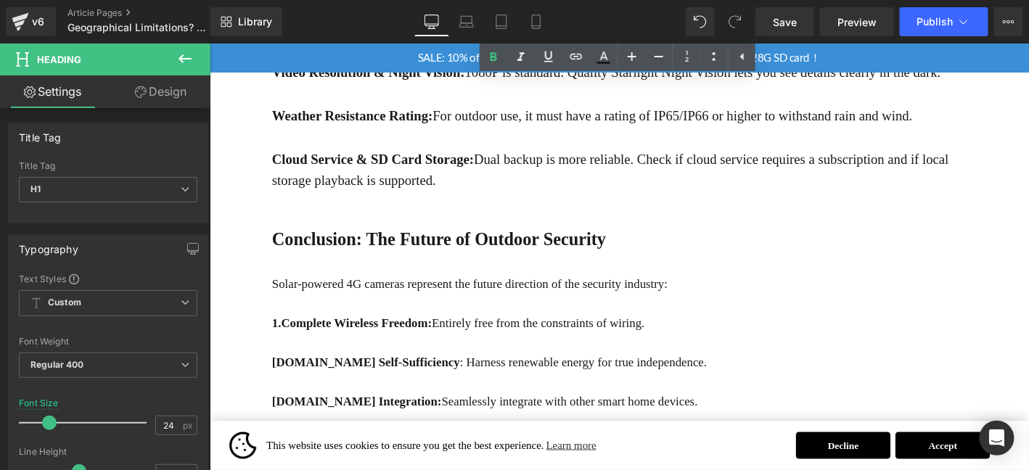
scroll to position [1506, 0]
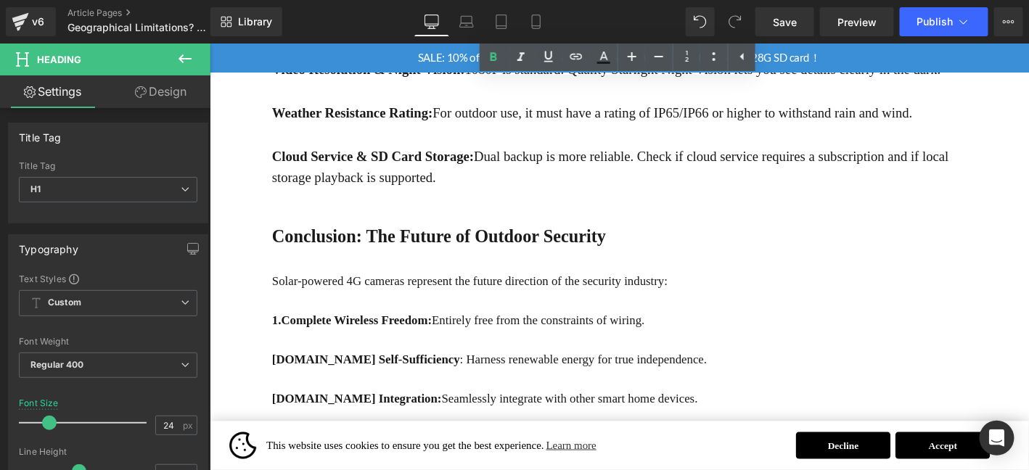
click at [561, 260] on b "Conclusion: The Future of Outdoor Security" at bounding box center [455, 249] width 358 height 21
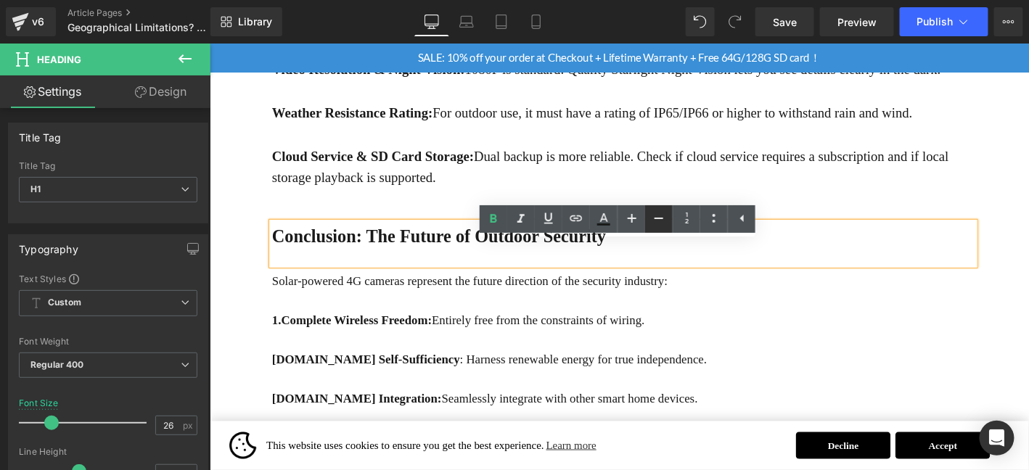
click at [661, 223] on icon at bounding box center [658, 218] width 17 height 17
type input "24"
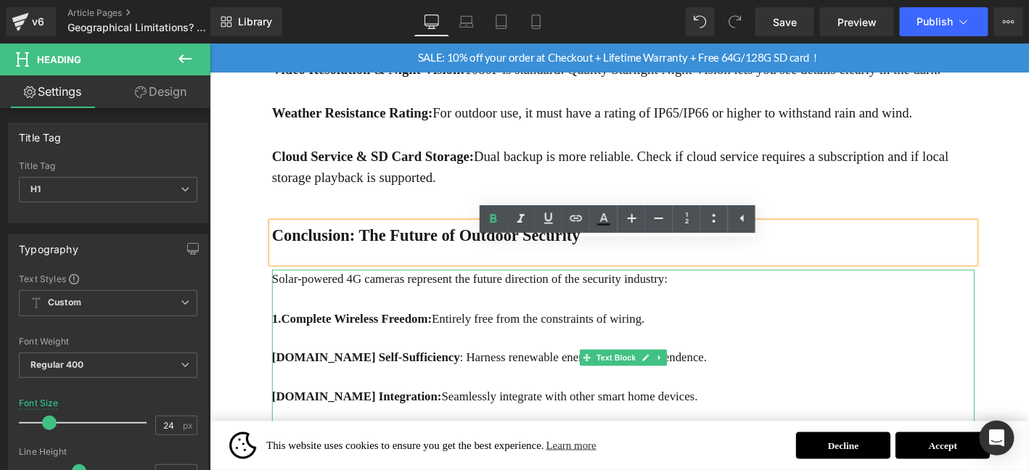
click at [404, 369] on p at bounding box center [652, 358] width 753 height 21
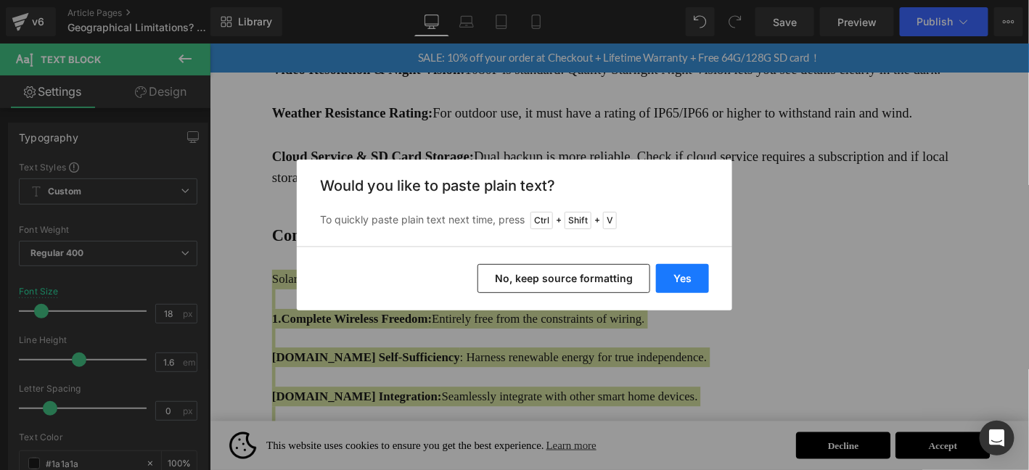
click at [682, 287] on button "Yes" at bounding box center [682, 278] width 53 height 29
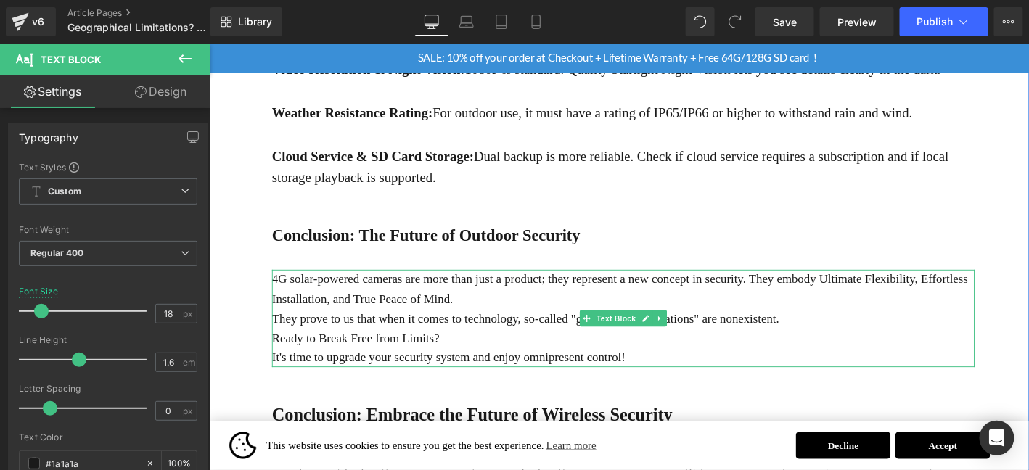
click at [556, 327] on p "4G solar-powered cameras are more than just a product; they represent a new con…" at bounding box center [652, 306] width 753 height 42
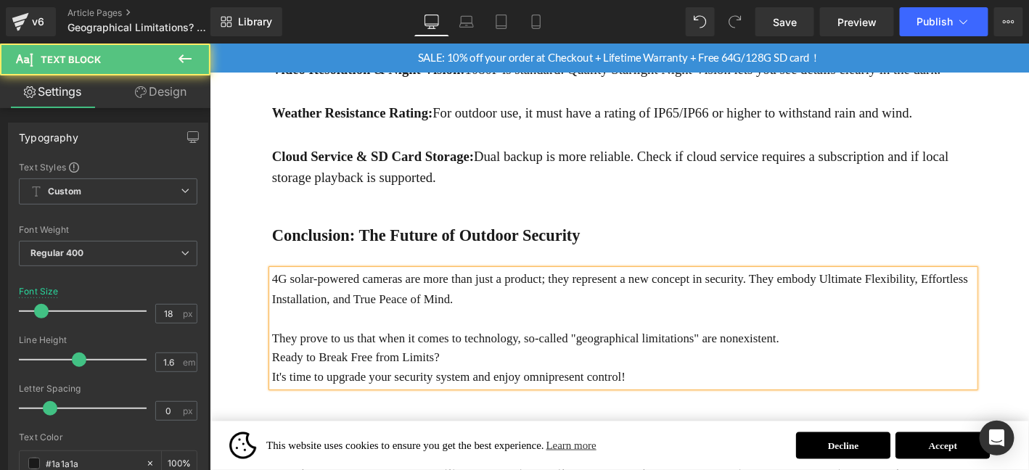
click at [861, 369] on p "They prove to us that when it comes to technology, so-called "geographical limi…" at bounding box center [652, 358] width 753 height 21
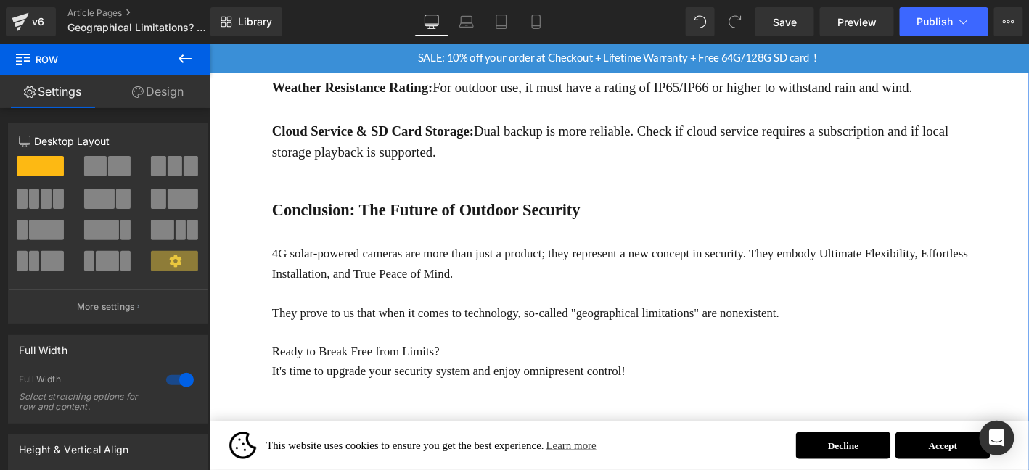
scroll to position [1553, 0]
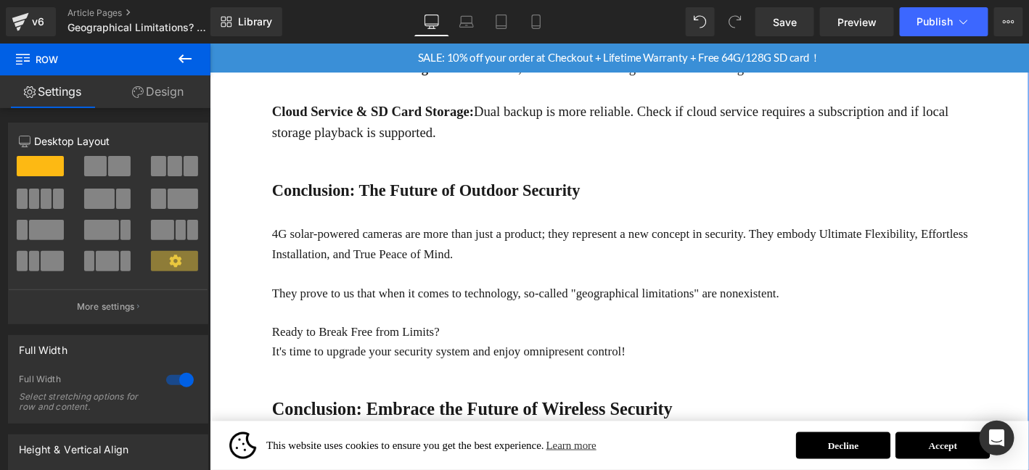
click at [856, 276] on p "4G solar-powered cameras are more than just a product; they represent a new con…" at bounding box center [652, 258] width 753 height 42
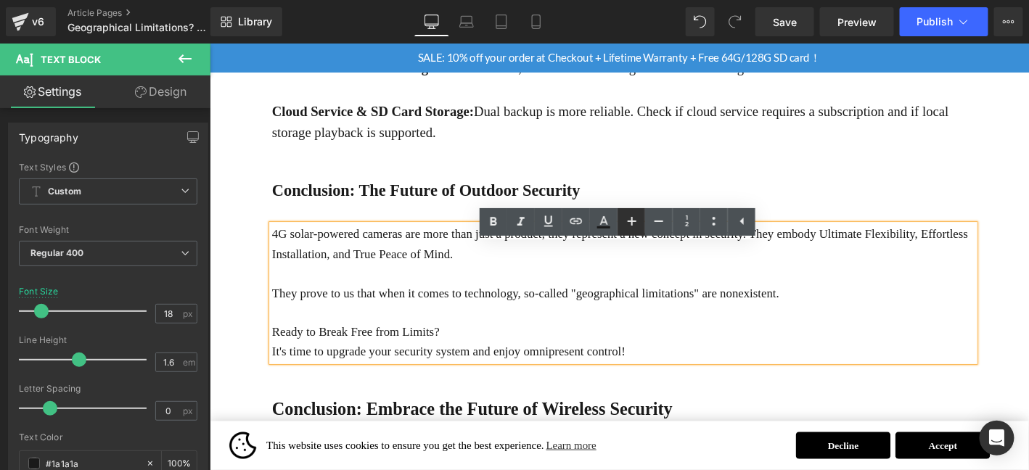
click at [635, 230] on link at bounding box center [631, 222] width 28 height 28
type input "20"
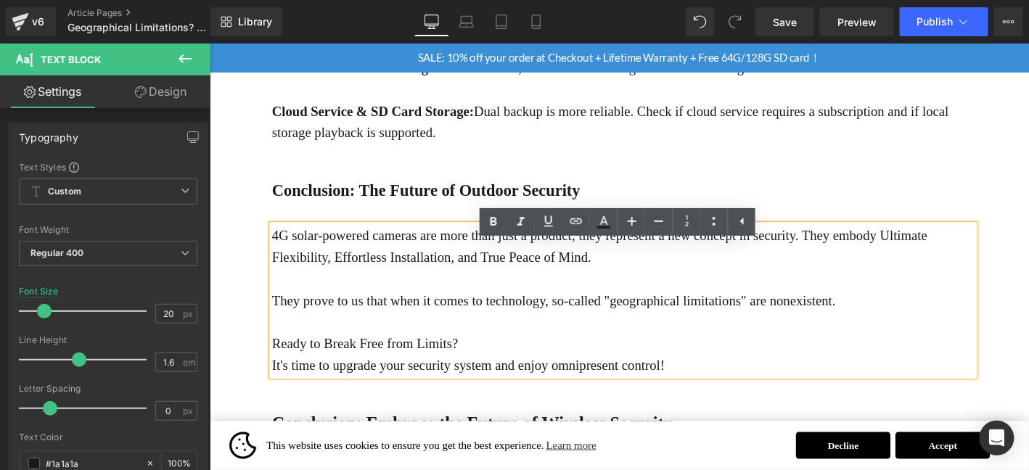
click at [437, 377] on p "Ready to Break Free from Limits?" at bounding box center [652, 364] width 753 height 23
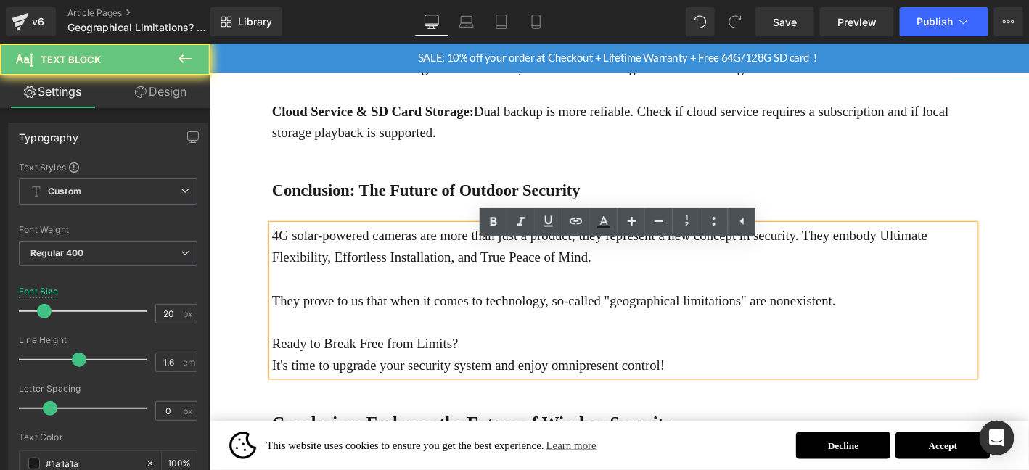
click at [437, 377] on p "Ready to Break Free from Limits?" at bounding box center [652, 364] width 753 height 23
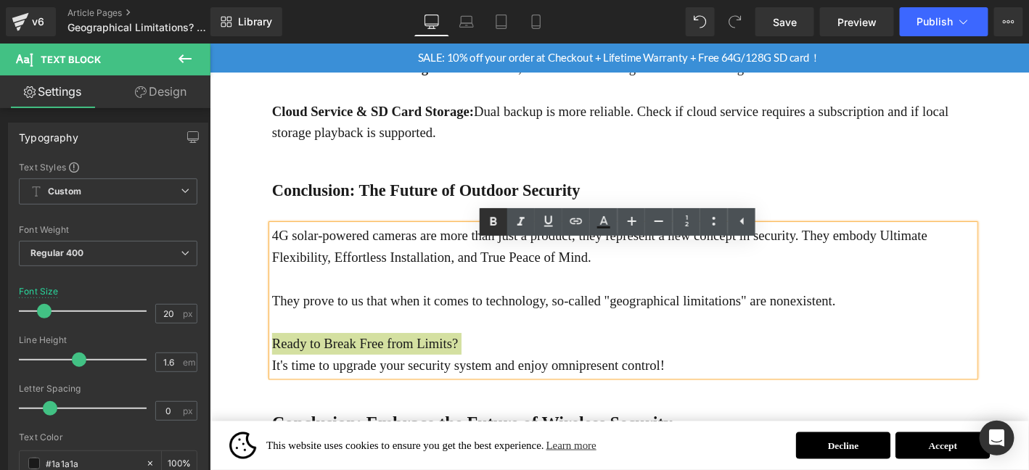
click at [499, 216] on icon at bounding box center [493, 221] width 17 height 17
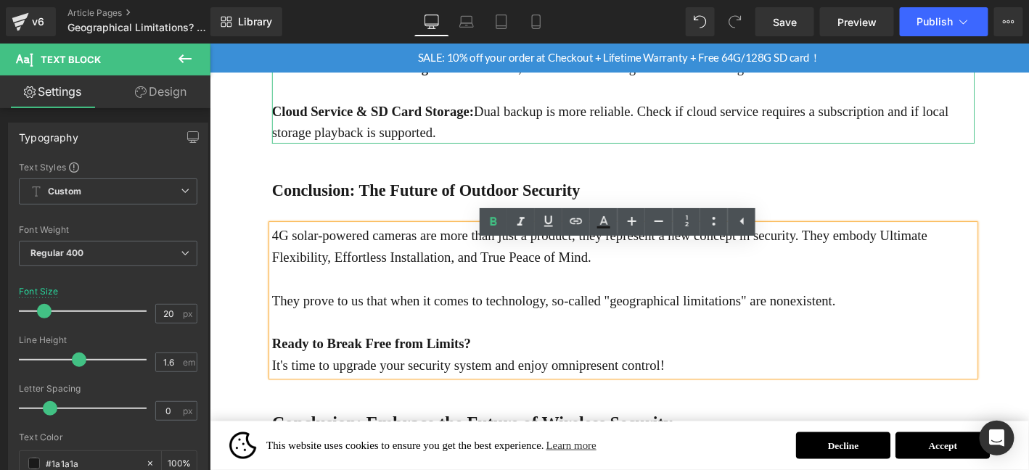
click at [564, 150] on p "Cloud Service & SD Card Storage: Dual backup is more reliable. Check if cloud s…" at bounding box center [652, 127] width 753 height 46
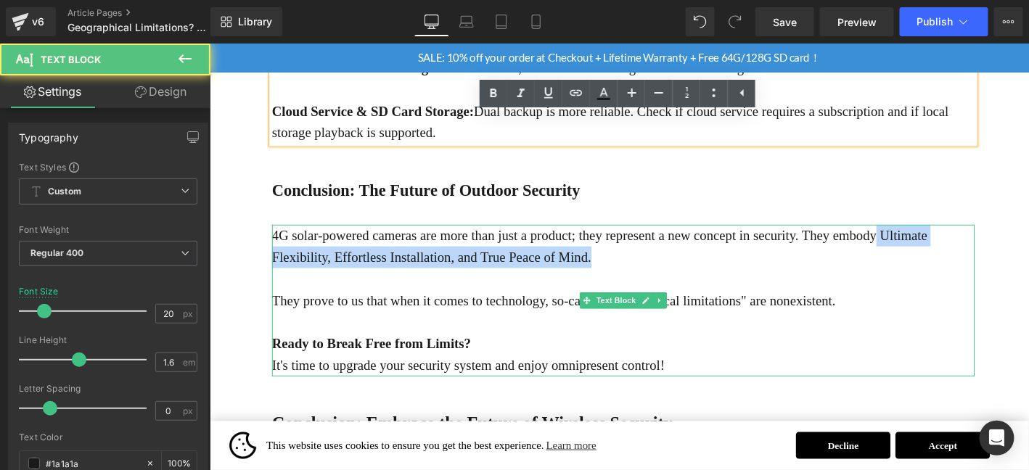
drag, startPoint x: 921, startPoint y: 270, endPoint x: 940, endPoint y: 288, distance: 26.7
click at [940, 284] on p "4G solar-powered cameras are more than just a product; they represent a new con…" at bounding box center [652, 260] width 753 height 46
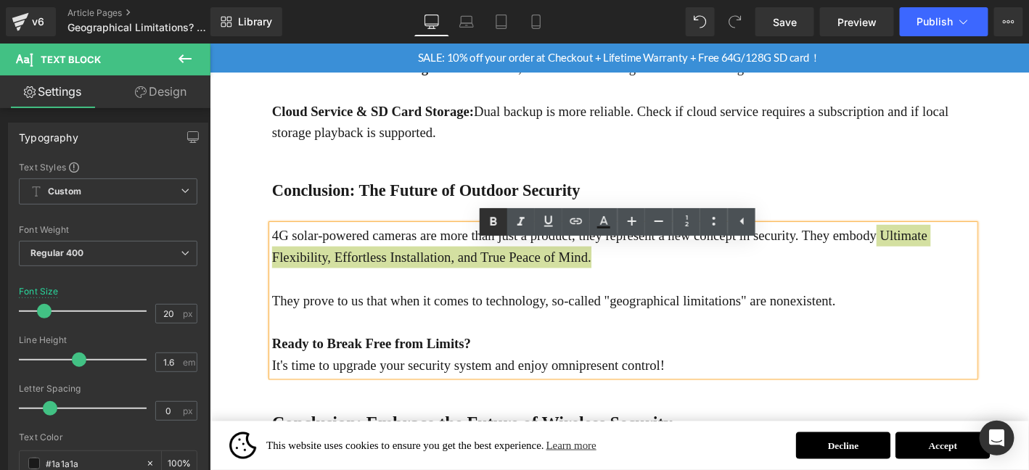
click at [492, 221] on icon at bounding box center [493, 221] width 7 height 9
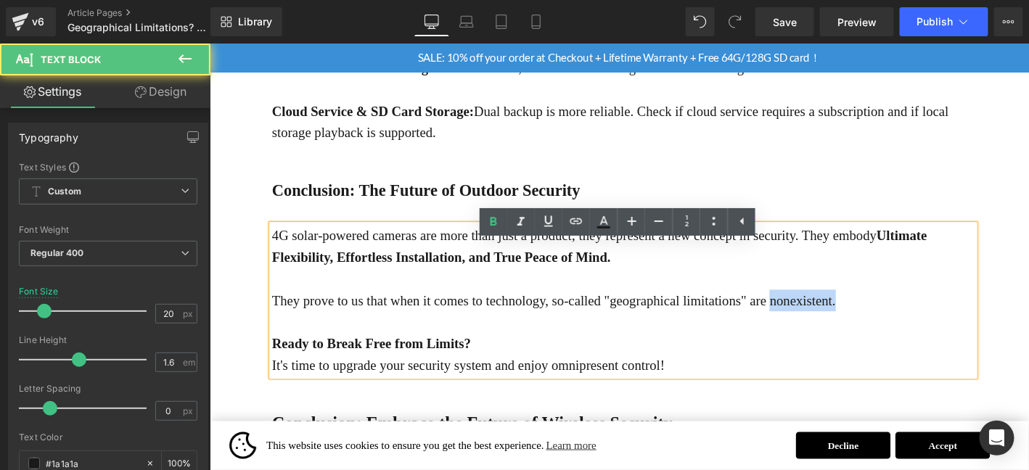
drag, startPoint x: 808, startPoint y: 348, endPoint x: 935, endPoint y: 347, distance: 127.0
click at [935, 330] on p "They prove to us that when it comes to technology, so-called "geographical limi…" at bounding box center [652, 318] width 753 height 23
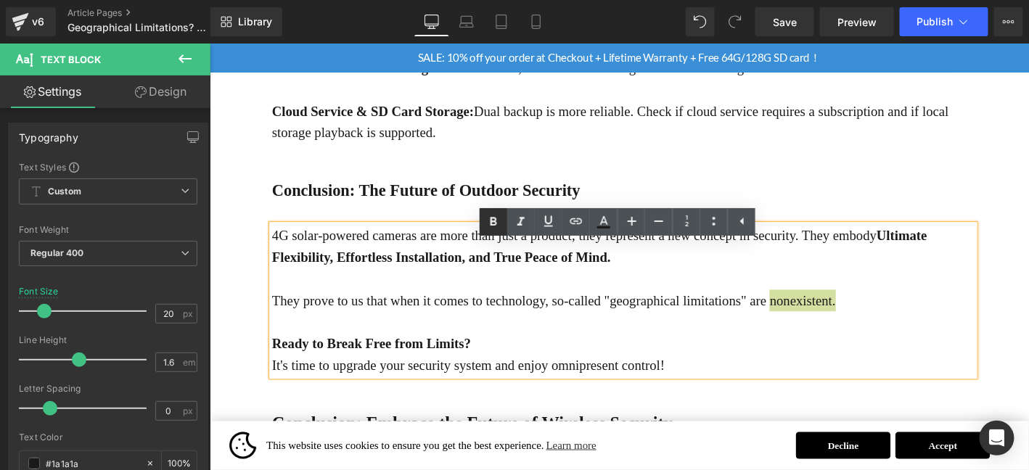
click at [480, 221] on link at bounding box center [494, 222] width 28 height 28
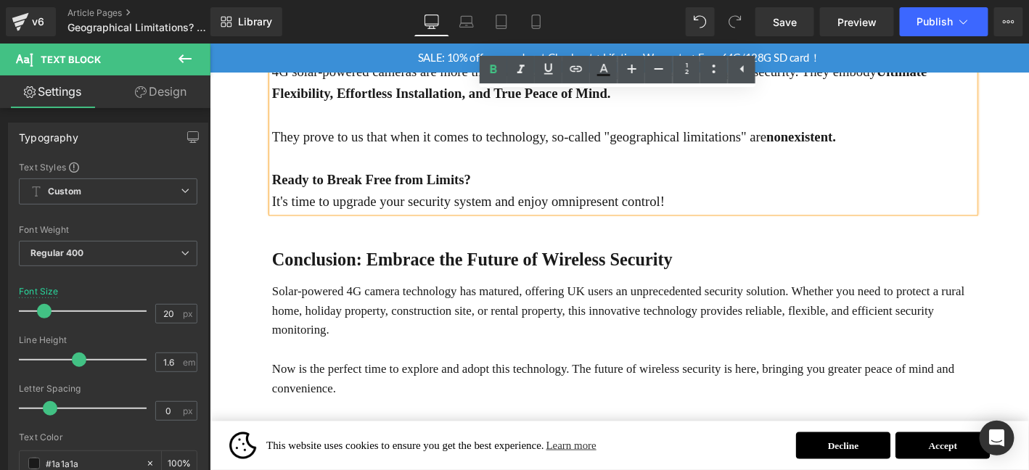
scroll to position [1747, 0]
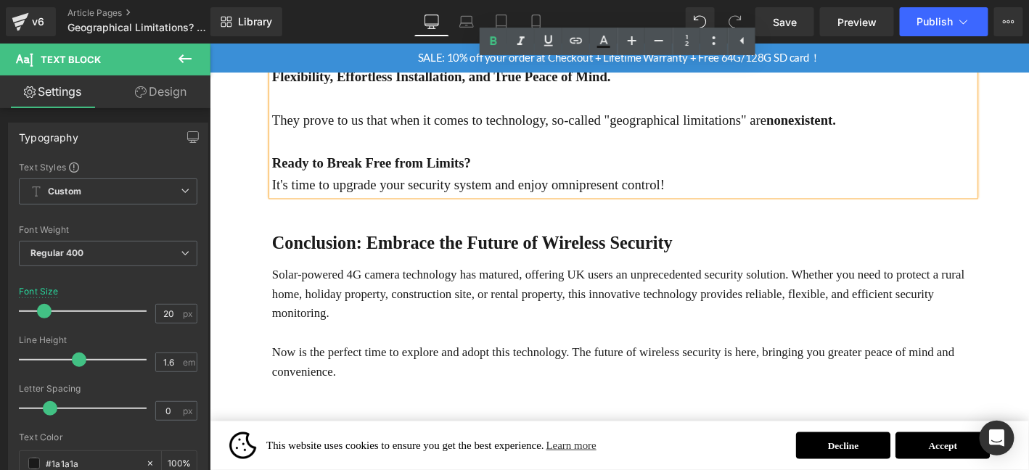
click at [550, 321] on p "Solar-powered 4G camera technology has matured, offering UK users an unpreceden…" at bounding box center [652, 311] width 753 height 62
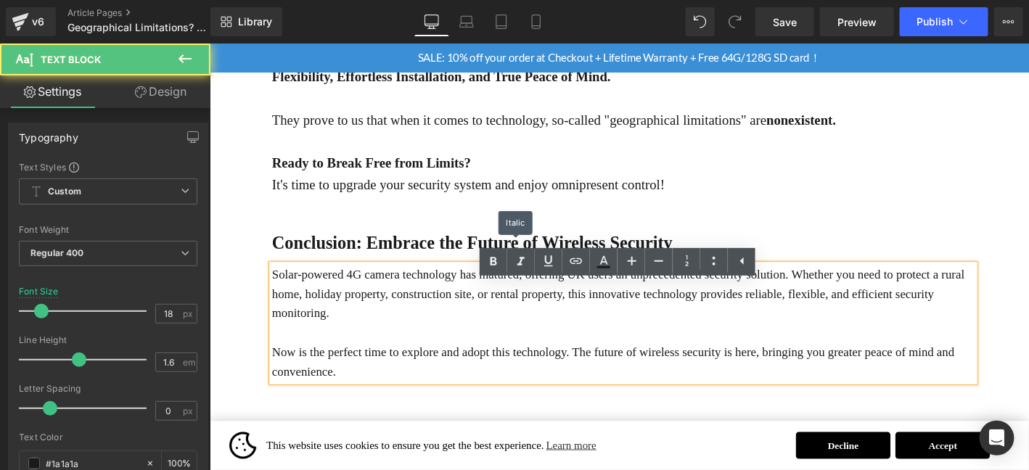
drag, startPoint x: 717, startPoint y: 303, endPoint x: 435, endPoint y: 283, distance: 283.0
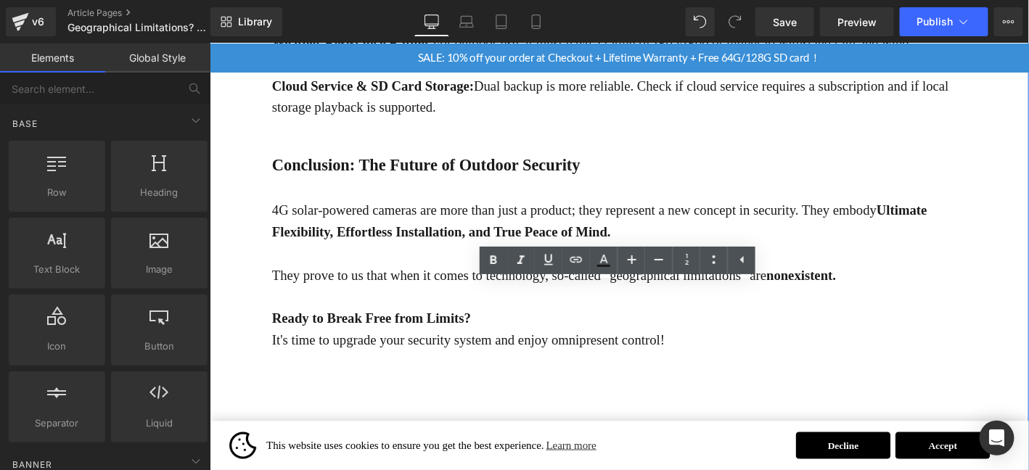
scroll to position [1553, 0]
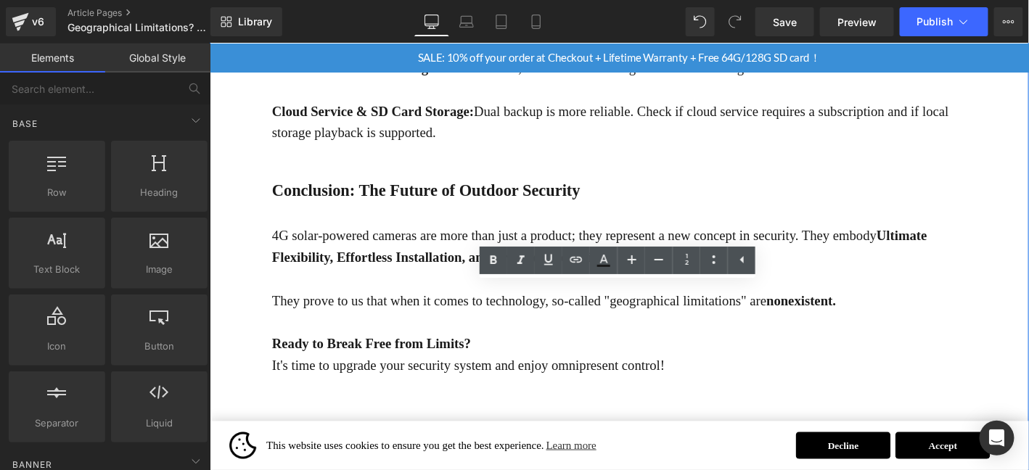
click at [445, 210] on b "Conclusion: The Future of Outdoor Security" at bounding box center [441, 200] width 330 height 19
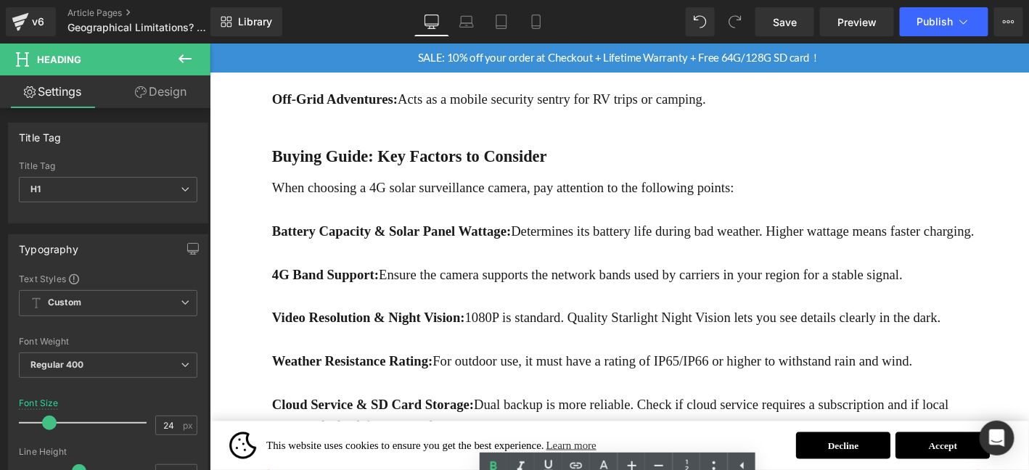
scroll to position [1118, 0]
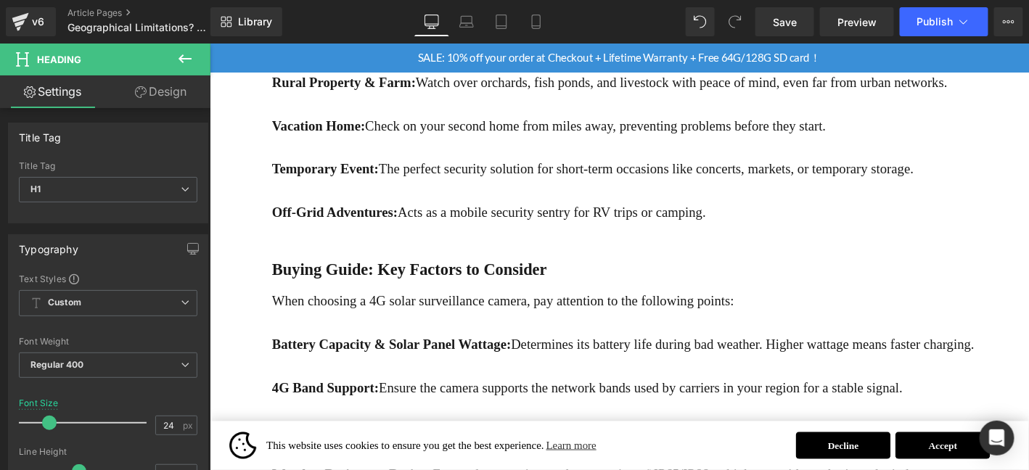
click at [451, 287] on b "Buying Guide: Key Factors to Consider" at bounding box center [423, 285] width 295 height 19
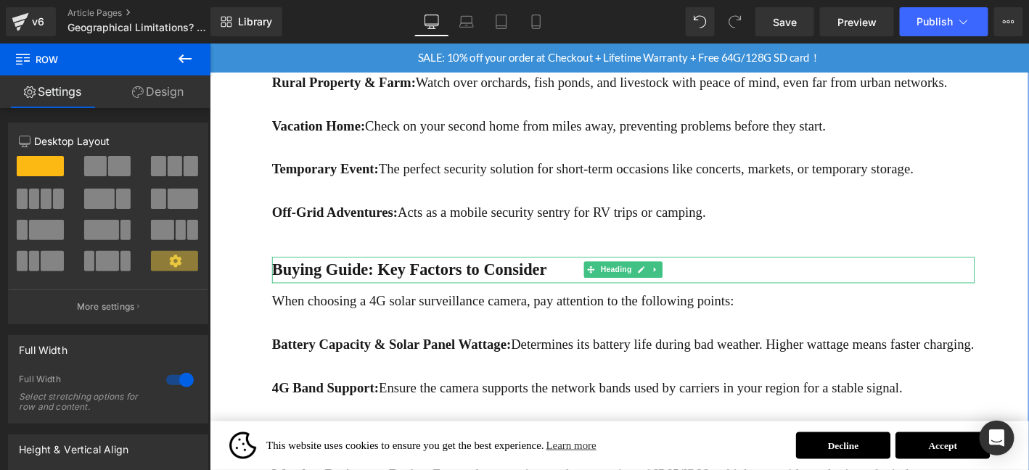
click at [688, 287] on icon at bounding box center [687, 285] width 8 height 9
click at [678, 289] on link at bounding box center [679, 284] width 15 height 17
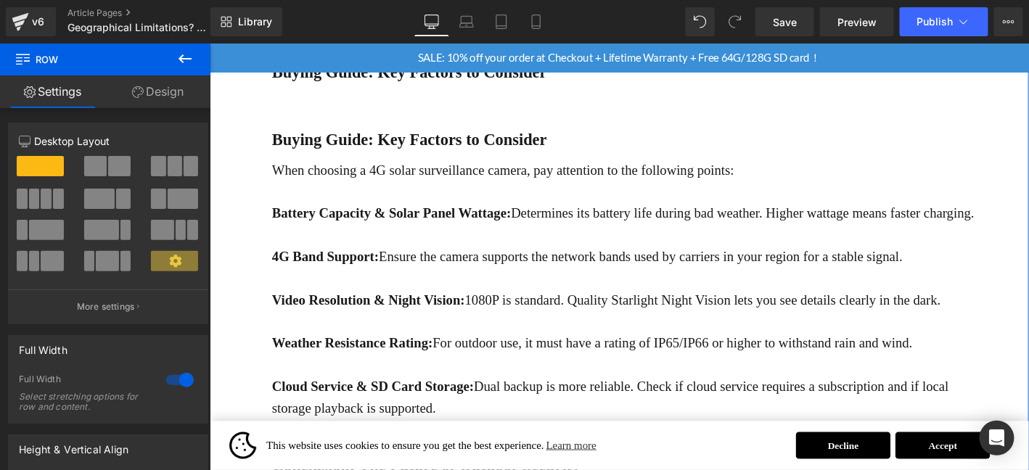
scroll to position [1360, 0]
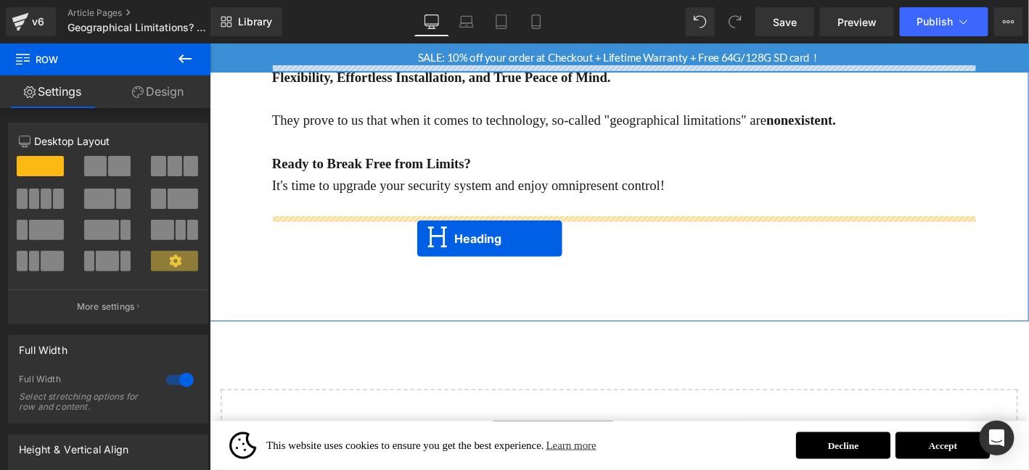
drag, startPoint x: 650, startPoint y: 115, endPoint x: 431, endPoint y: 252, distance: 258.1
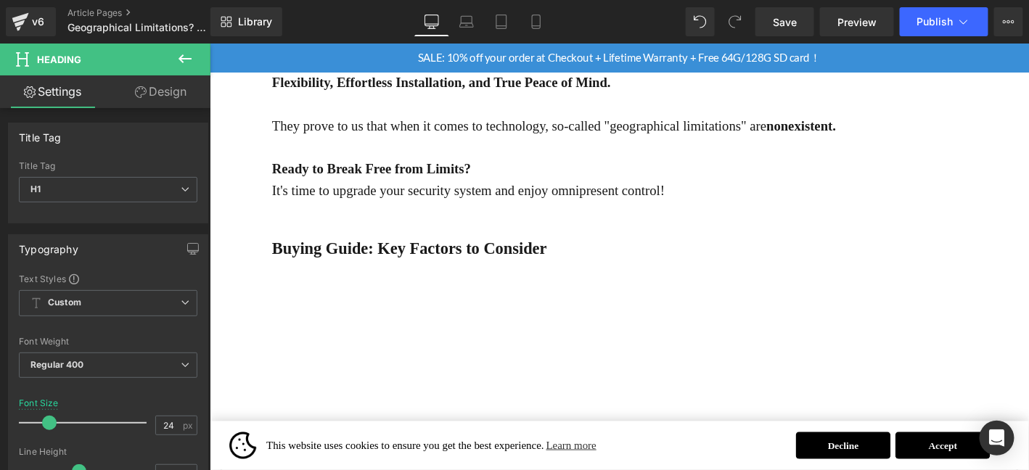
scroll to position [1747, 0]
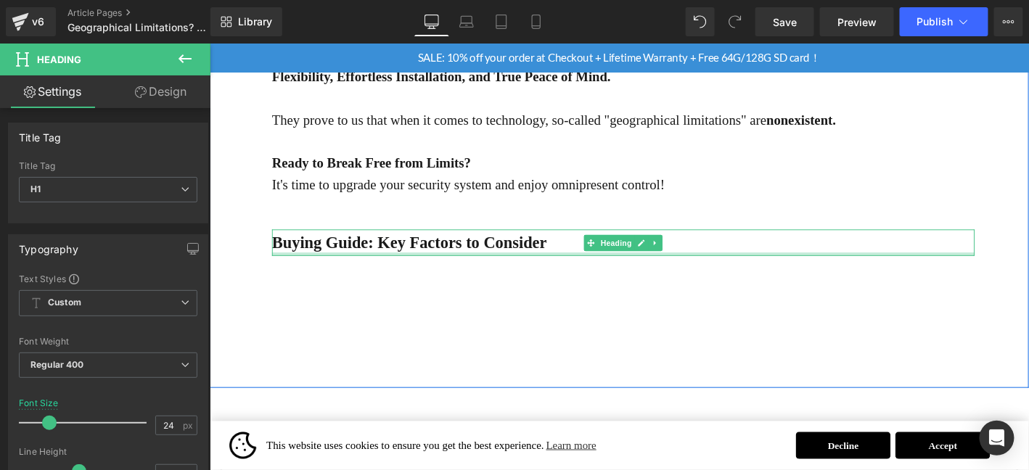
click at [362, 266] on b "Buying Guide: Key Factors to Consider" at bounding box center [423, 256] width 295 height 19
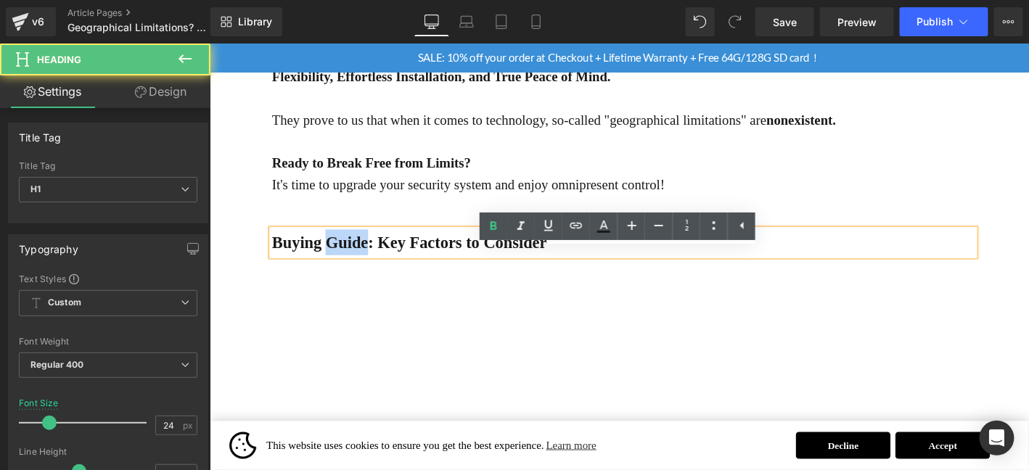
click at [362, 266] on b "Buying Guide: Key Factors to Consider" at bounding box center [423, 256] width 295 height 19
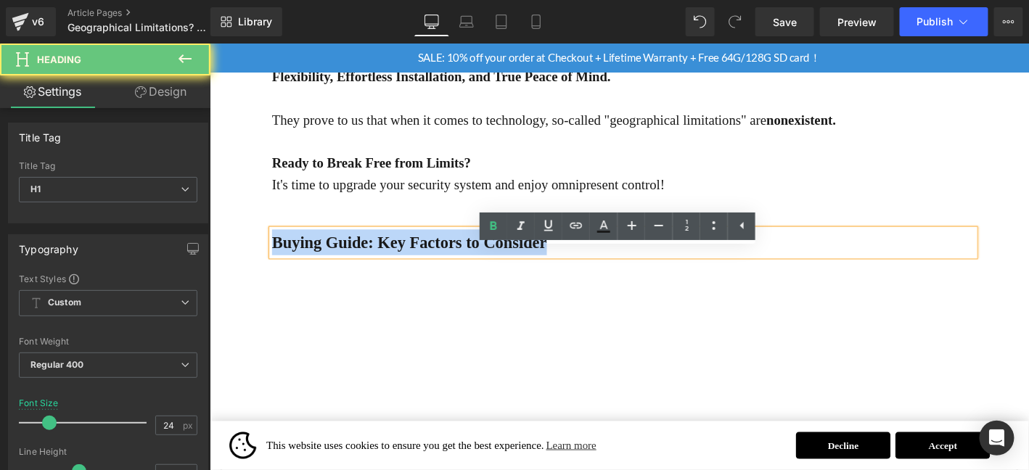
click at [362, 266] on b "Buying Guide: Key Factors to Consider" at bounding box center [423, 256] width 295 height 19
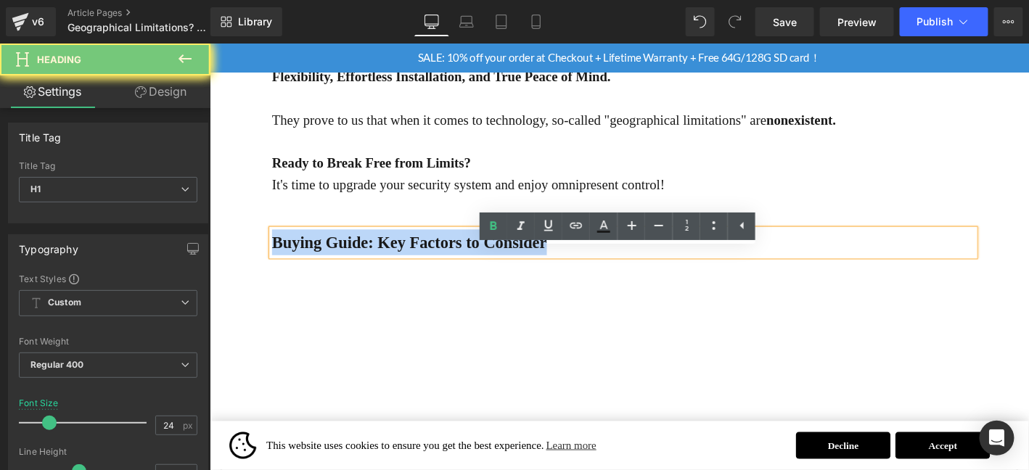
paste div
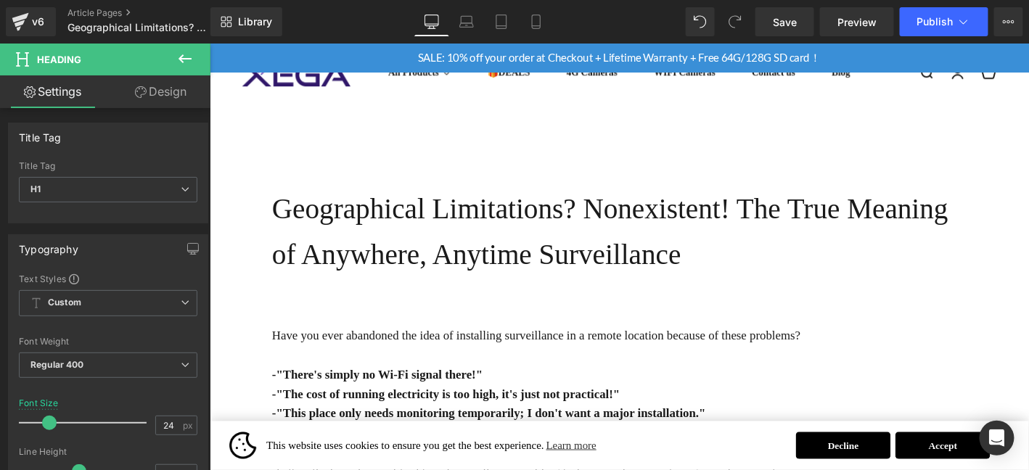
scroll to position [0, 0]
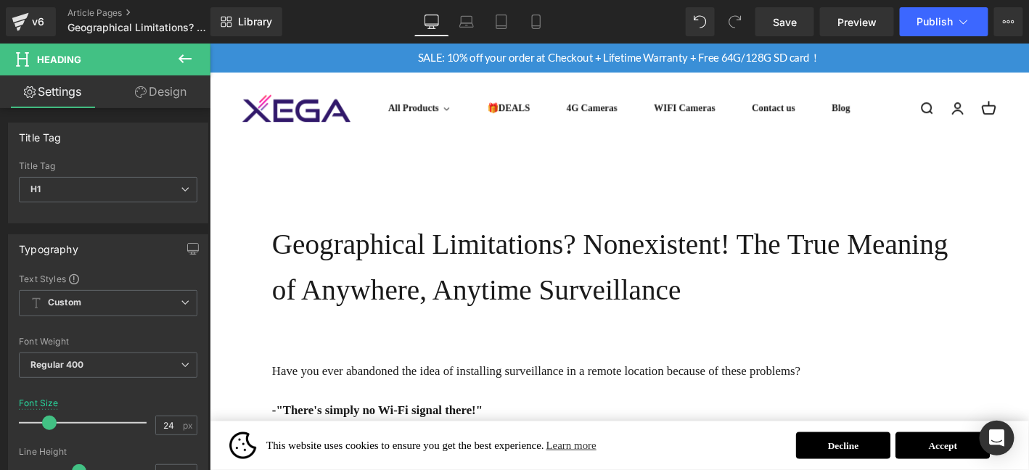
drag, startPoint x: 1085, startPoint y: 250, endPoint x: 1203, endPoint y: 76, distance: 210.1
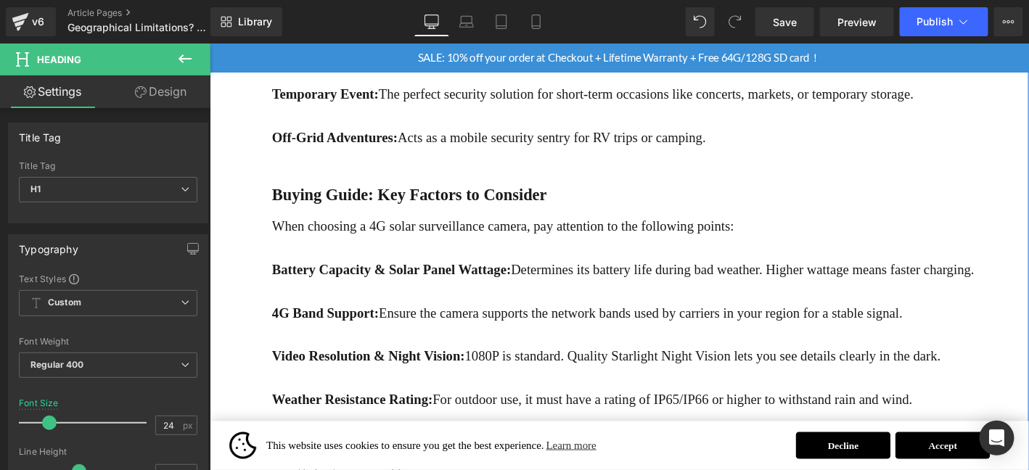
scroll to position [1257, 0]
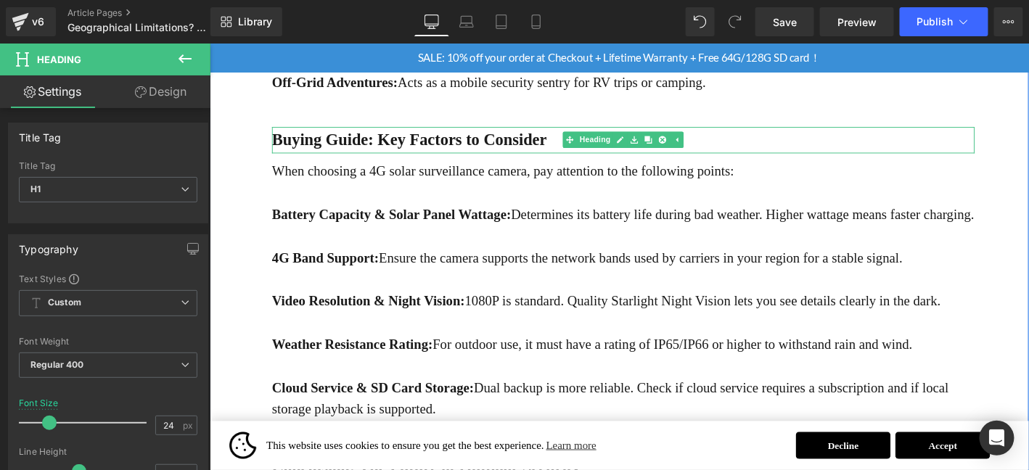
click at [277, 150] on b "Buying Guide: Key Factors to Consider" at bounding box center [423, 145] width 295 height 19
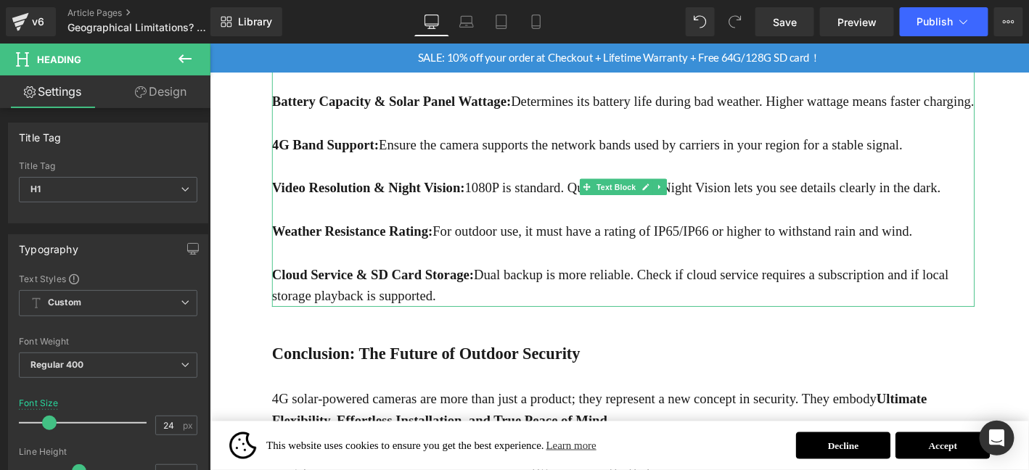
scroll to position [1450, 0]
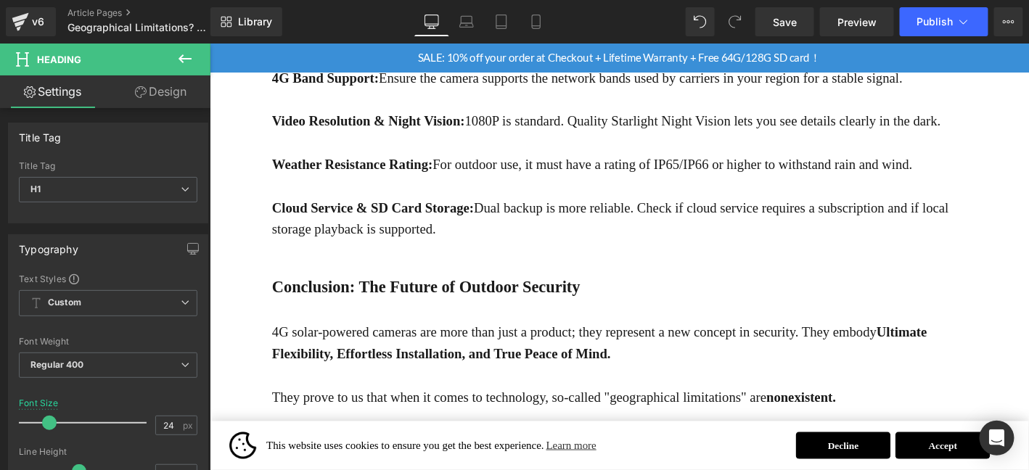
click at [277, 323] on div "Conclusion: The Future of Outdoor Security Heading" at bounding box center [652, 311] width 753 height 44
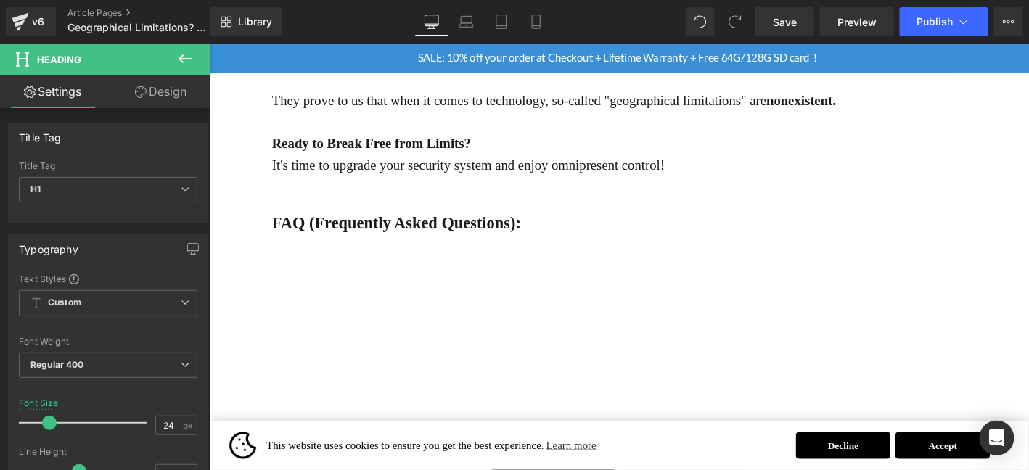
scroll to position [1789, 0]
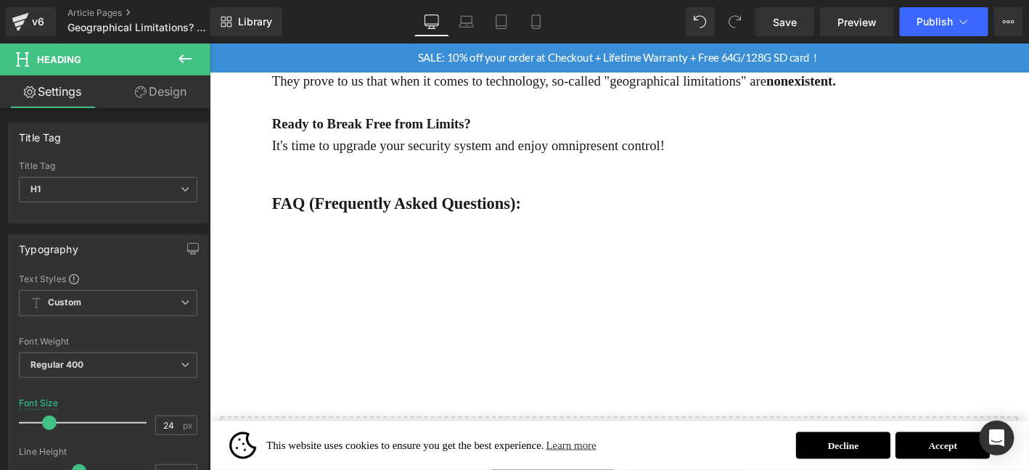
click at [276, 228] on div "FAQ (Frequently Asked Questions):  Heading" at bounding box center [652, 214] width 753 height 28
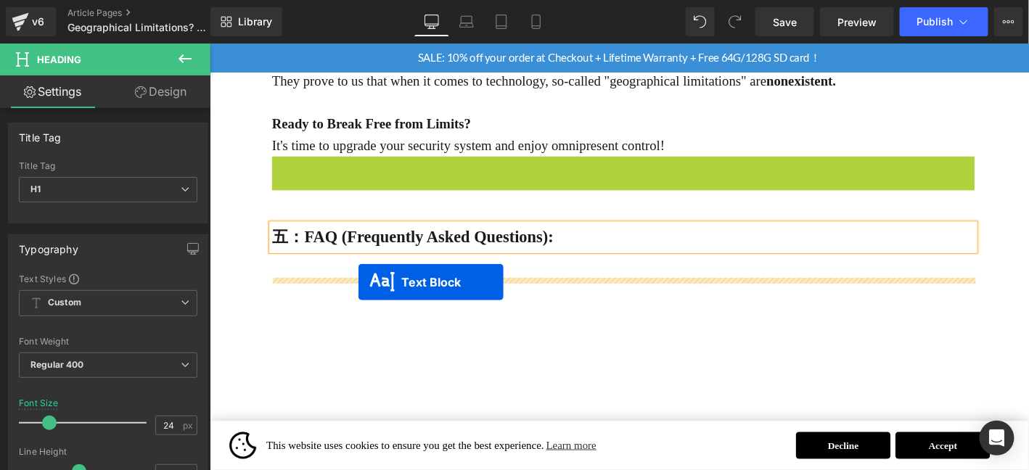
drag, startPoint x: 644, startPoint y: 268, endPoint x: 367, endPoint y: 296, distance: 277.9
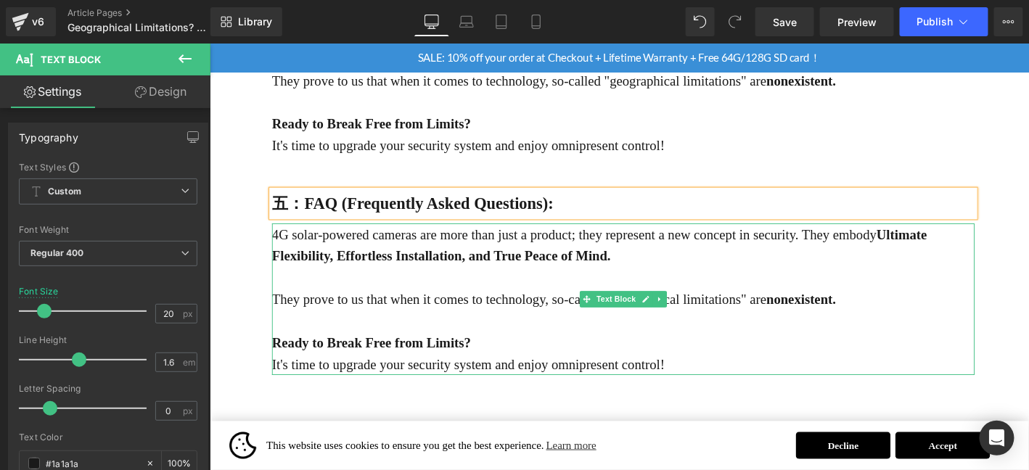
click at [468, 279] on strong "Ultimate Flexibility, Effortless Installation, and True Peace of Mind." at bounding box center [627, 258] width 702 height 39
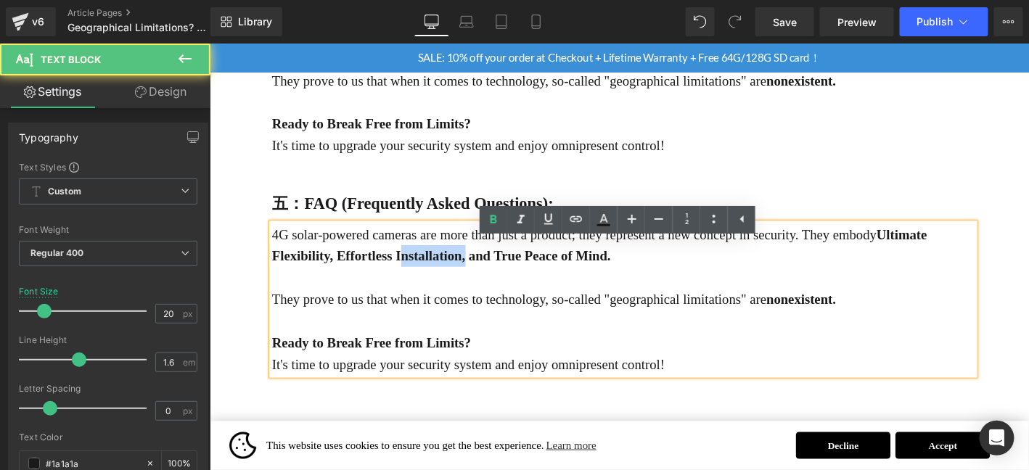
click at [468, 279] on strong "Ultimate Flexibility, Effortless Installation, and True Peace of Mind." at bounding box center [627, 258] width 702 height 39
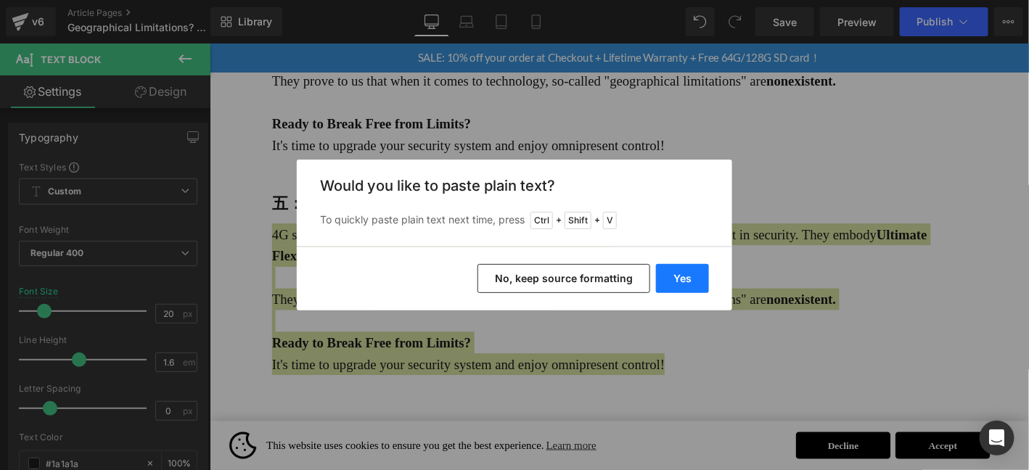
click at [678, 268] on button "Yes" at bounding box center [682, 278] width 53 height 29
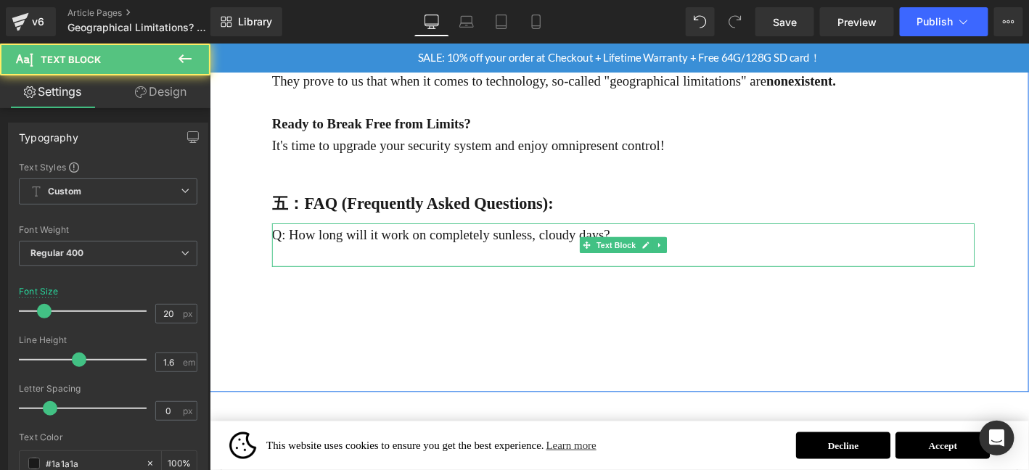
click at [461, 282] on p at bounding box center [652, 270] width 753 height 23
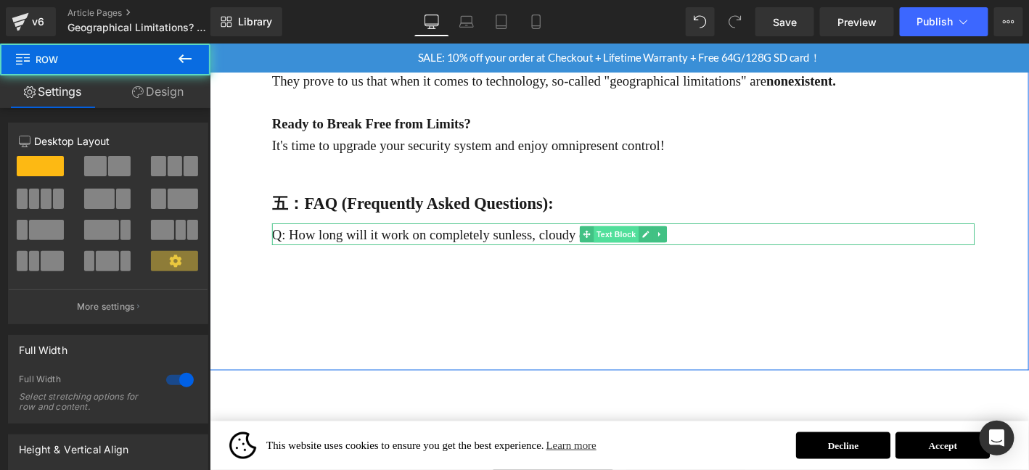
click at [649, 256] on span "Text Block" at bounding box center [645, 247] width 48 height 17
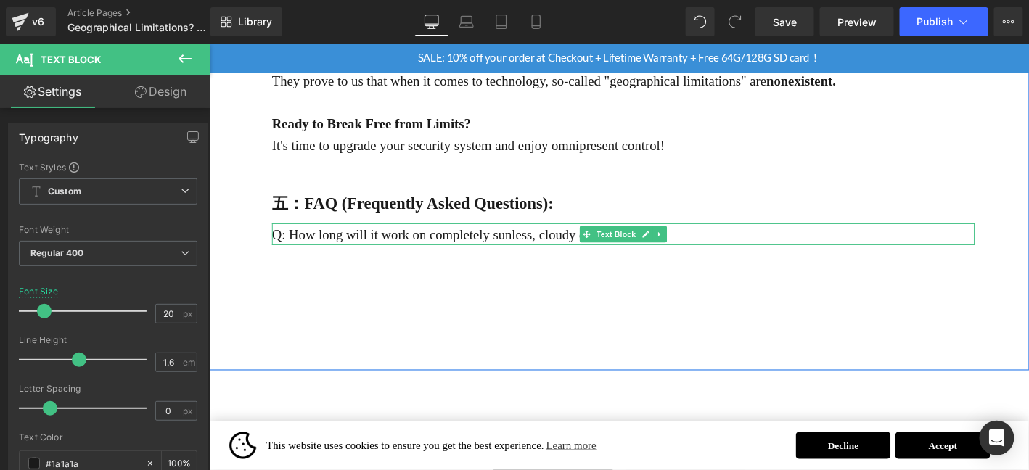
click at [673, 252] on icon at bounding box center [677, 247] width 8 height 9
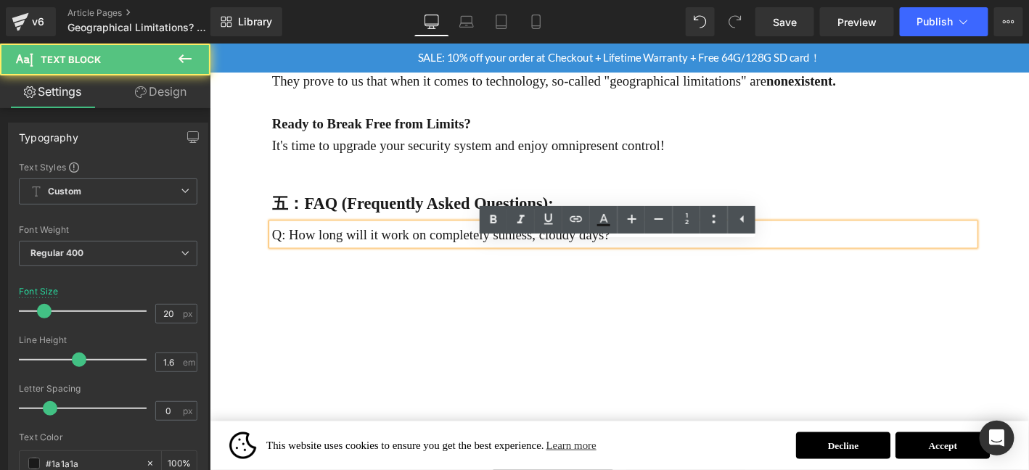
click at [584, 259] on p "Q: How long will it work on completely sunless, cloudy days?" at bounding box center [652, 247] width 753 height 23
drag, startPoint x: 566, startPoint y: 248, endPoint x: 530, endPoint y: 233, distance: 38.7
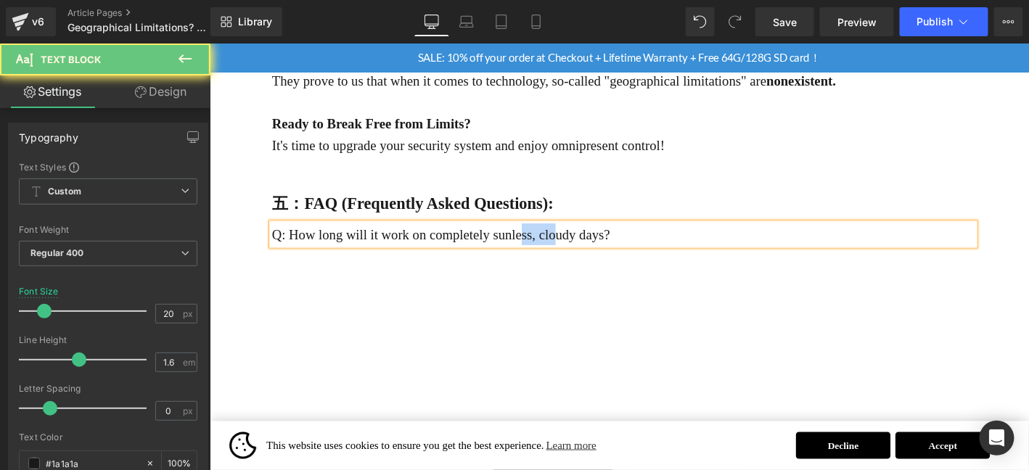
click at [530, 223] on b "五：FAQ (Frequently Asked Questions):" at bounding box center [427, 214] width 302 height 19
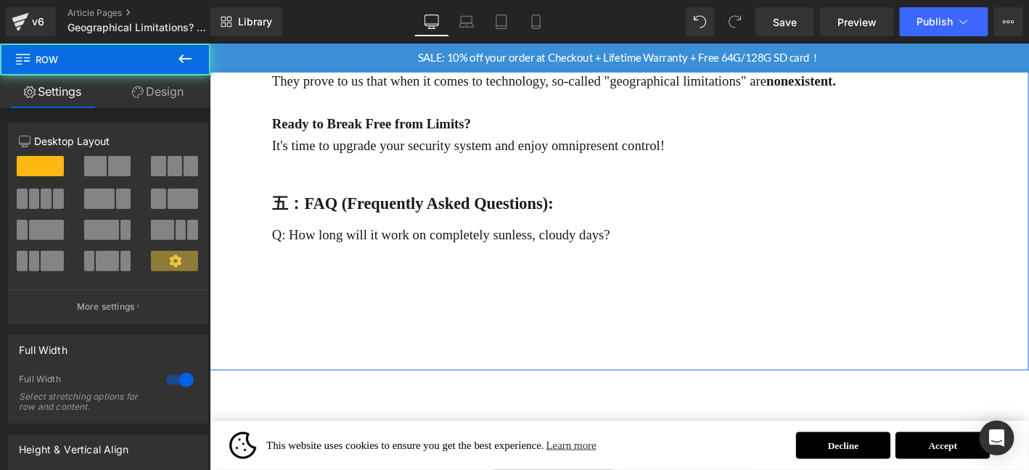
click at [440, 259] on div "Q: How long will it work on completely sunless, cloudy days?  Text Block" at bounding box center [652, 247] width 753 height 23
click at [440, 259] on p "Q: How long will it work on completely sunless, cloudy days?" at bounding box center [652, 247] width 753 height 23
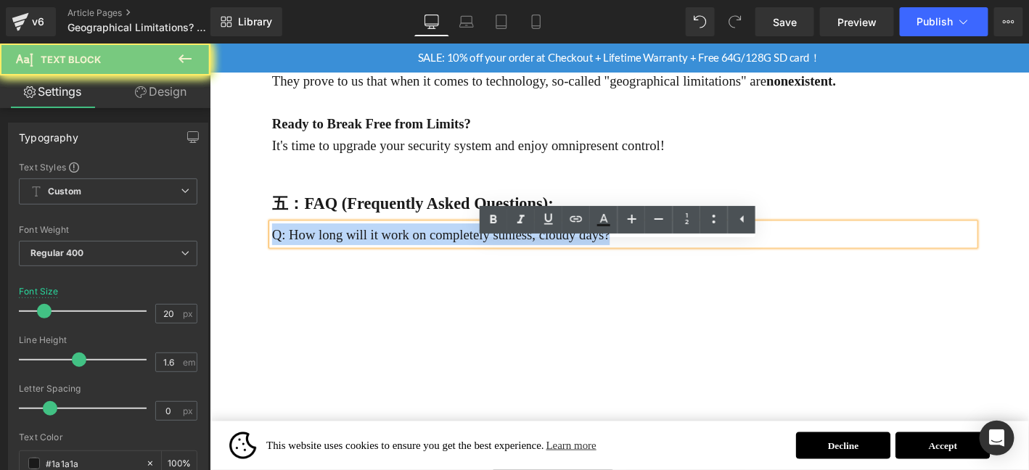
click at [440, 259] on p "Q: How long will it work on completely sunless, cloudy days?" at bounding box center [652, 247] width 753 height 23
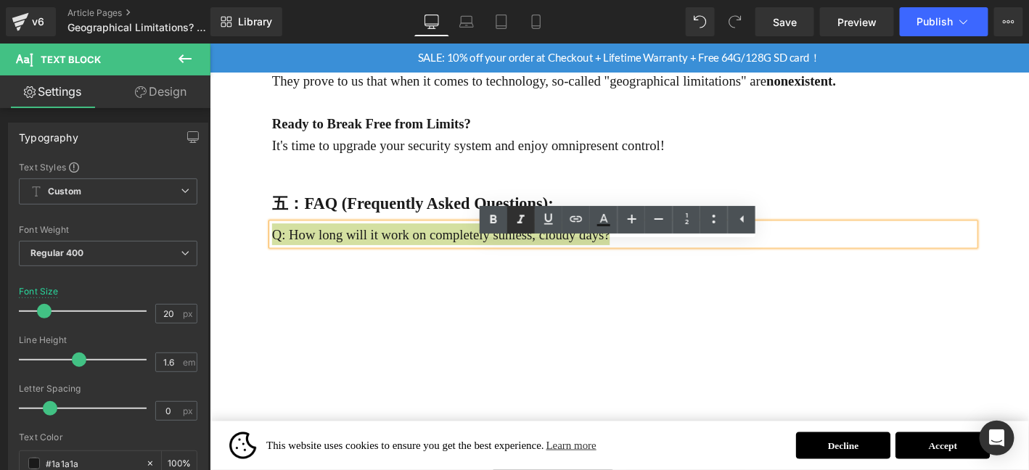
click at [507, 211] on link at bounding box center [521, 220] width 28 height 28
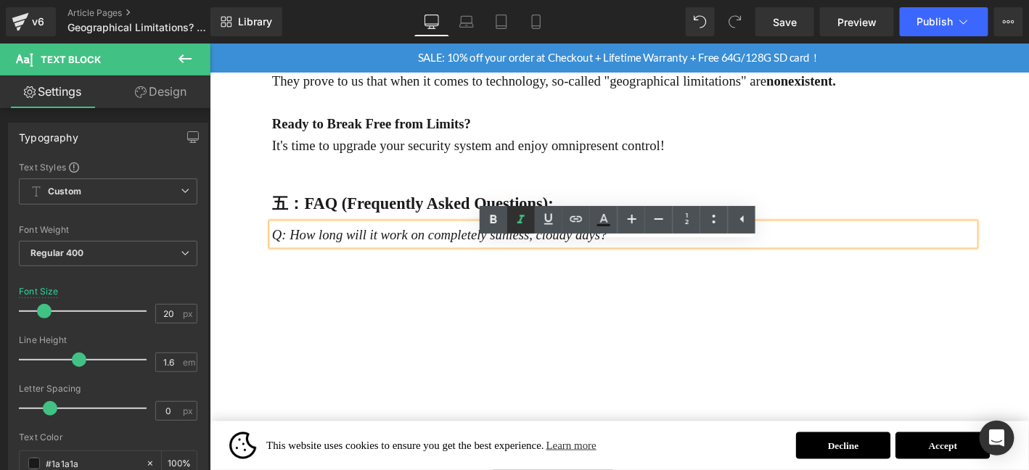
click at [525, 215] on icon at bounding box center [520, 219] width 17 height 17
click at [503, 219] on link at bounding box center [494, 220] width 28 height 28
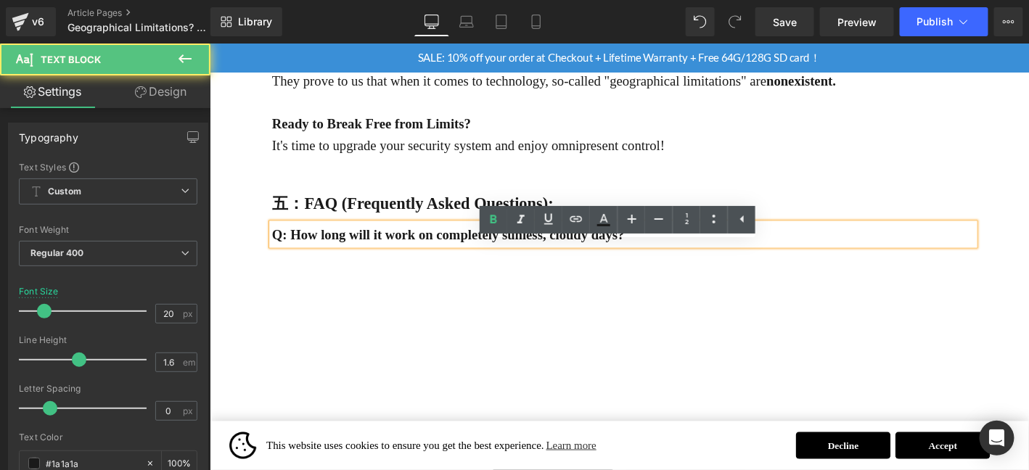
click at [654, 259] on p "Q: How long will it work on completely sunless, cloudy days?" at bounding box center [652, 247] width 753 height 23
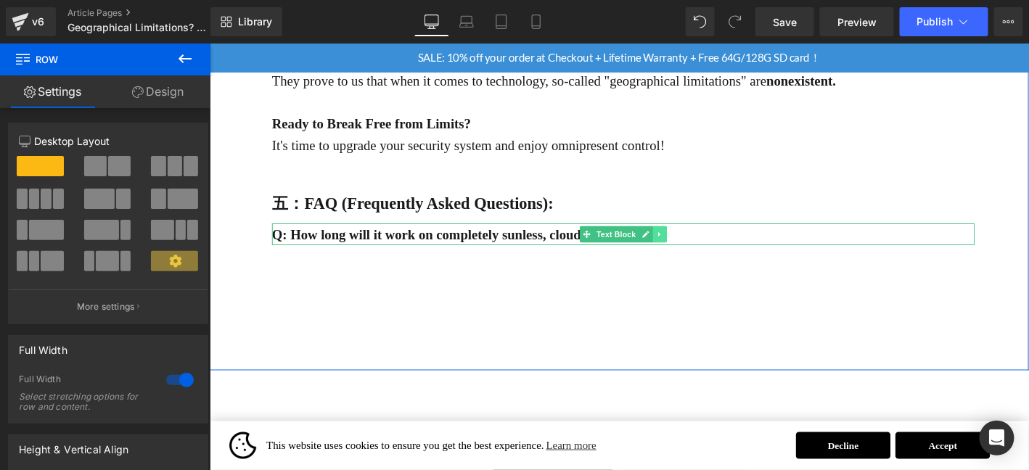
click at [690, 250] on icon at bounding box center [691, 247] width 2 height 5
click at [683, 251] on icon at bounding box center [684, 247] width 8 height 8
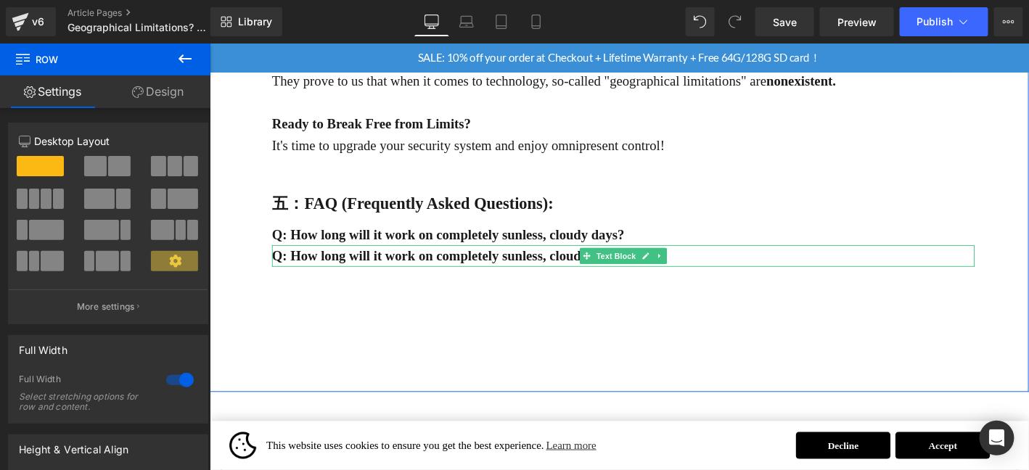
click at [508, 279] on strong "Q: How long will it work on completely sunless, cloudy days?" at bounding box center [465, 271] width 378 height 16
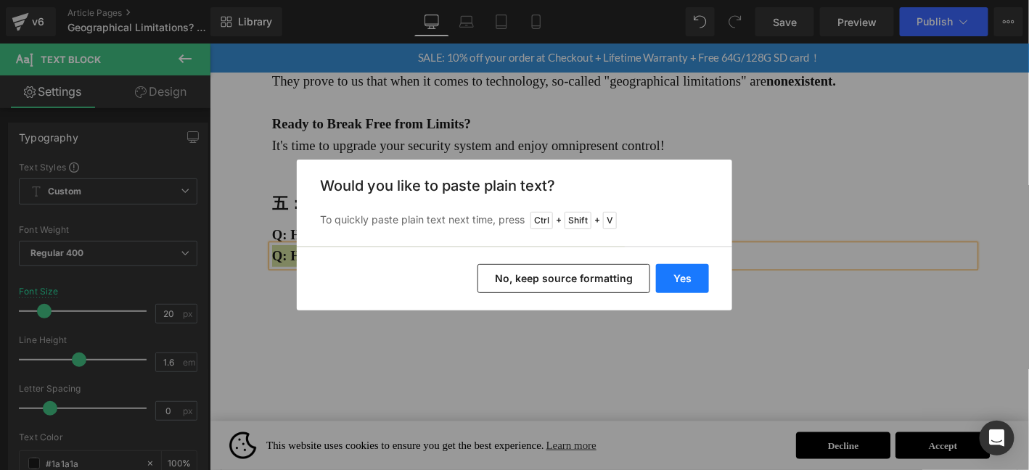
click at [685, 289] on button "Yes" at bounding box center [682, 278] width 53 height 29
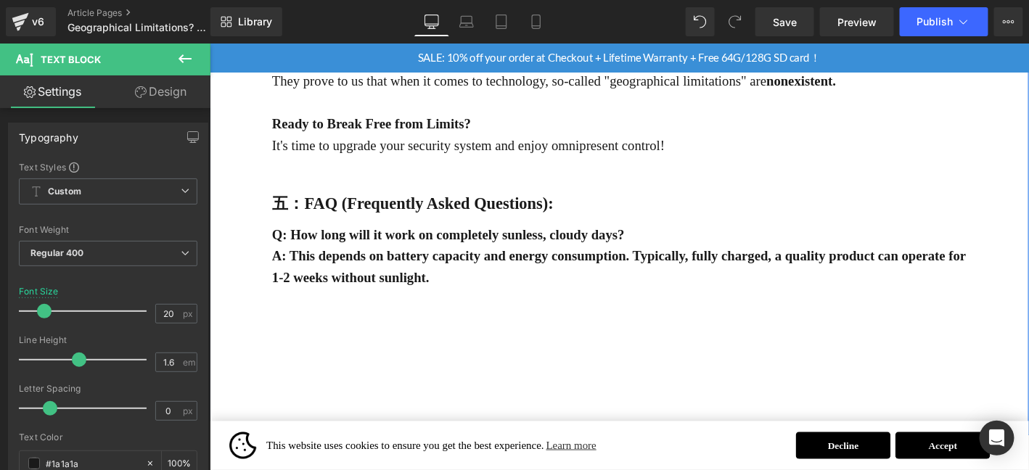
click at [472, 305] on p "A: This depends on battery capacity and energy consumption. Typically, fully ch…" at bounding box center [652, 282] width 753 height 46
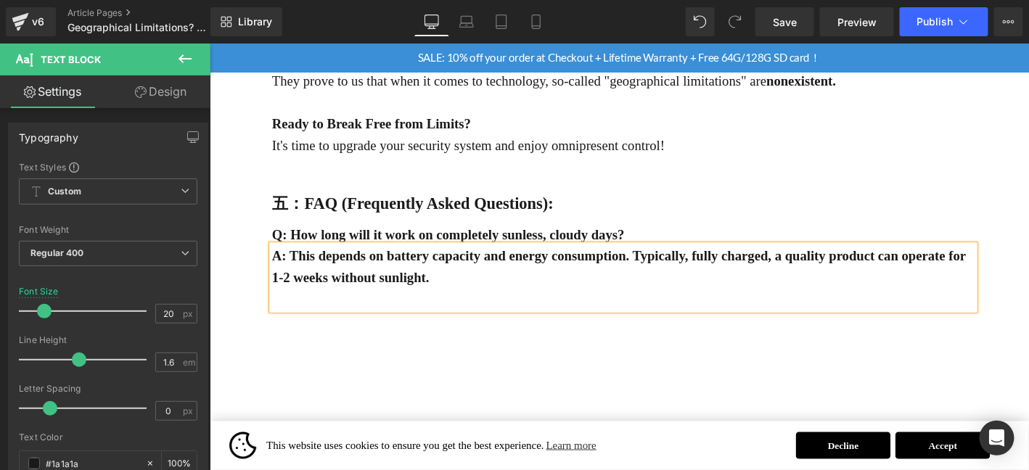
click at [472, 305] on p "A: This depends on battery capacity and energy consumption. Typically, fully ch…" at bounding box center [652, 282] width 753 height 46
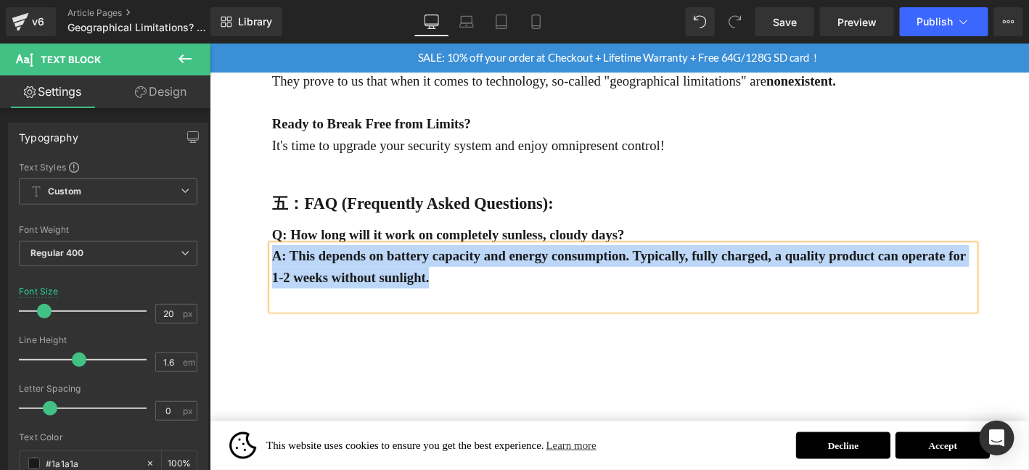
click at [538, 305] on p "A: This depends on battery capacity and energy consumption. Typically, fully ch…" at bounding box center [652, 282] width 753 height 46
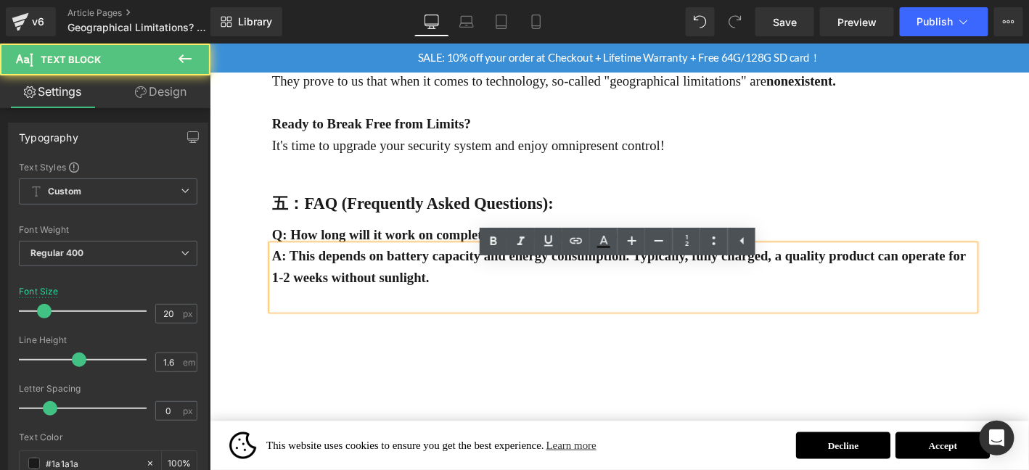
click at [538, 305] on p "A: This depends on battery capacity and energy consumption. Typically, fully ch…" at bounding box center [652, 282] width 753 height 46
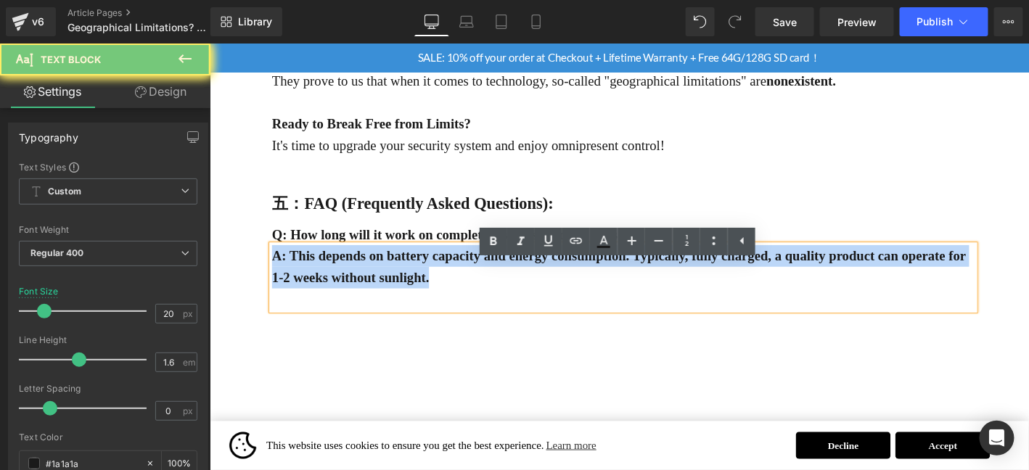
click at [538, 305] on p "A: This depends on battery capacity and energy consumption. Typically, fully ch…" at bounding box center [652, 282] width 753 height 46
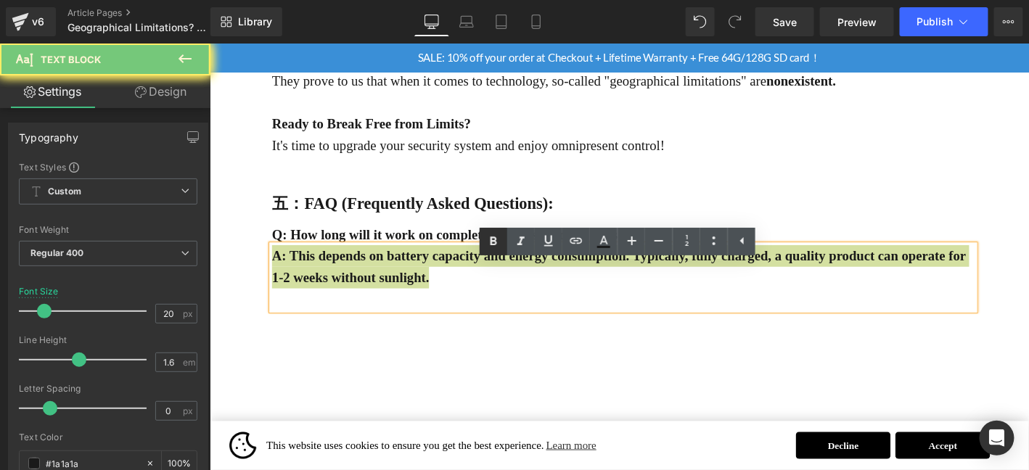
click at [496, 238] on icon at bounding box center [493, 241] width 17 height 17
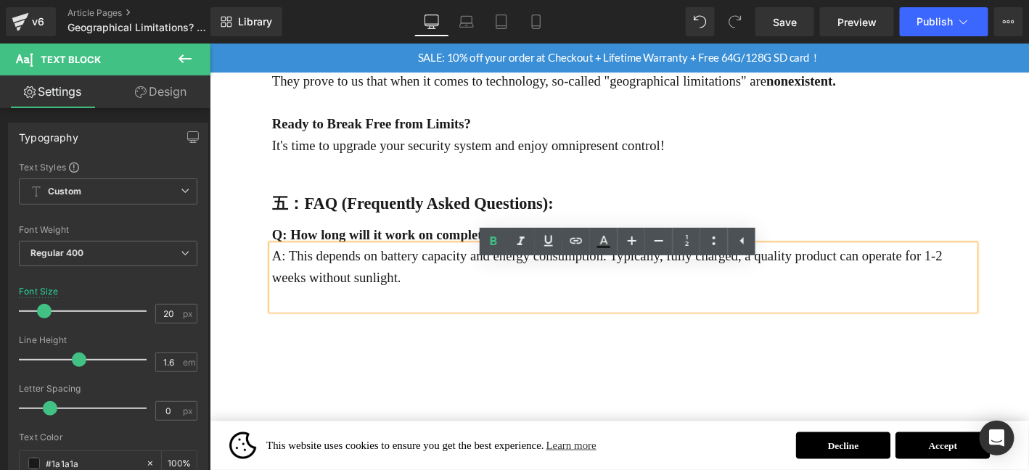
click at [423, 329] on p at bounding box center [652, 316] width 753 height 23
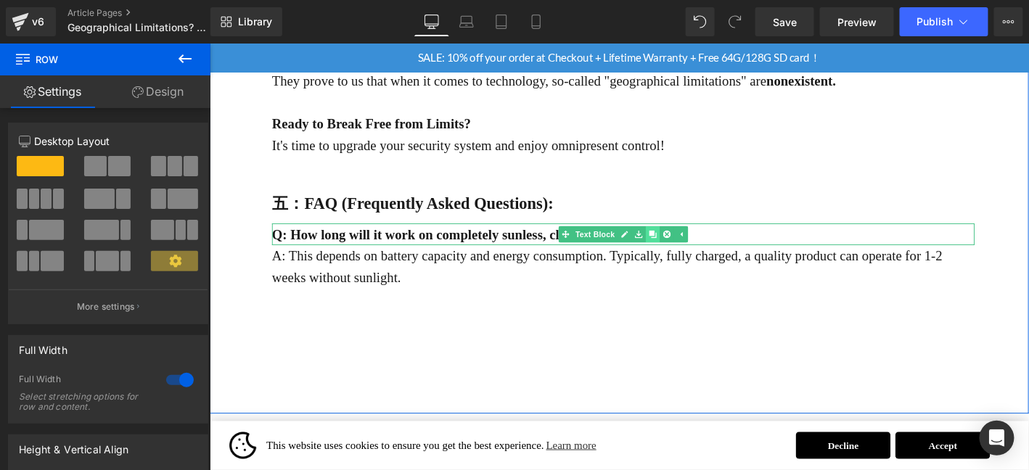
click at [683, 251] on icon at bounding box center [684, 247] width 8 height 8
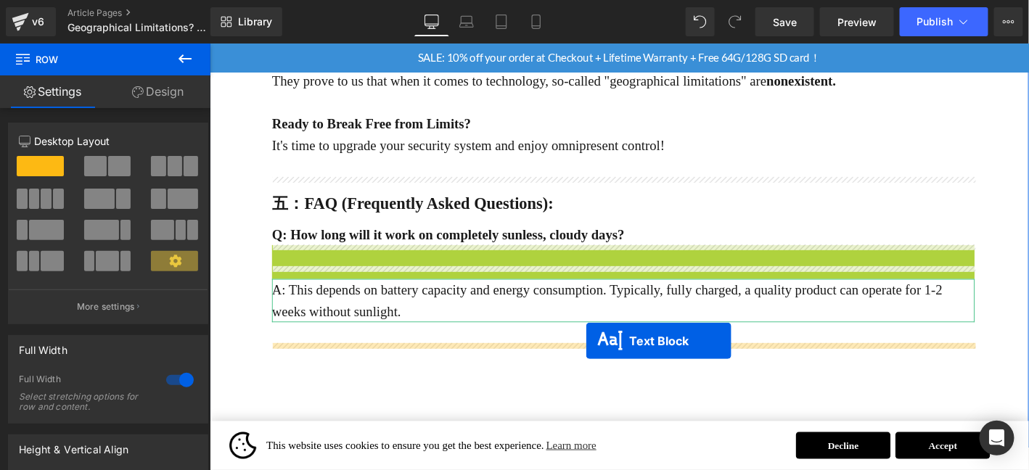
drag, startPoint x: 619, startPoint y: 292, endPoint x: 612, endPoint y: 361, distance: 69.2
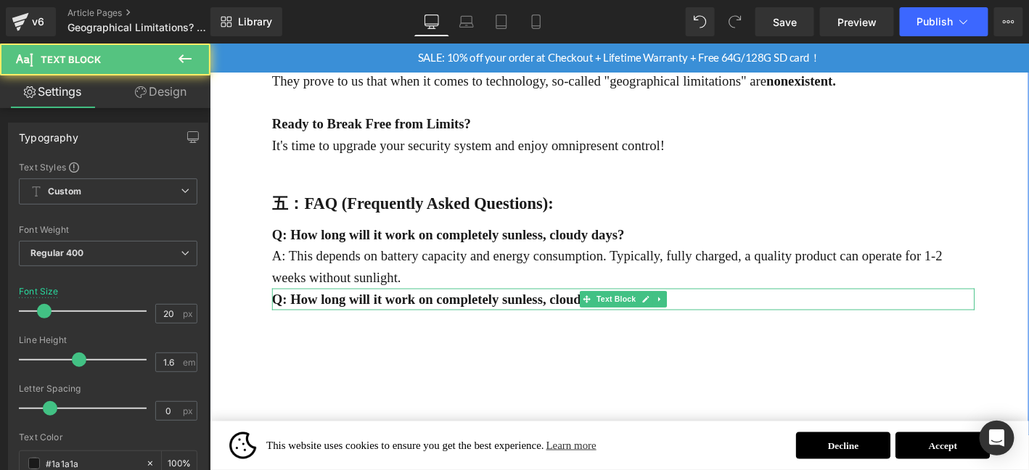
click at [572, 325] on strong "Q: How long will it work on completely sunless, cloudy days?" at bounding box center [465, 317] width 378 height 16
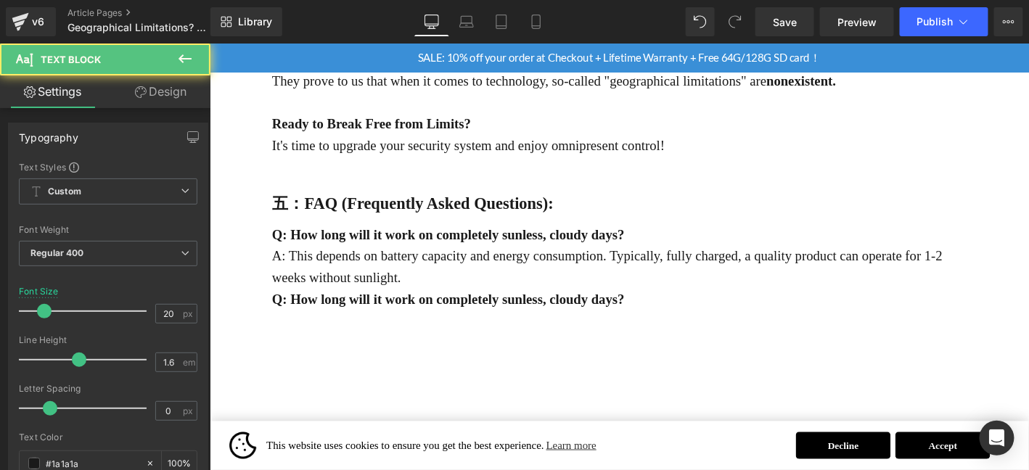
click at [171, 98] on link "Design" at bounding box center [160, 91] width 105 height 33
click at [0, 0] on div "Spacing" at bounding box center [0, 0] width 0 height 0
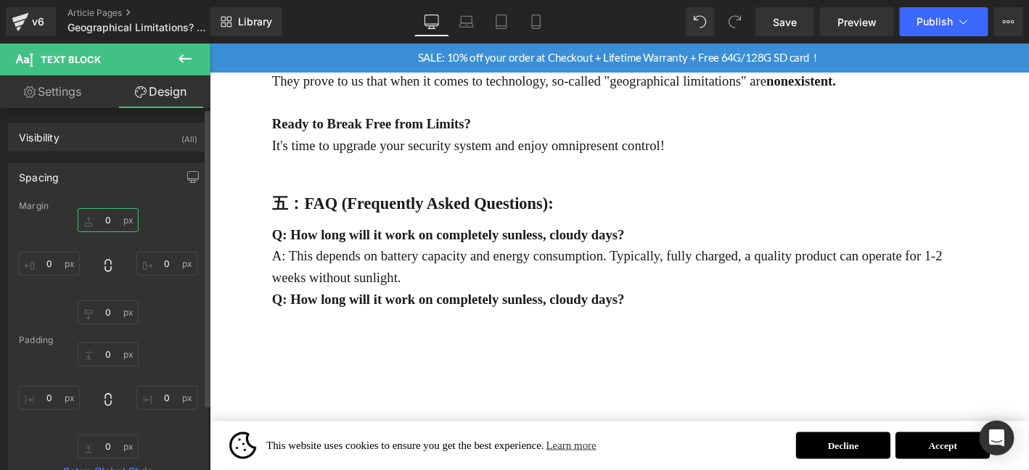
click at [110, 221] on input "0" at bounding box center [108, 220] width 61 height 24
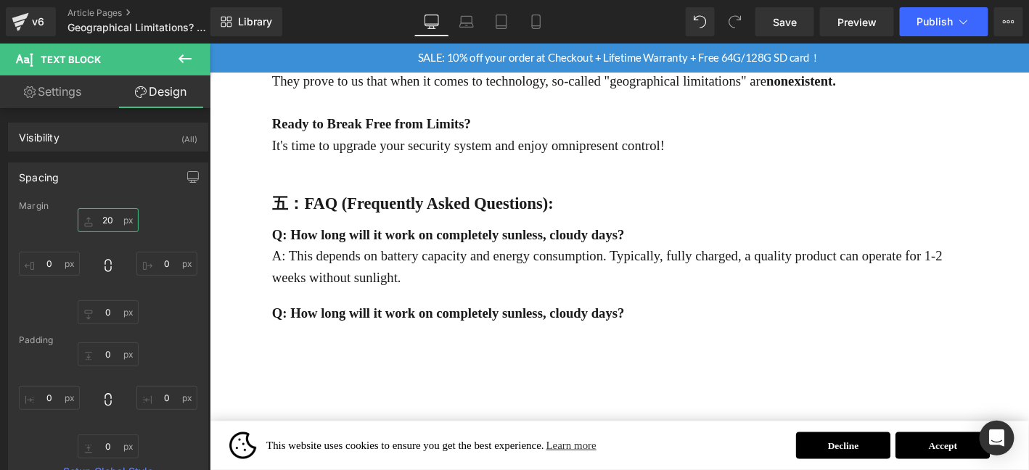
type input "20"
click at [446, 340] on strong "Q: How long will it work on completely sunless, cloudy days?" at bounding box center [465, 332] width 378 height 16
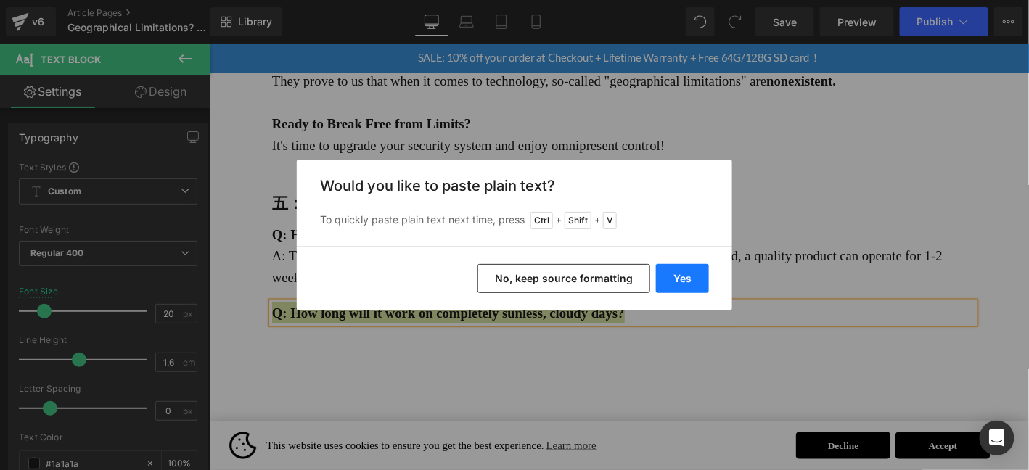
click at [693, 276] on button "Yes" at bounding box center [682, 278] width 53 height 29
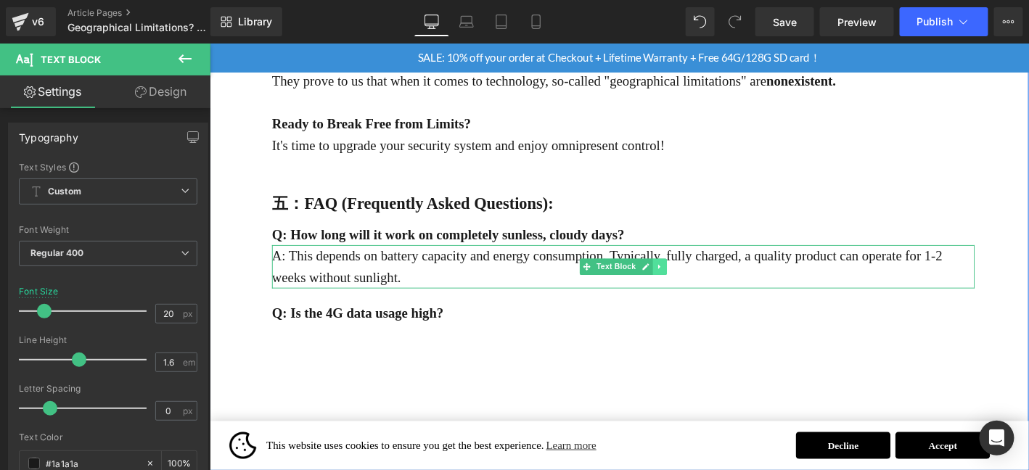
click at [690, 291] on link at bounding box center [691, 282] width 15 height 17
click at [682, 286] on icon at bounding box center [684, 282] width 8 height 8
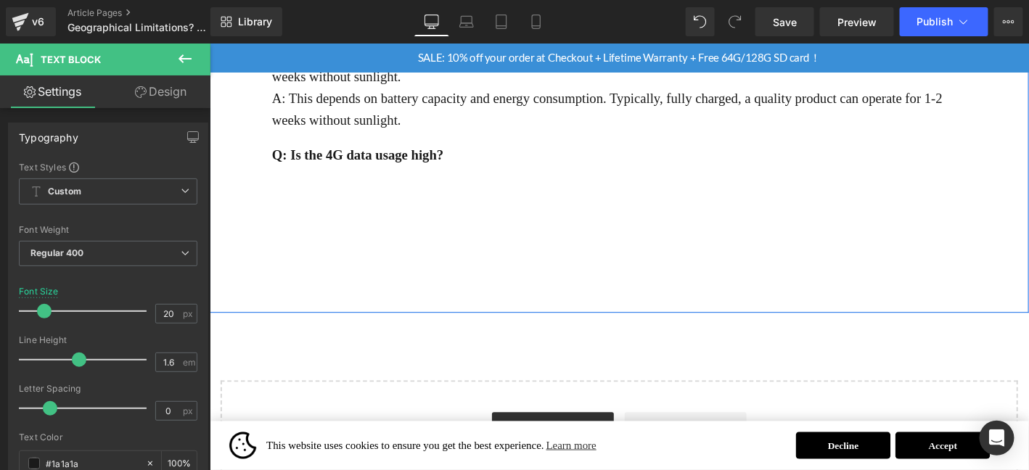
scroll to position [2016, 0]
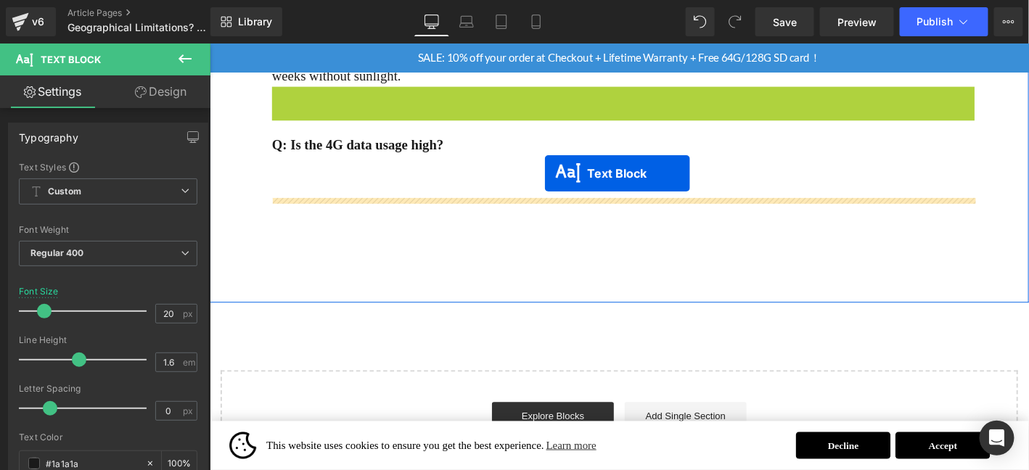
drag, startPoint x: 623, startPoint y: 126, endPoint x: 567, endPoint y: 183, distance: 79.5
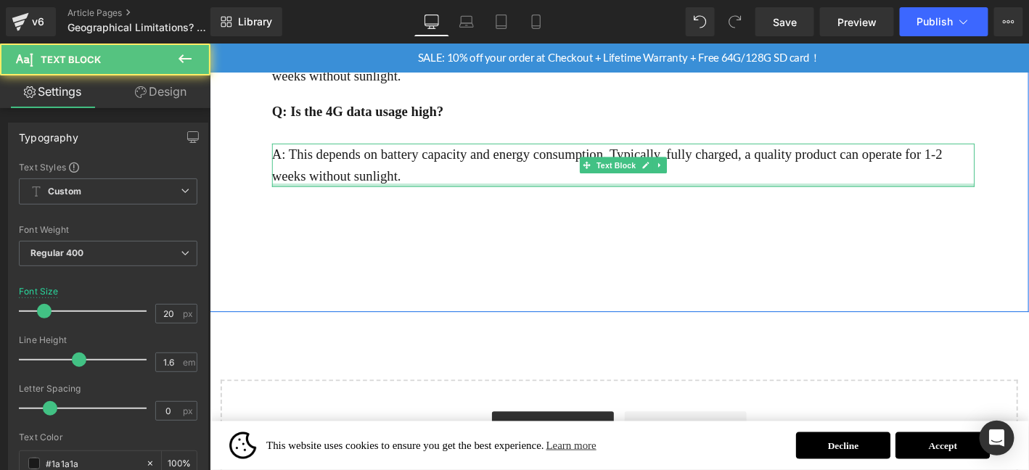
scroll to position [1969, 0]
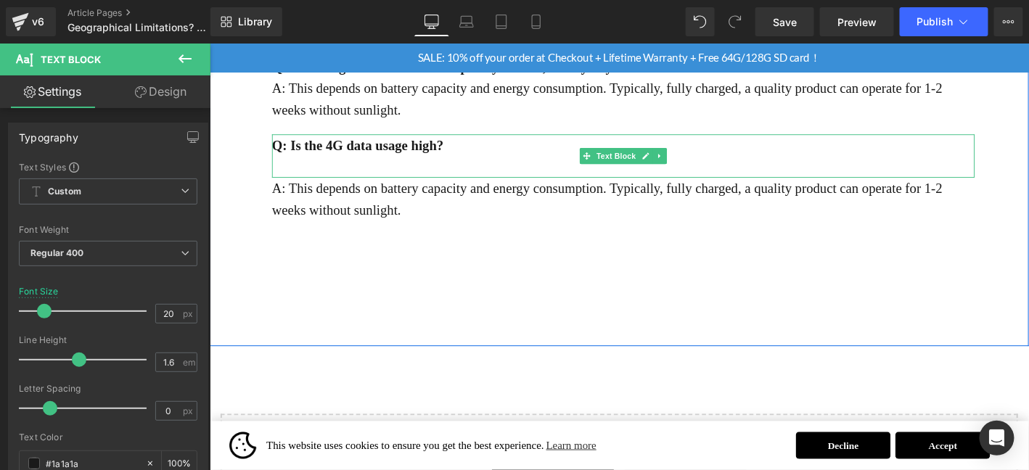
click at [377, 186] on p at bounding box center [652, 174] width 753 height 23
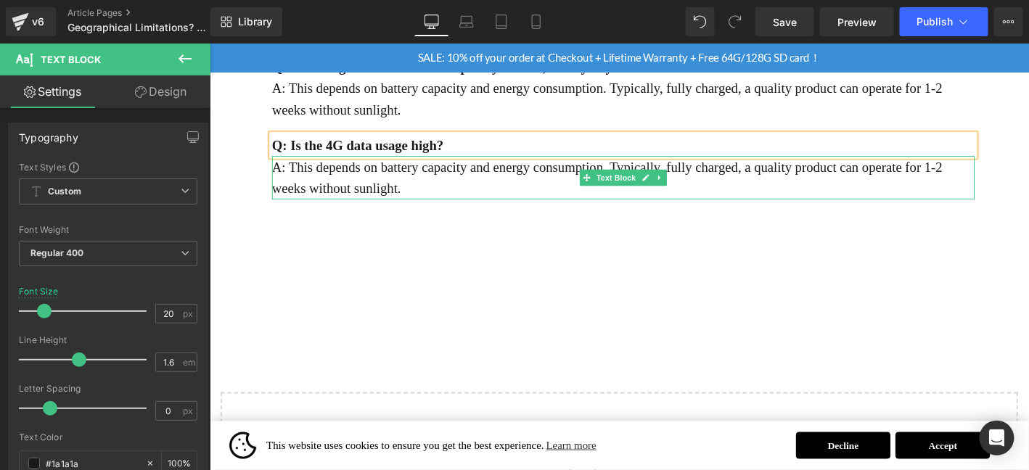
click at [401, 210] on p "A: This depends on battery capacity and energy consumption. Typically, fully ch…" at bounding box center [652, 186] width 753 height 46
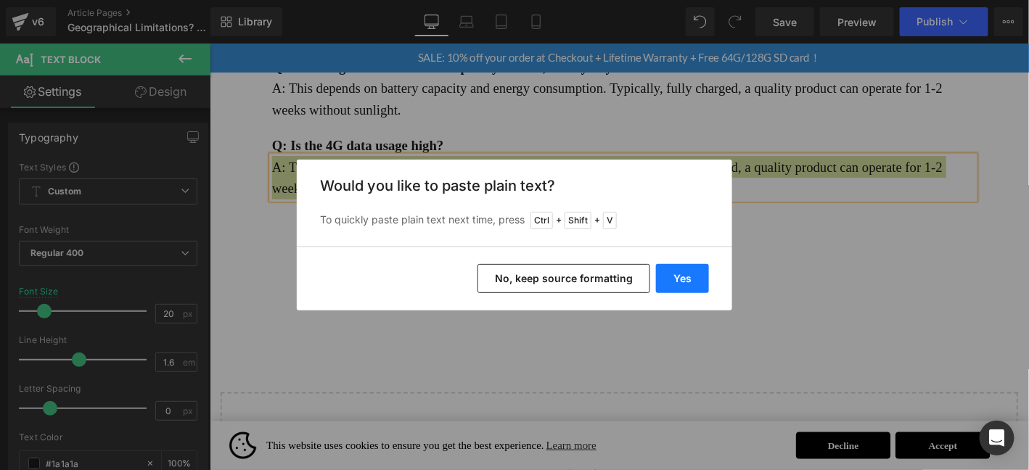
click at [689, 279] on button "Yes" at bounding box center [682, 278] width 53 height 29
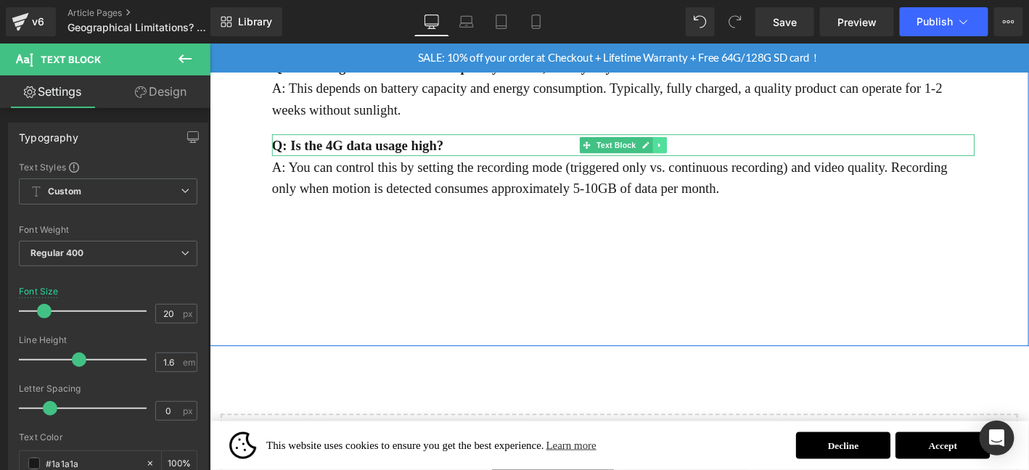
click at [687, 156] on icon at bounding box center [691, 151] width 8 height 9
click at [680, 155] on icon at bounding box center [684, 151] width 8 height 8
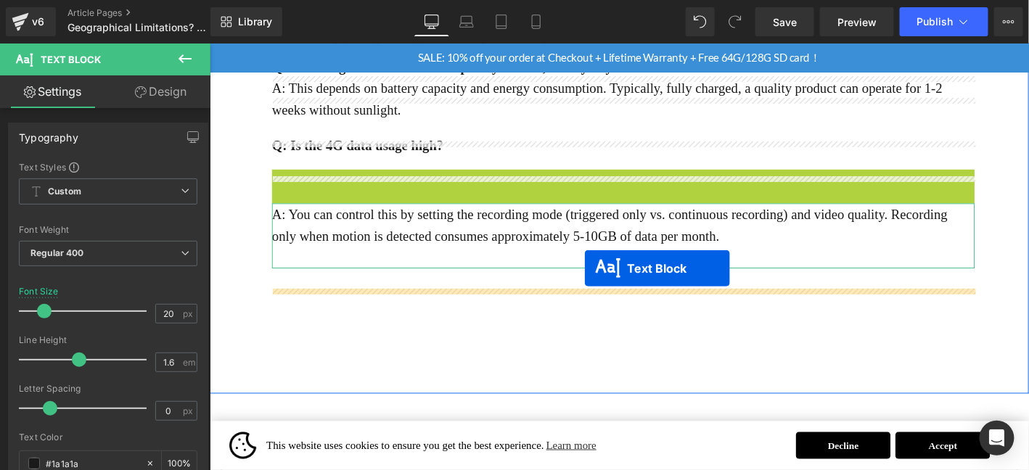
drag, startPoint x: 632, startPoint y: 212, endPoint x: 610, endPoint y: 284, distance: 75.7
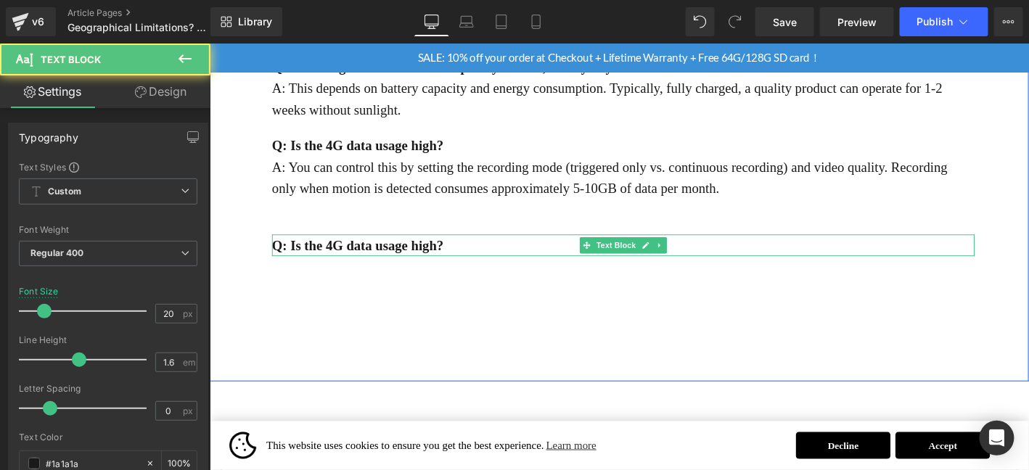
click at [416, 267] on b "Q: Is the 4G data usage high?" at bounding box center [368, 259] width 184 height 16
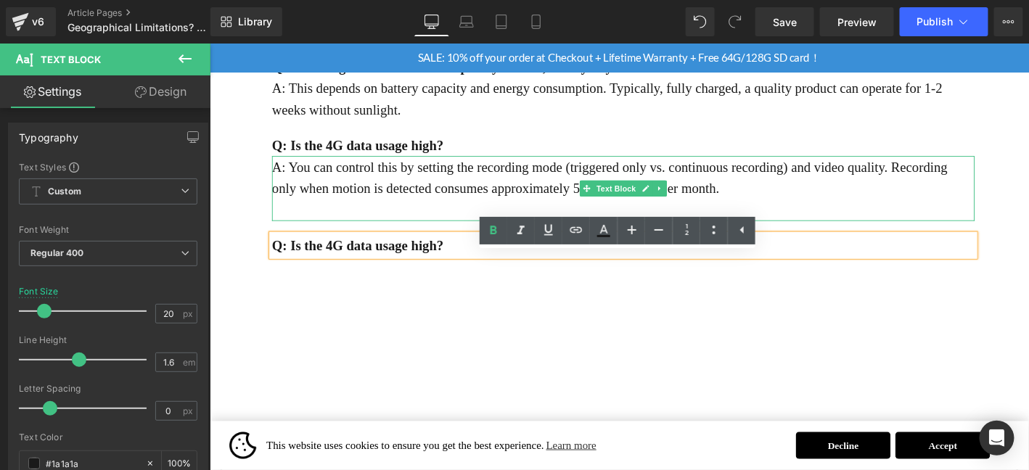
click at [398, 233] on p at bounding box center [652, 221] width 753 height 23
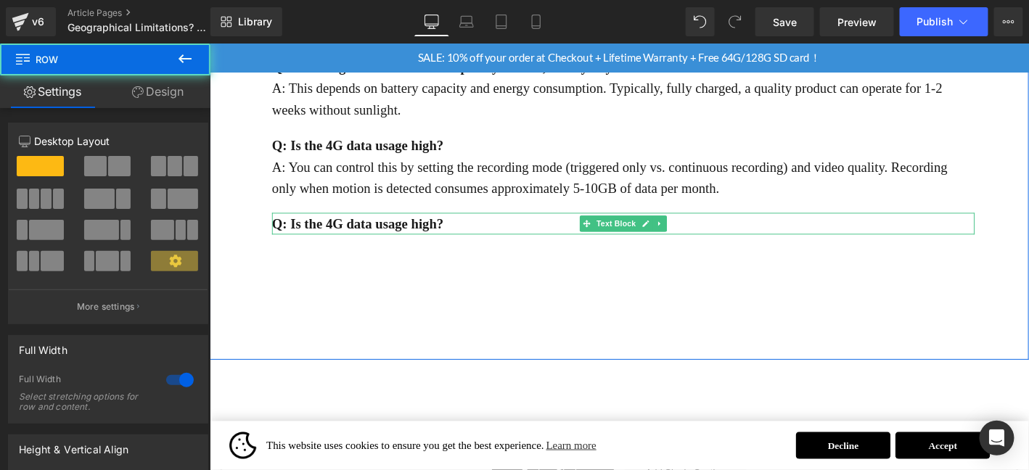
click at [482, 247] on p "Q: Is the 4G data usage high?" at bounding box center [652, 235] width 753 height 23
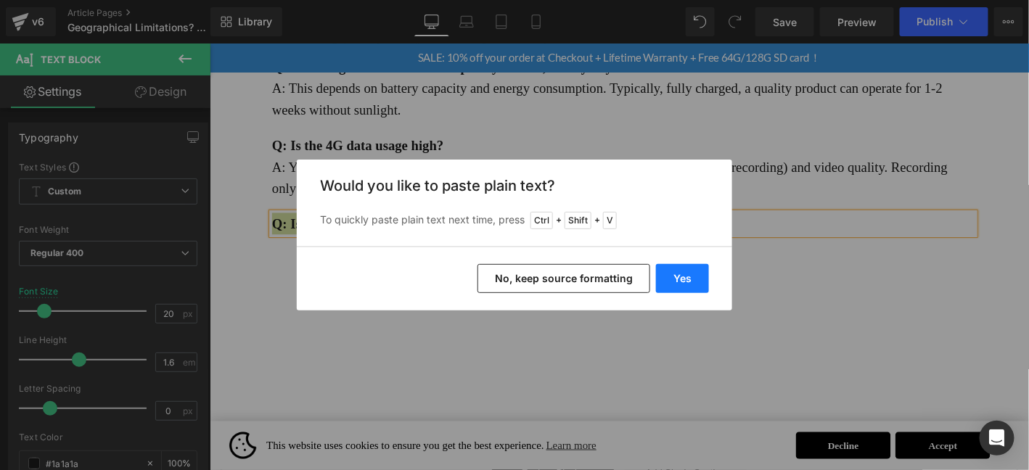
click at [683, 282] on button "Yes" at bounding box center [682, 278] width 53 height 29
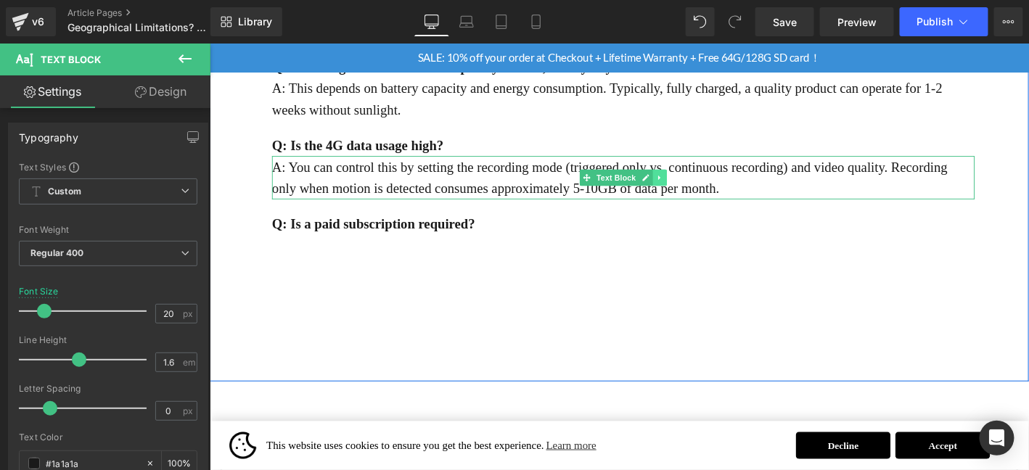
click at [687, 191] on icon at bounding box center [691, 186] width 8 height 9
click at [683, 195] on link at bounding box center [683, 186] width 15 height 17
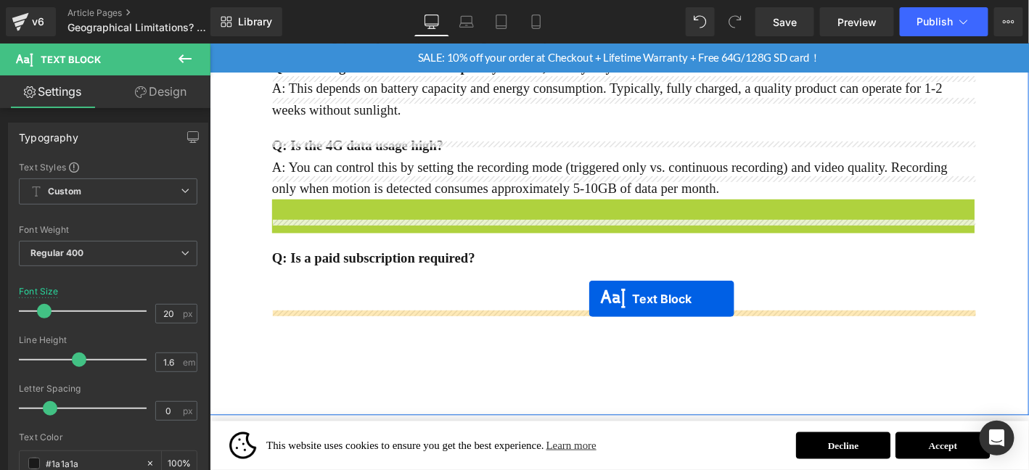
drag, startPoint x: 641, startPoint y: 257, endPoint x: 615, endPoint y: 316, distance: 65.3
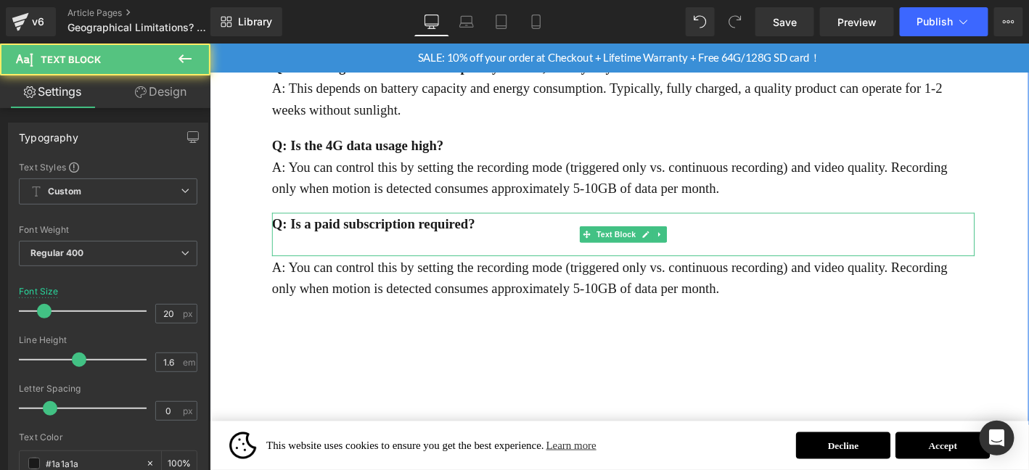
click at [412, 271] on p at bounding box center [652, 258] width 753 height 23
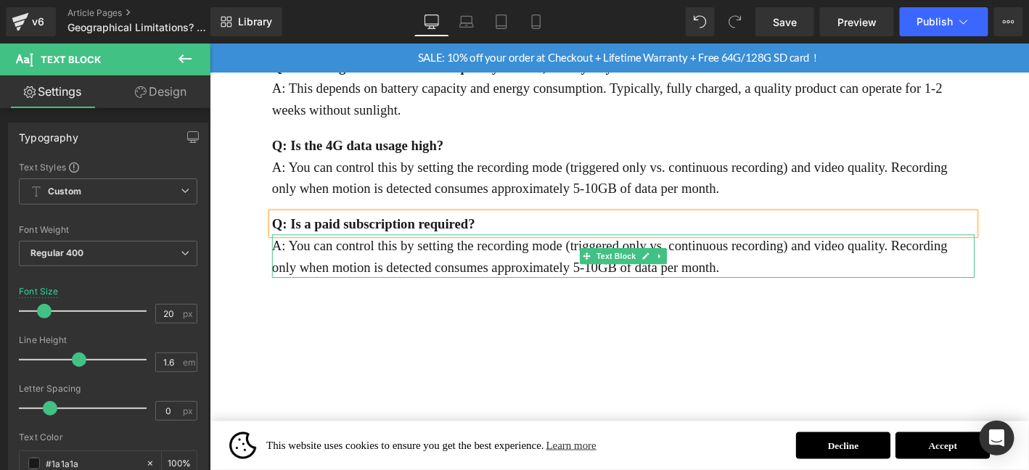
click at [399, 292] on p "A: You can control this by setting the recording mode (triggered only vs. conti…" at bounding box center [652, 270] width 753 height 46
click at [401, 292] on p "A: You can control this by setting the recording mode (triggered only vs. conti…" at bounding box center [652, 270] width 753 height 46
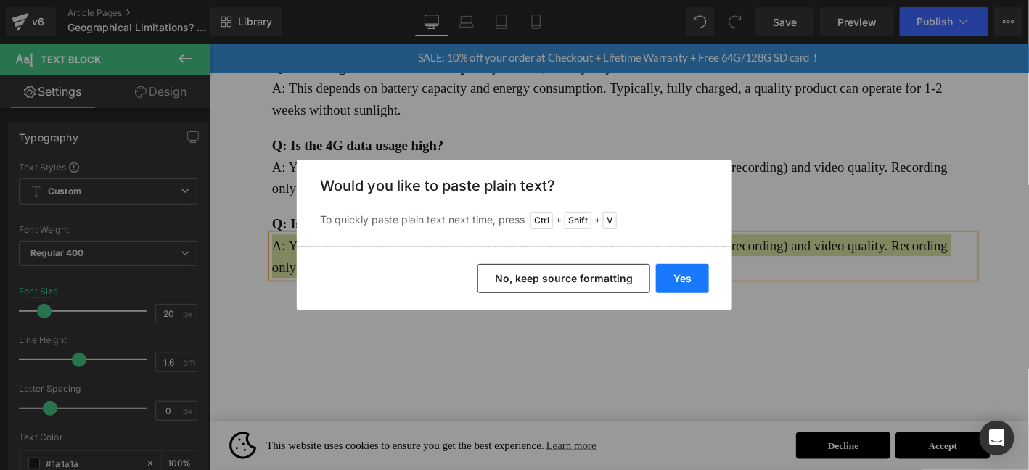
drag, startPoint x: 673, startPoint y: 283, endPoint x: 496, endPoint y: 257, distance: 178.9
click at [673, 283] on button "Yes" at bounding box center [682, 278] width 53 height 29
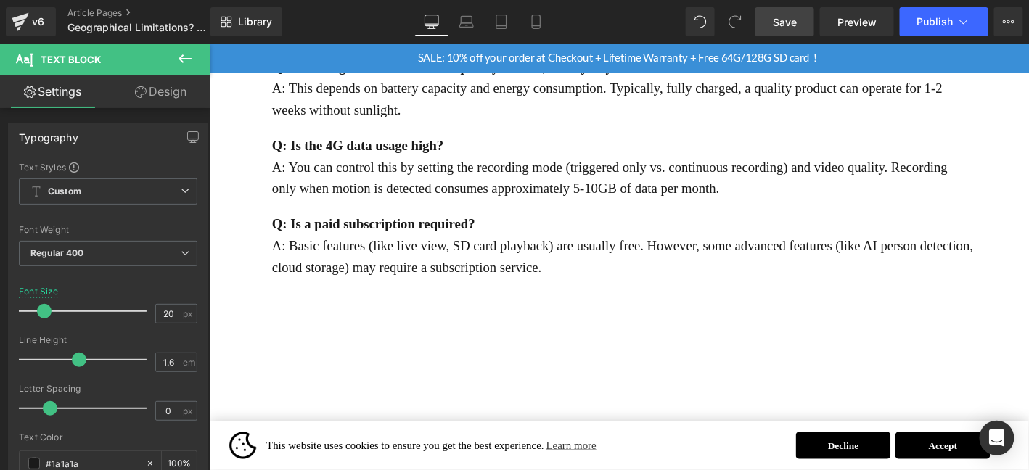
click at [781, 22] on span "Save" at bounding box center [785, 22] width 24 height 15
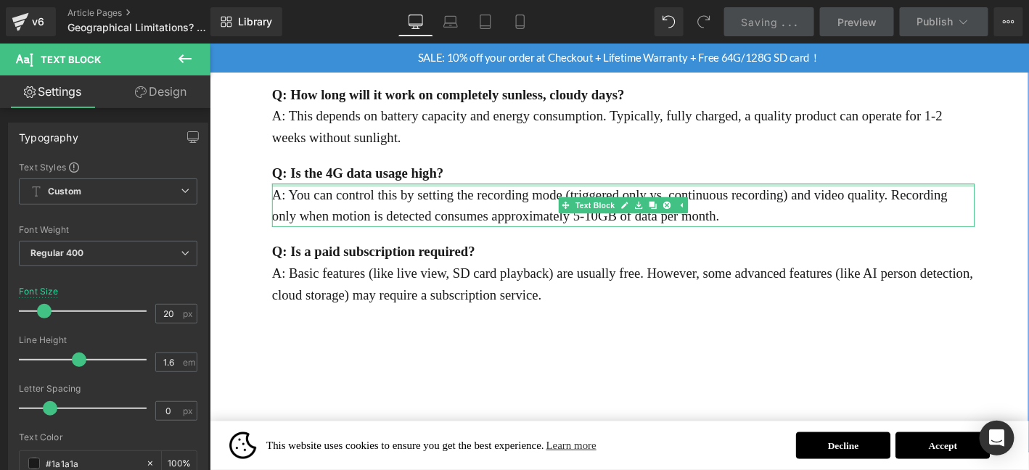
scroll to position [1873, 0]
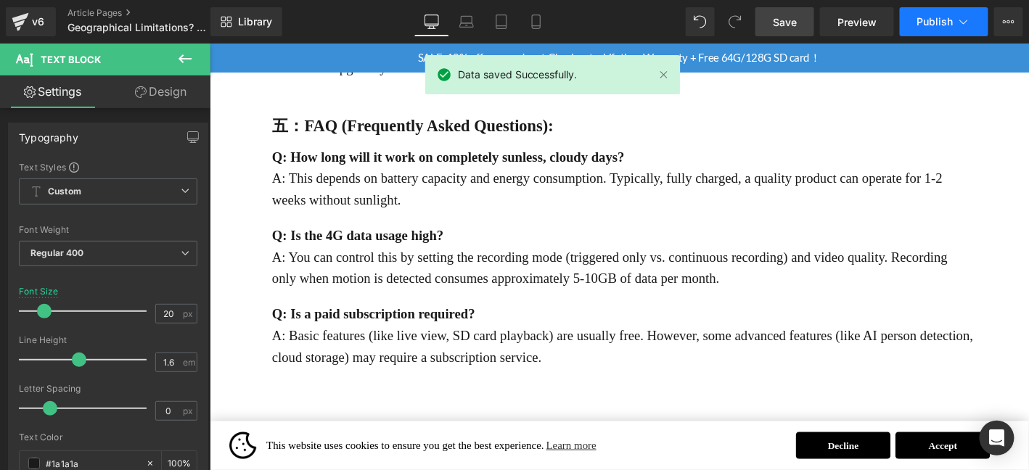
click at [934, 22] on span "Publish" at bounding box center [935, 22] width 36 height 12
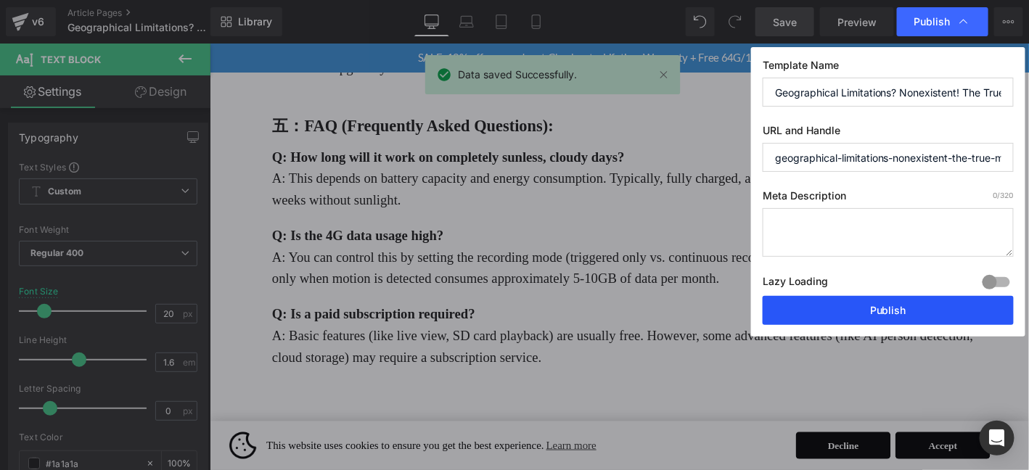
click at [879, 305] on button "Publish" at bounding box center [888, 310] width 251 height 29
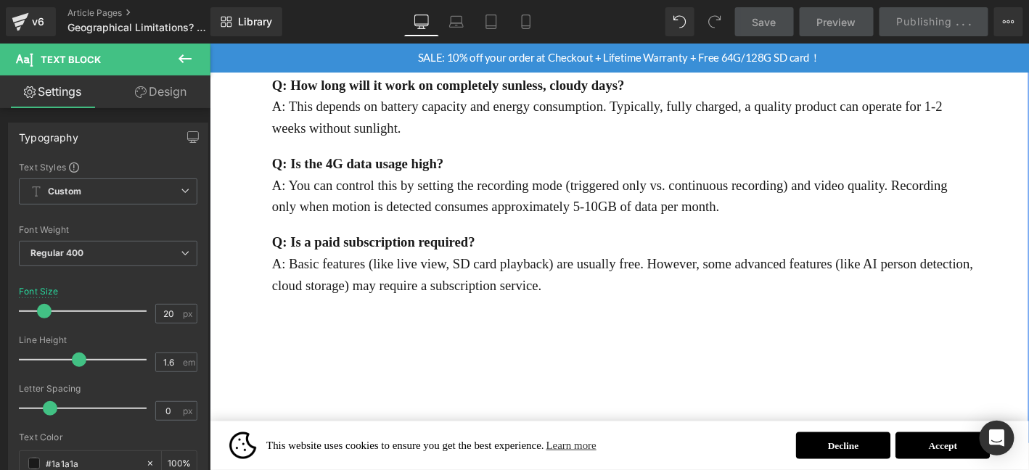
scroll to position [1993, 0]
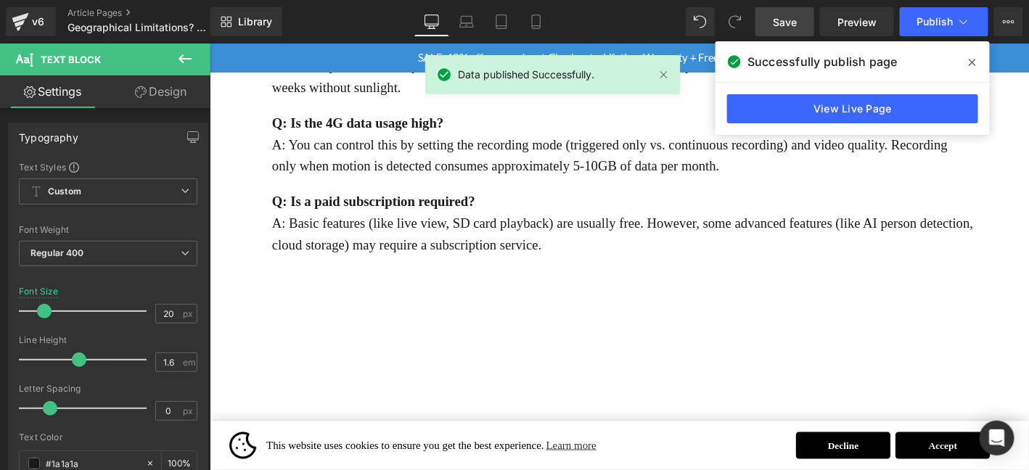
click at [973, 70] on span at bounding box center [972, 62] width 23 height 23
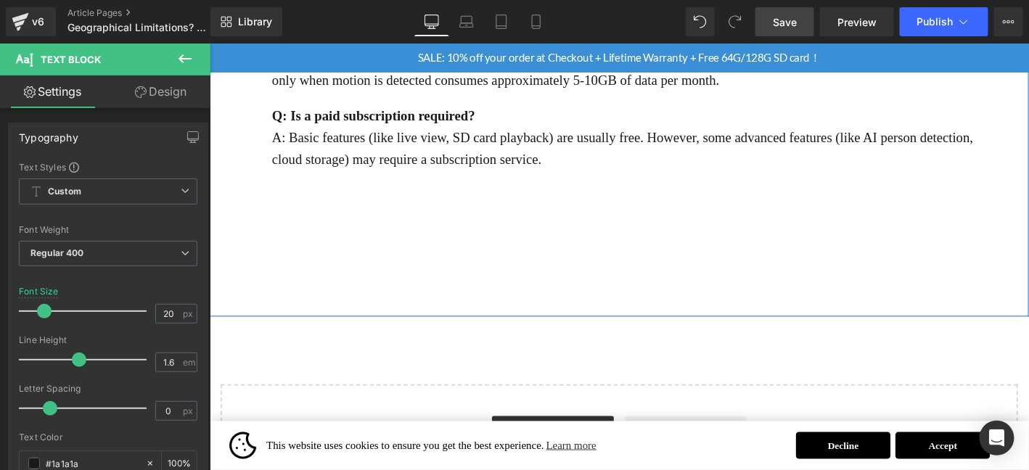
scroll to position [2092, 0]
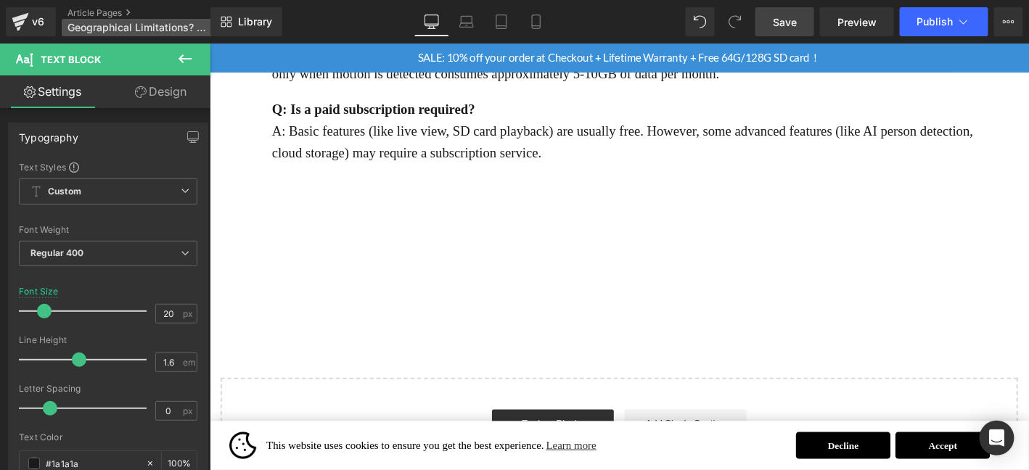
click at [108, 25] on span "Geographical Limitations? Nonexistent! The True Meaning of Anywhere, Anytime Su…" at bounding box center [136, 28] width 139 height 12
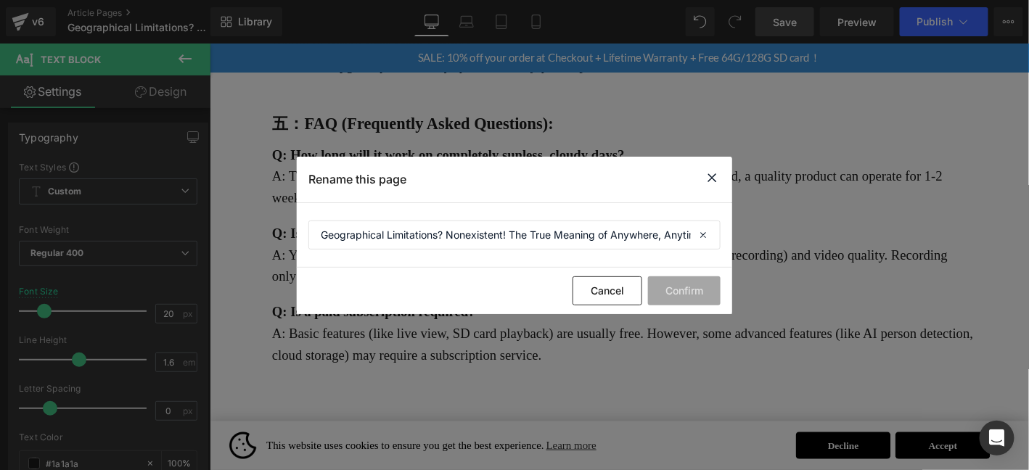
scroll to position [1874, 0]
click at [718, 180] on icon at bounding box center [711, 178] width 17 height 18
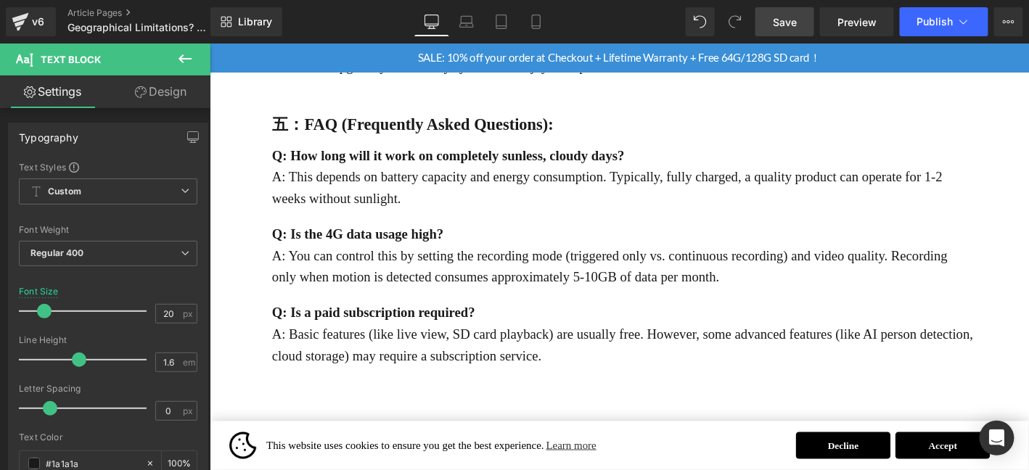
click at [953, 36] on div "Library Desktop Desktop Laptop Tablet Mobile Save Preview Publish Scheduled Vie…" at bounding box center [619, 22] width 818 height 44
click at [948, 30] on button "Publish" at bounding box center [944, 21] width 89 height 29
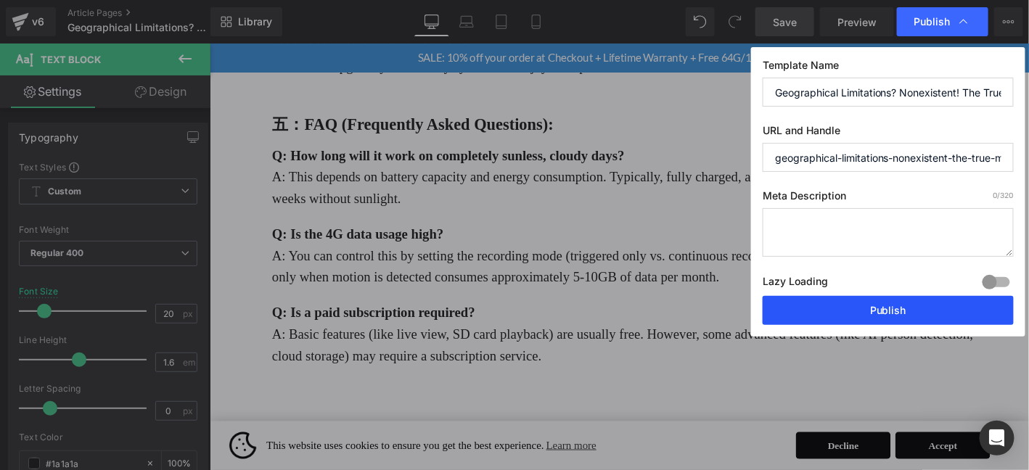
click at [895, 306] on button "Publish" at bounding box center [888, 310] width 251 height 29
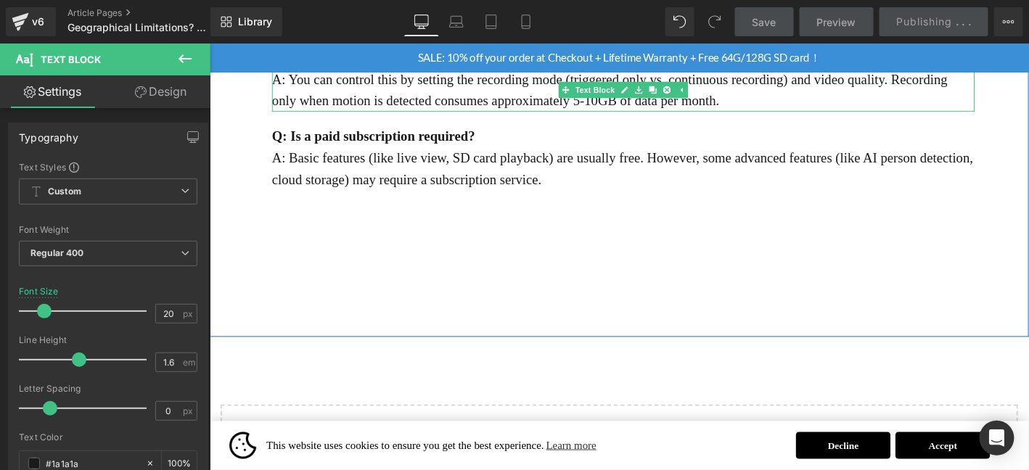
scroll to position [2068, 0]
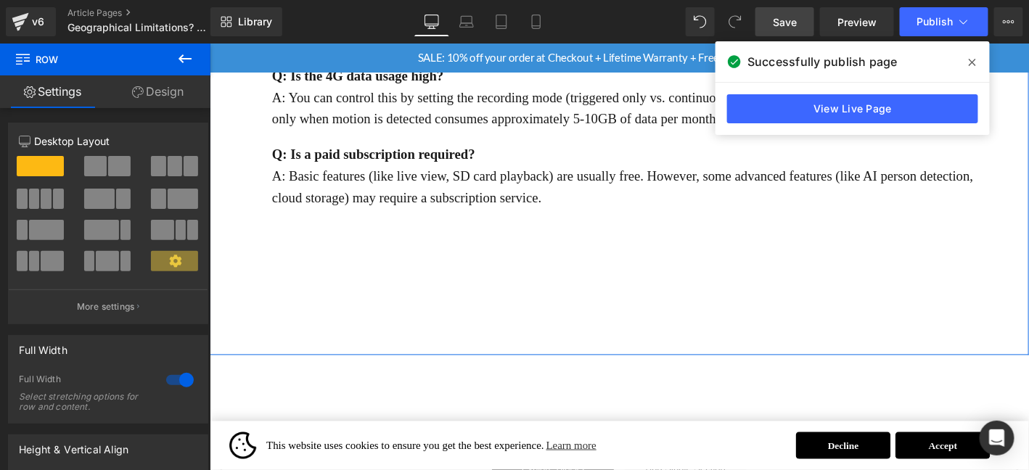
scroll to position [1971, 0]
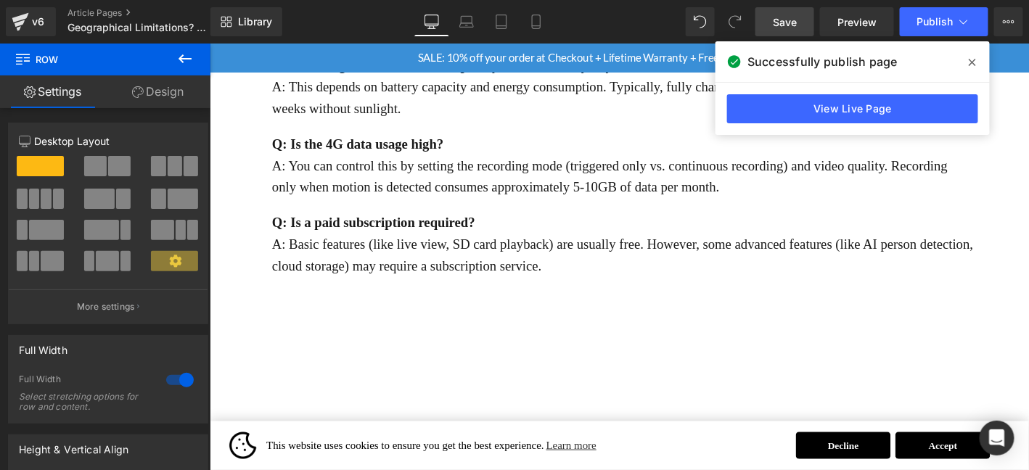
click at [966, 64] on span at bounding box center [972, 62] width 23 height 23
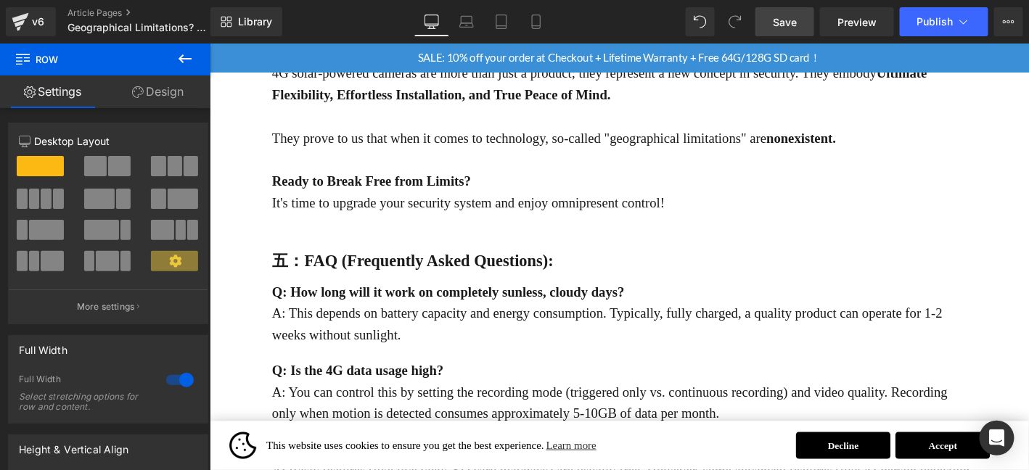
scroll to position [1693, 0]
